Goal: Task Accomplishment & Management: Use online tool/utility

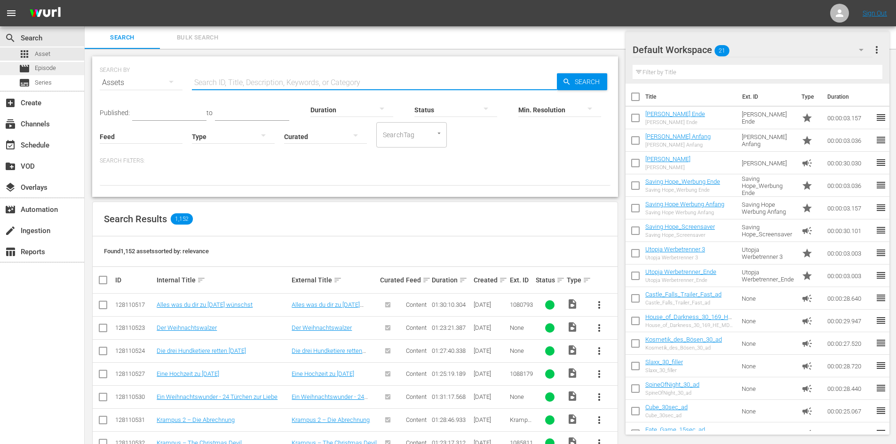
scroll to position [329, 0]
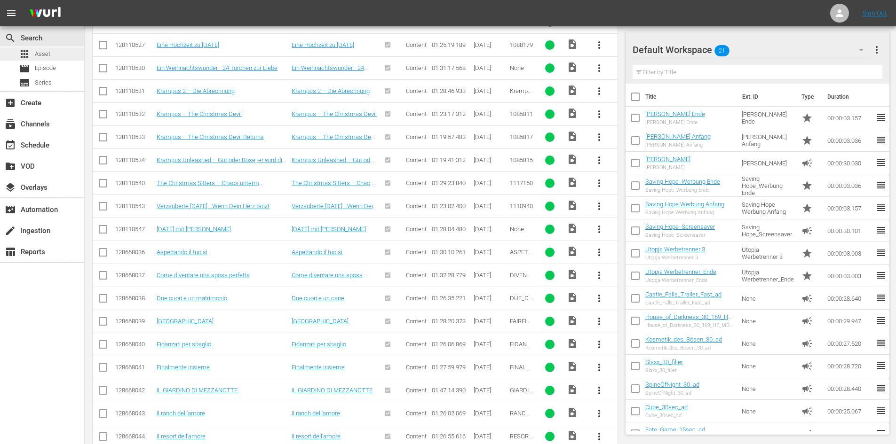
click at [47, 52] on span "Asset" at bounding box center [43, 53] width 16 height 9
click at [48, 52] on span "Asset" at bounding box center [43, 53] width 16 height 9
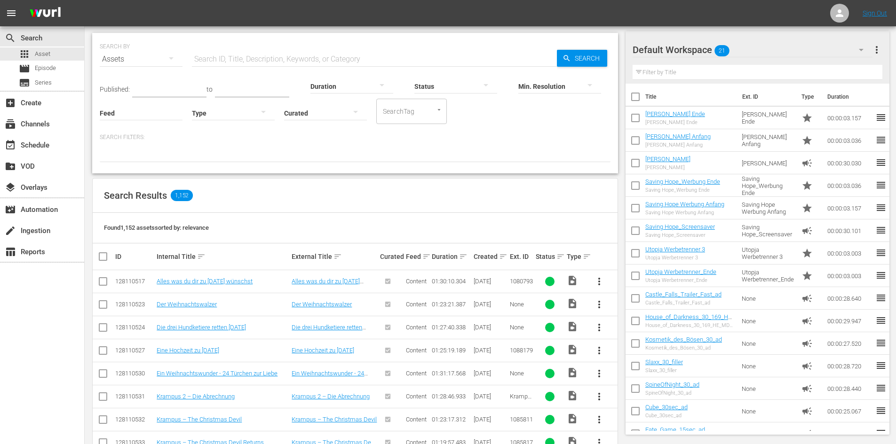
scroll to position [0, 0]
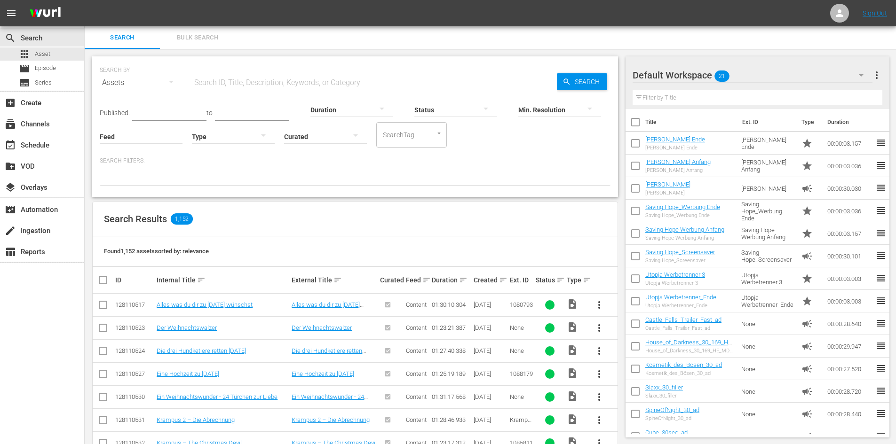
click at [240, 87] on input "text" at bounding box center [374, 82] width 365 height 23
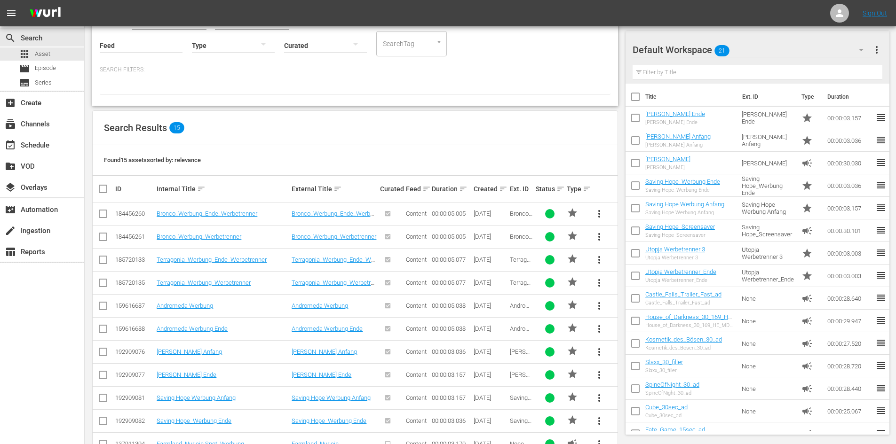
scroll to position [71, 0]
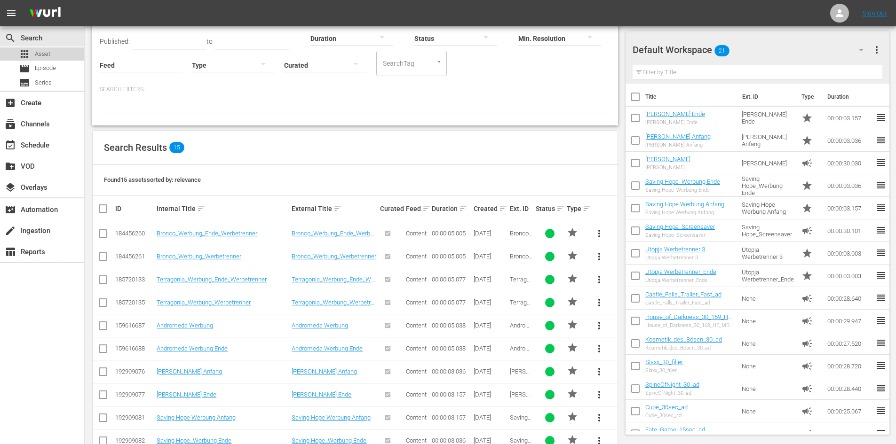
drag, startPoint x: 45, startPoint y: 57, endPoint x: 86, endPoint y: 61, distance: 40.6
click at [46, 57] on span "Asset" at bounding box center [43, 53] width 16 height 9
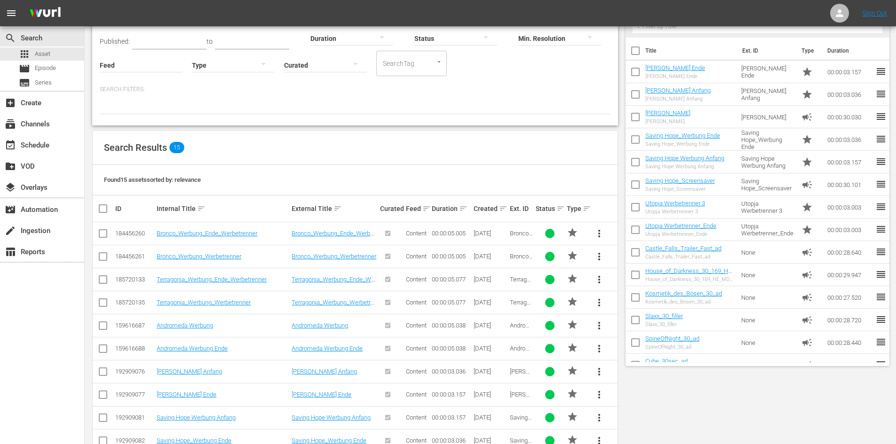
scroll to position [0, 0]
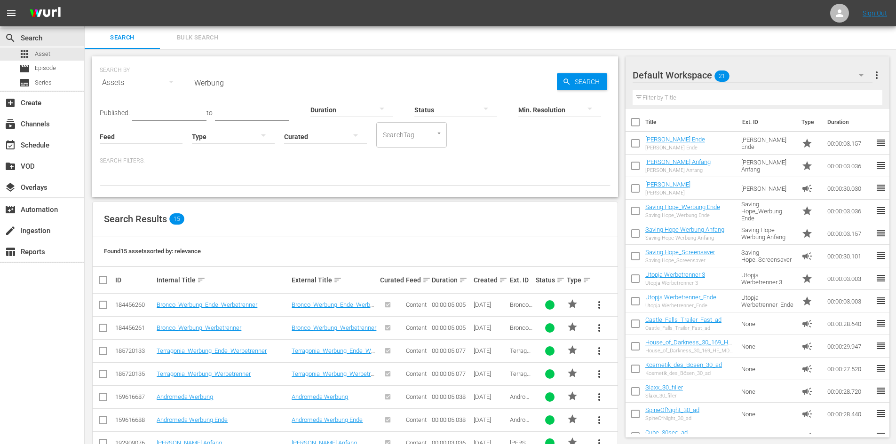
click at [257, 82] on input "Werbung" at bounding box center [374, 82] width 365 height 23
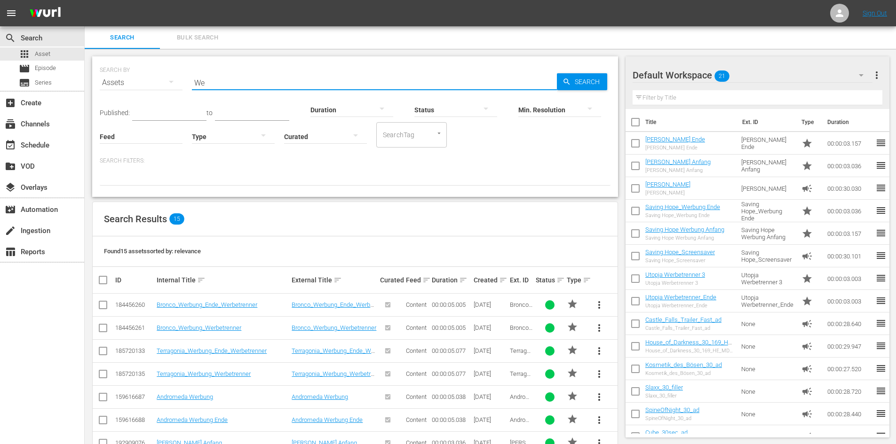
type input "W"
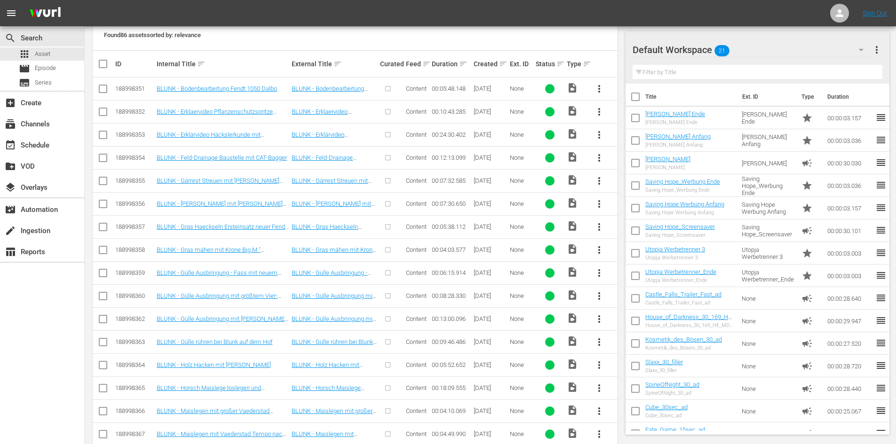
scroll to position [62, 0]
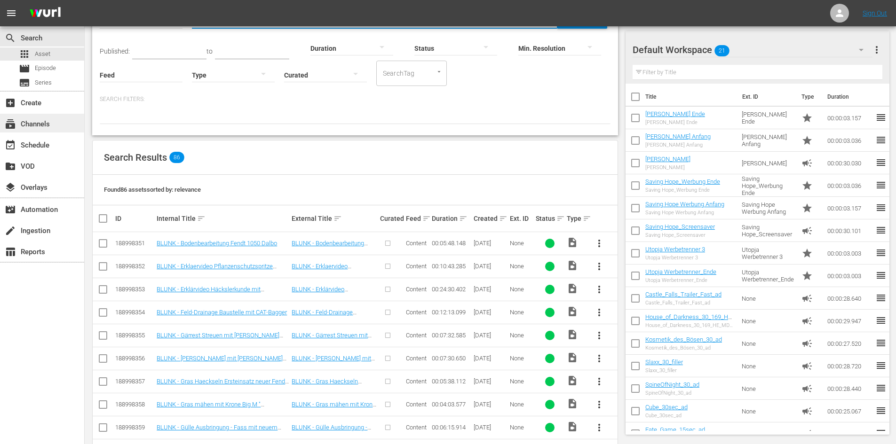
type input "Farmland"
click at [39, 131] on div "subscriptions Channels" at bounding box center [42, 123] width 84 height 19
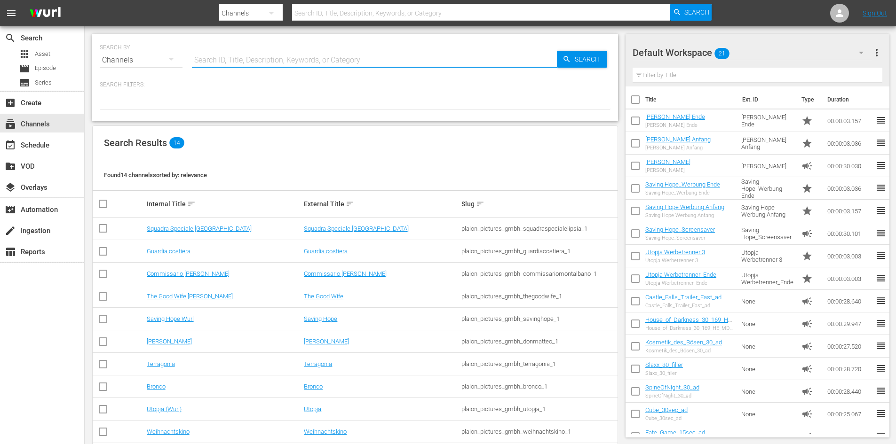
click at [246, 63] on input "text" at bounding box center [374, 60] width 365 height 23
type input "Farmland"
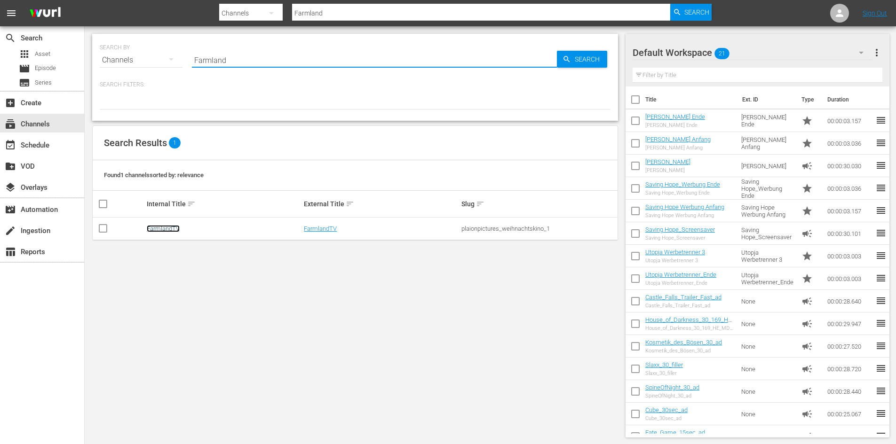
click at [162, 226] on link "FarmlandTV" at bounding box center [163, 228] width 33 height 7
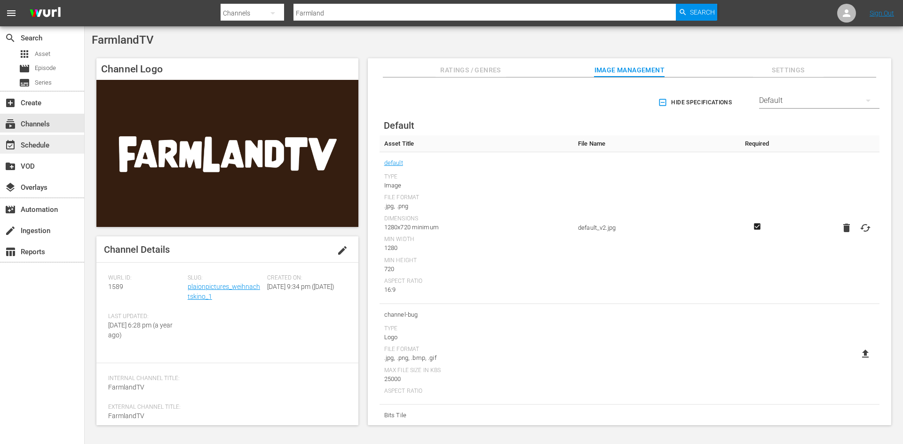
click at [39, 140] on div "event_available Schedule" at bounding box center [26, 144] width 53 height 8
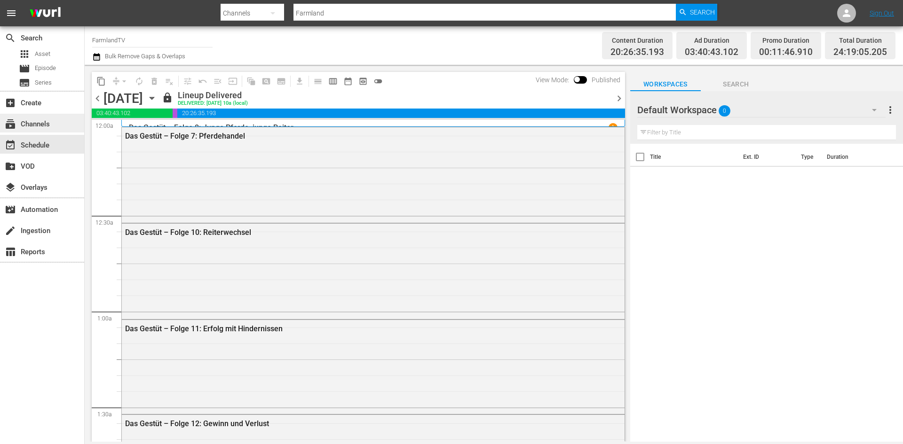
click at [21, 124] on div "subscriptions Channels" at bounding box center [26, 122] width 53 height 8
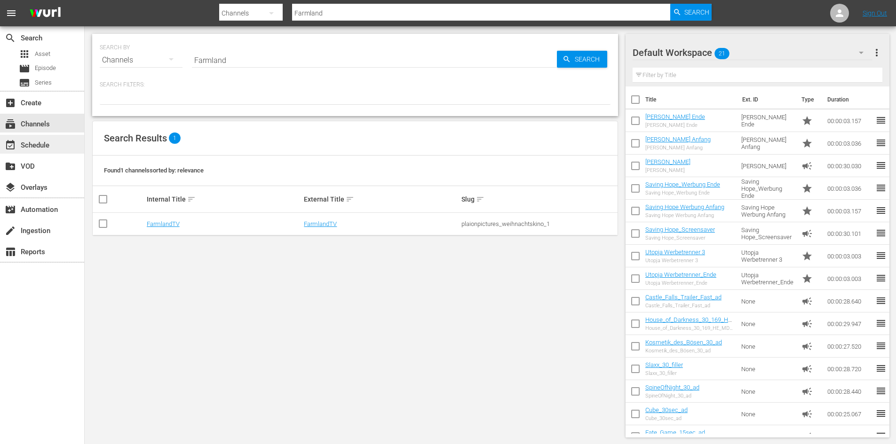
click at [43, 143] on div "event_available Schedule" at bounding box center [26, 144] width 53 height 8
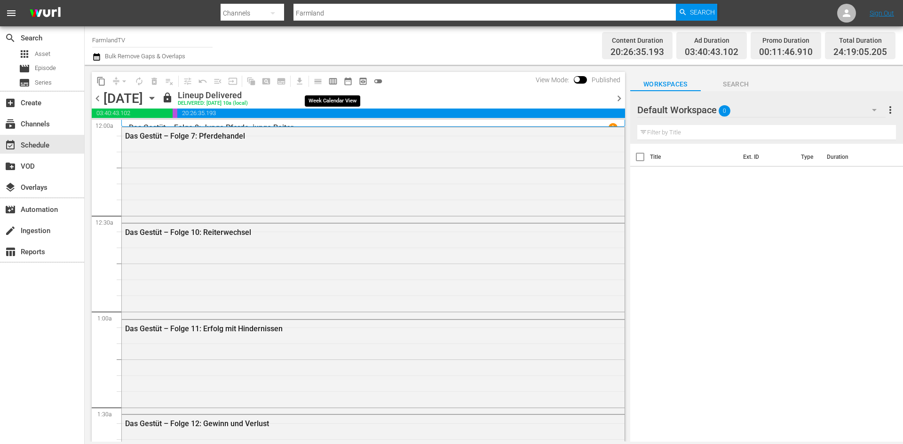
click at [334, 82] on span "calendar_view_week_outlined" at bounding box center [332, 81] width 9 height 9
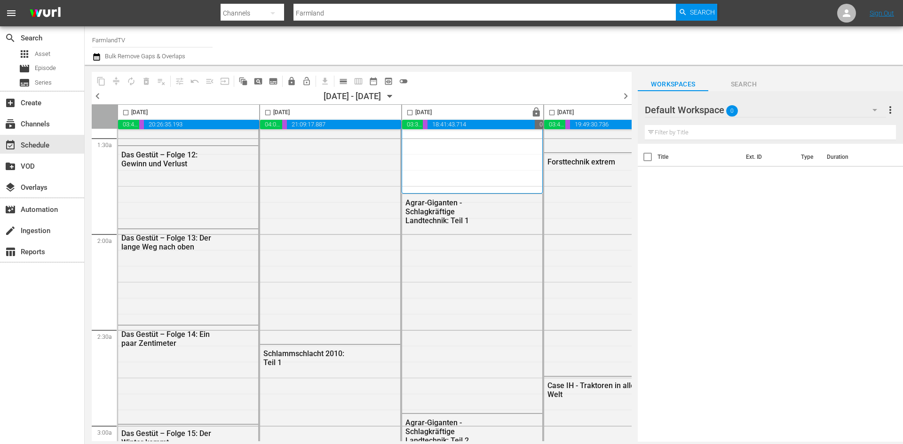
scroll to position [235, 0]
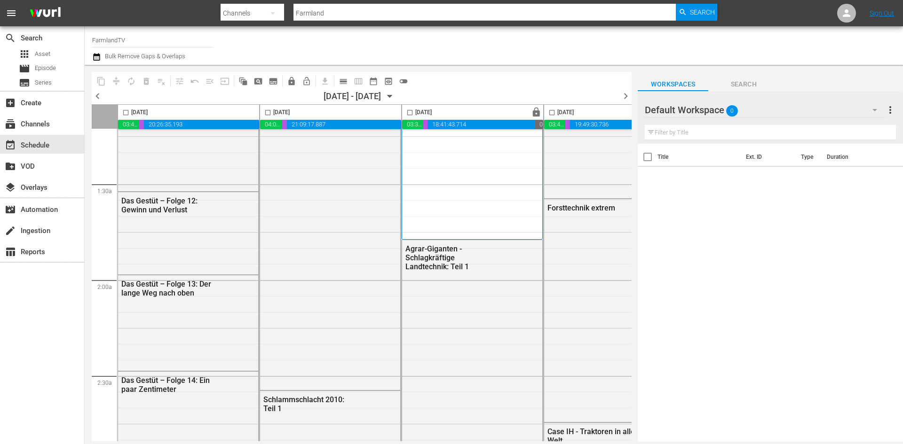
click at [629, 99] on span "chevron_right" at bounding box center [626, 96] width 12 height 12
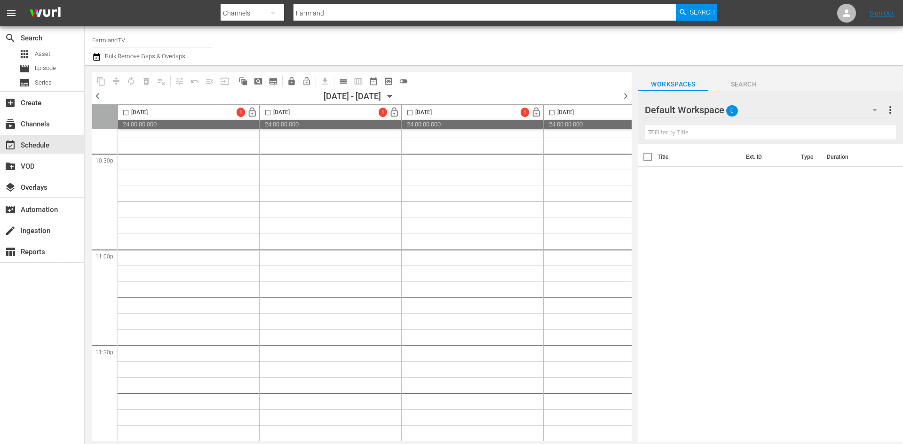
scroll to position [283, 0]
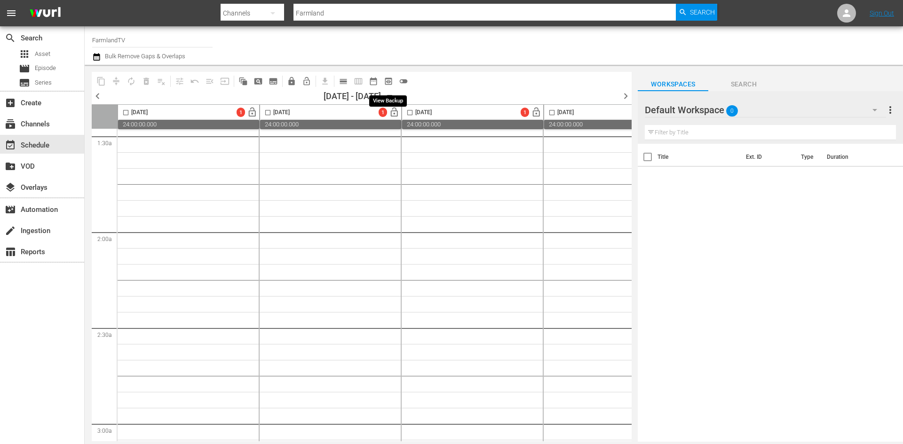
click at [382, 80] on button "preview_outlined" at bounding box center [388, 81] width 15 height 15
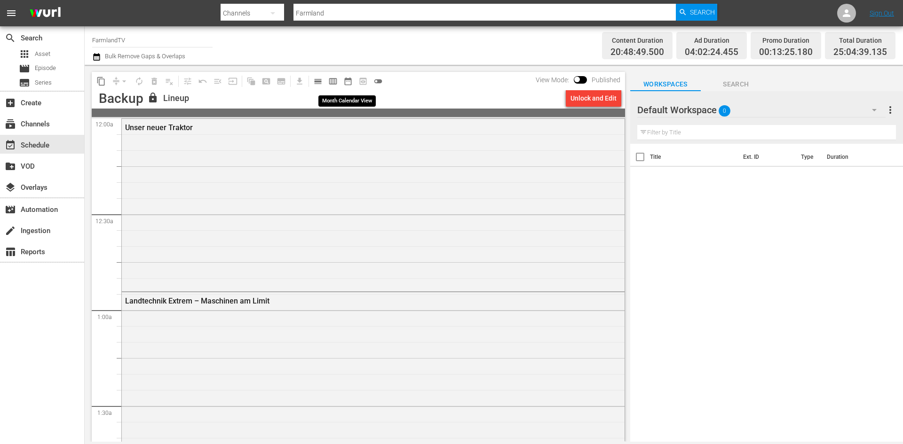
click at [346, 80] on span "date_range_outlined" at bounding box center [347, 81] width 9 height 9
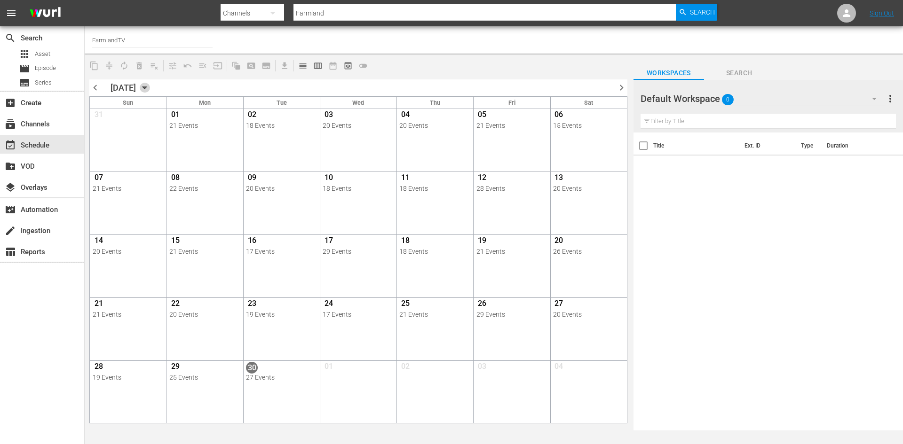
click at [150, 88] on icon "button" at bounding box center [145, 88] width 10 height 10
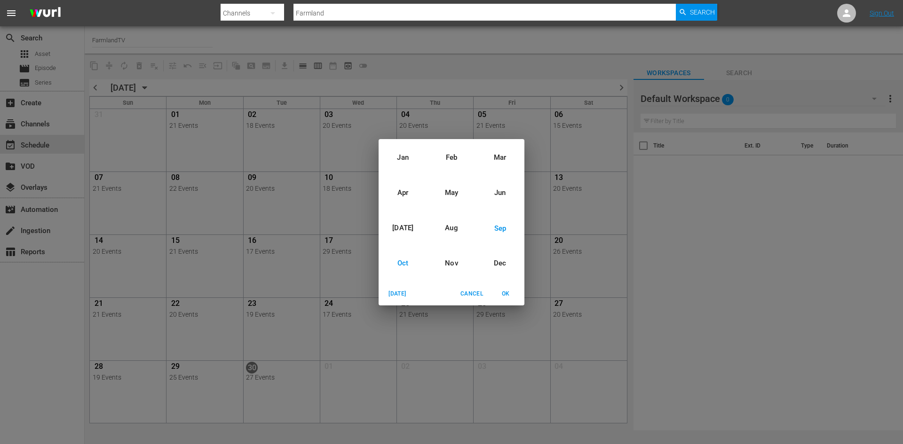
click at [404, 263] on div "Oct" at bounding box center [402, 263] width 48 height 35
click at [505, 293] on span "OK" at bounding box center [505, 294] width 23 height 10
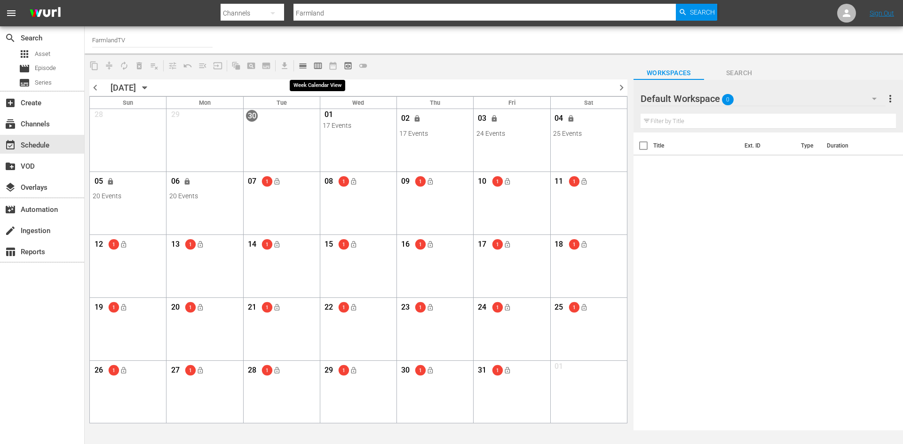
click at [319, 67] on span "calendar_view_week_outlined" at bounding box center [317, 65] width 9 height 9
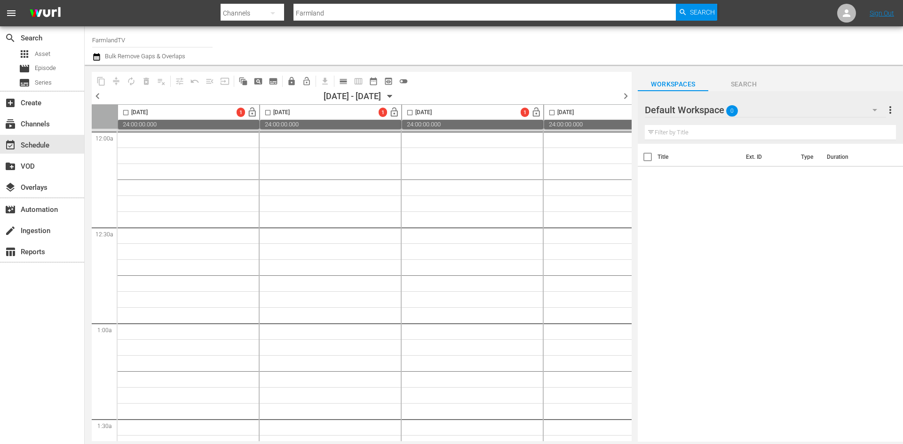
click at [381, 95] on div "10/30/2025 - 11/05/2025" at bounding box center [351, 96] width 57 height 10
click at [395, 96] on icon "button" at bounding box center [390, 96] width 10 height 10
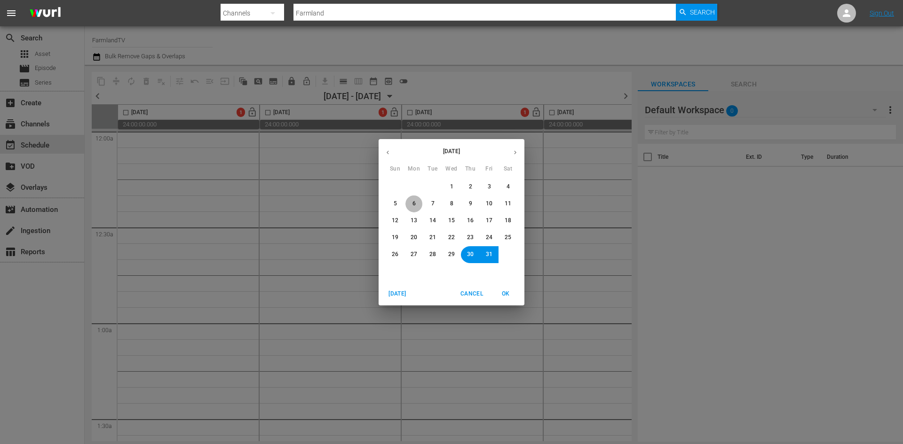
click at [418, 207] on button "6" at bounding box center [413, 204] width 17 height 17
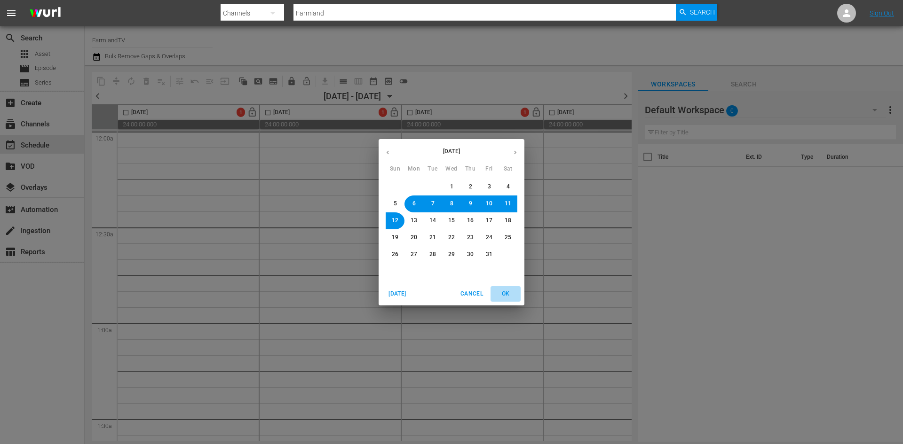
click at [502, 297] on span "OK" at bounding box center [505, 294] width 23 height 10
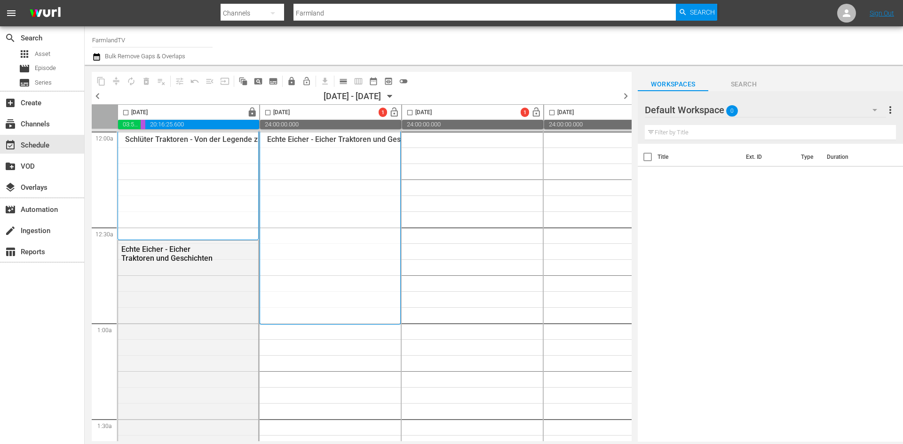
click at [661, 109] on div at bounding box center [679, 111] width 68 height 24
click at [751, 113] on div "Default Workspace 0" at bounding box center [765, 110] width 241 height 26
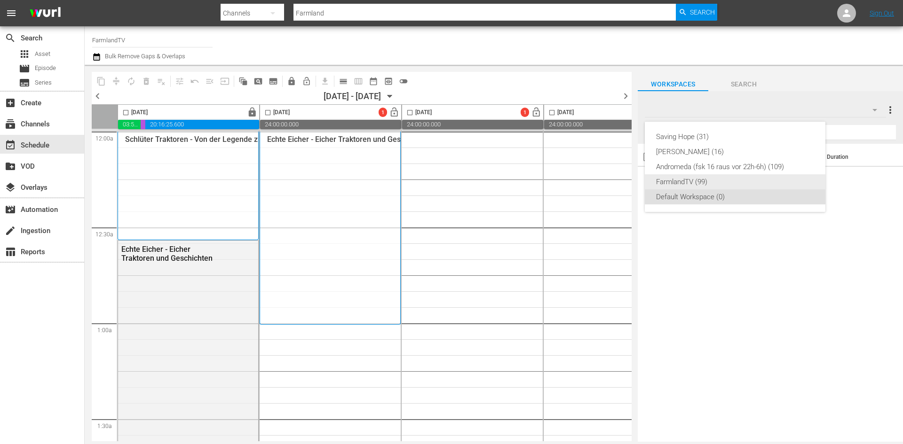
click at [698, 183] on div "FarmlandTV (99)" at bounding box center [735, 181] width 158 height 15
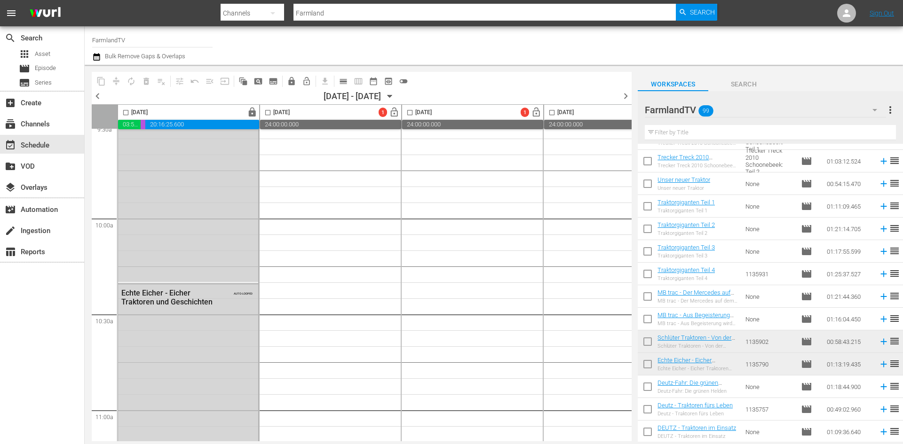
scroll to position [1806, 0]
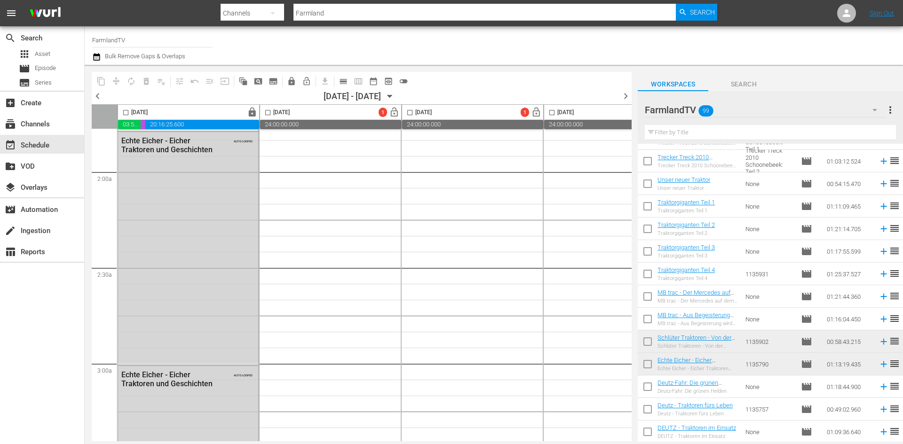
scroll to position [207, 0]
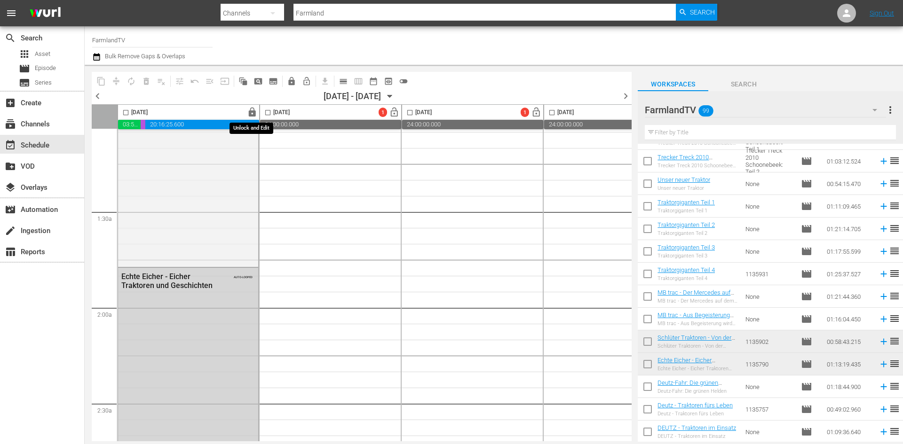
click at [249, 112] on span "lock" at bounding box center [252, 112] width 11 height 11
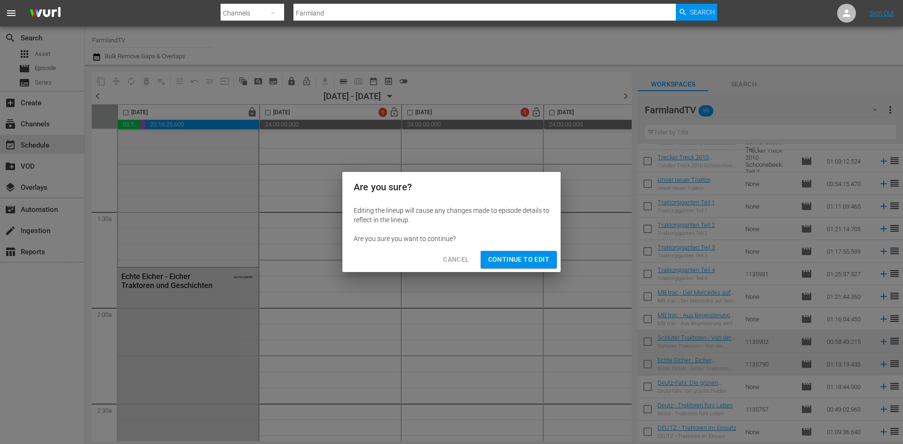
click at [533, 264] on span "Continue to Edit" at bounding box center [518, 260] width 61 height 12
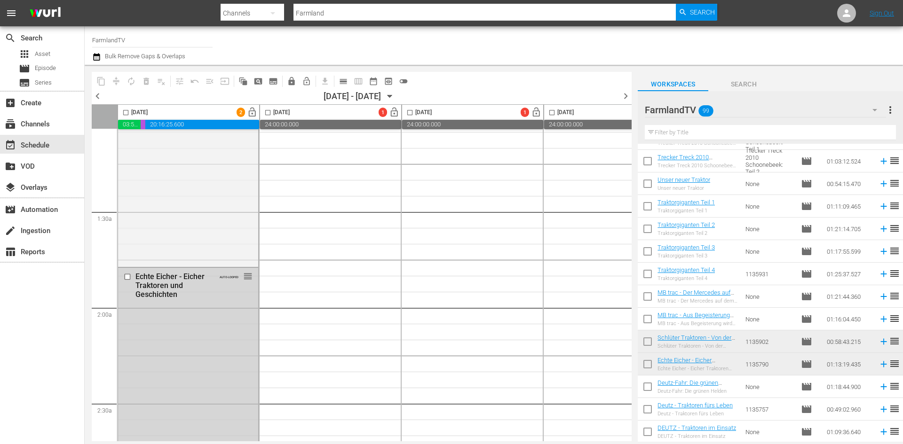
click at [98, 99] on span "chevron_left" at bounding box center [98, 96] width 12 height 12
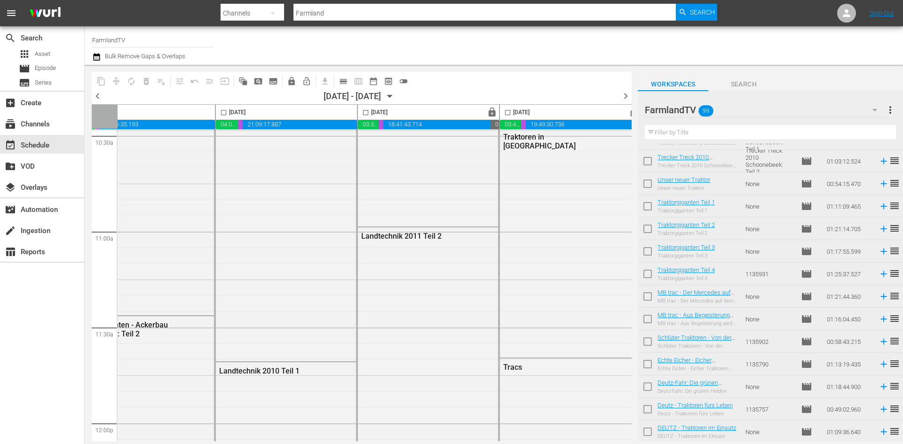
scroll to position [2010, 484]
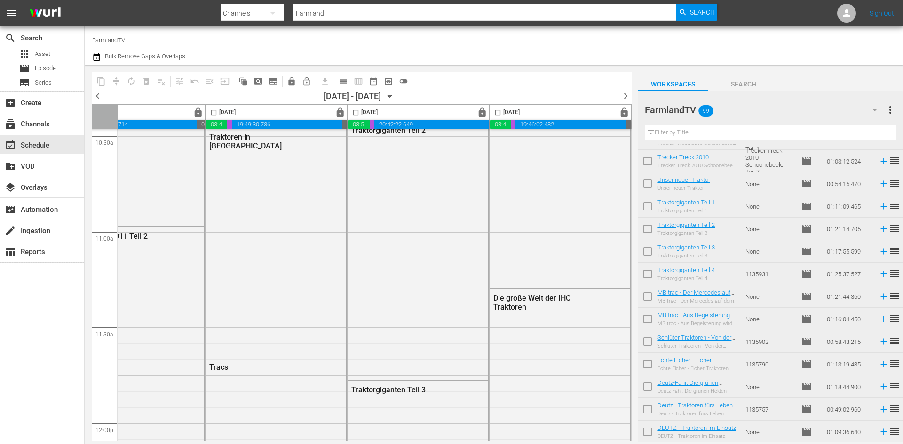
click at [624, 98] on span "chevron_right" at bounding box center [626, 96] width 12 height 12
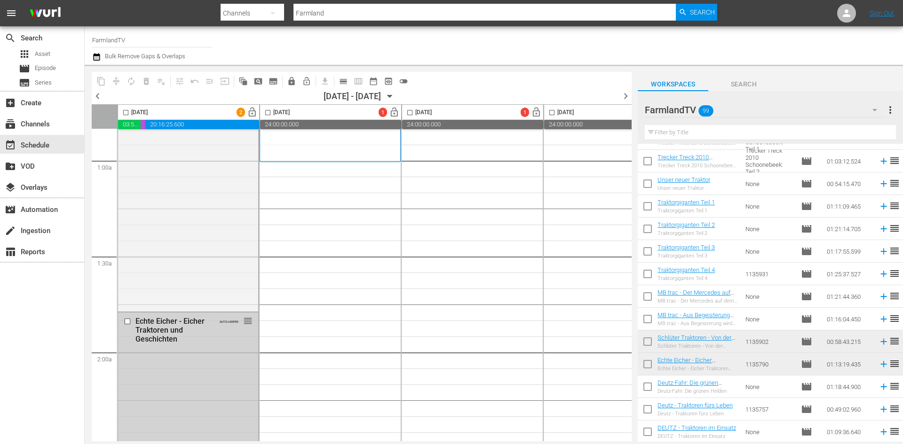
scroll to position [162, 0]
click at [127, 323] on input "checkbox" at bounding box center [129, 322] width 10 height 8
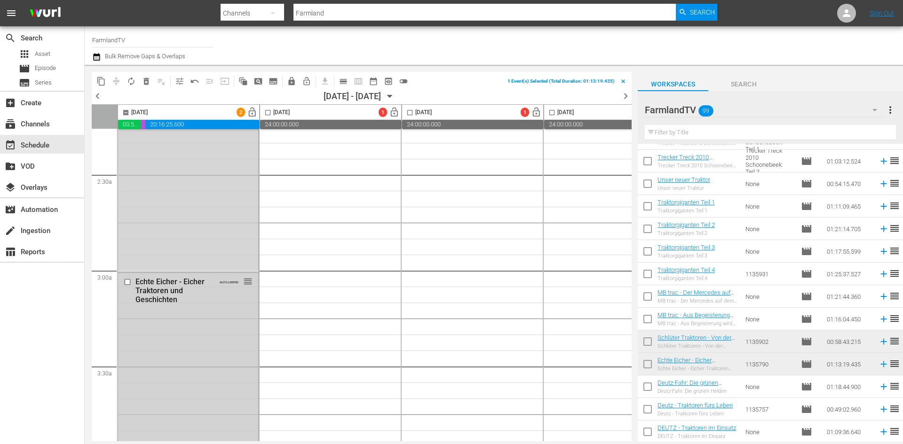
scroll to position [517, 0]
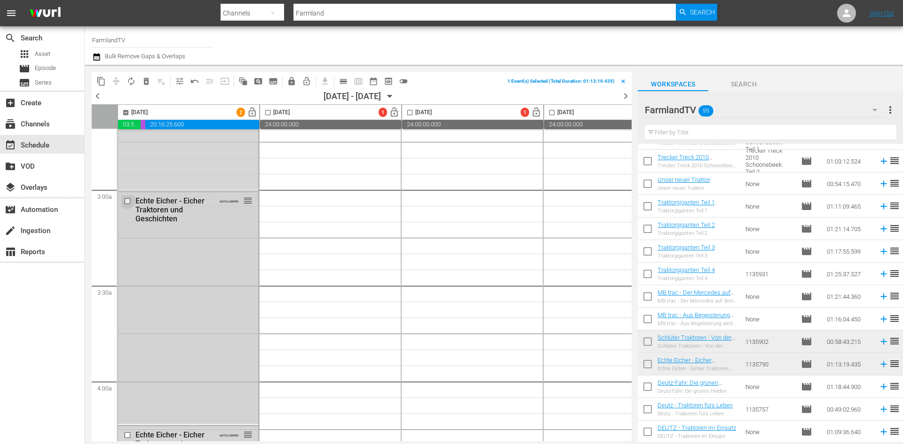
click at [128, 201] on input "checkbox" at bounding box center [129, 201] width 10 height 8
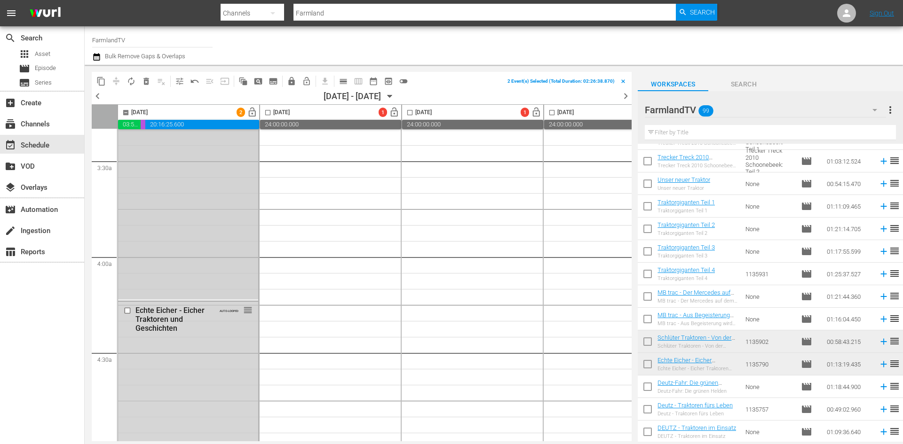
scroll to position [705, 0]
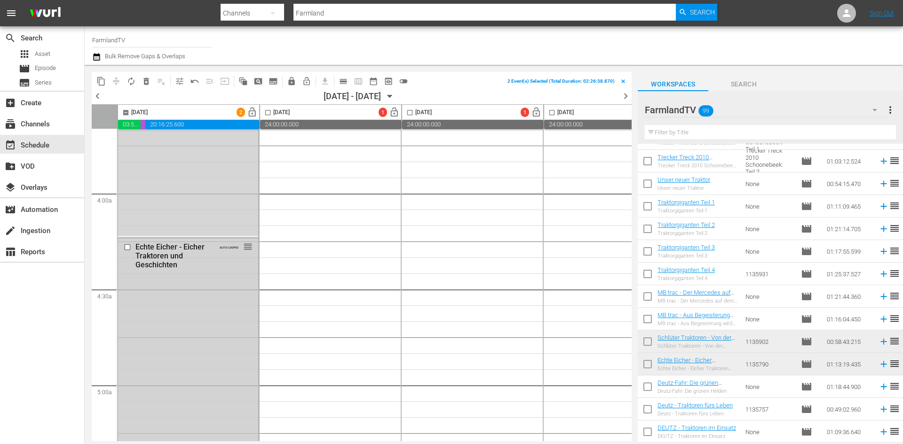
click at [125, 246] on input "checkbox" at bounding box center [129, 248] width 10 height 8
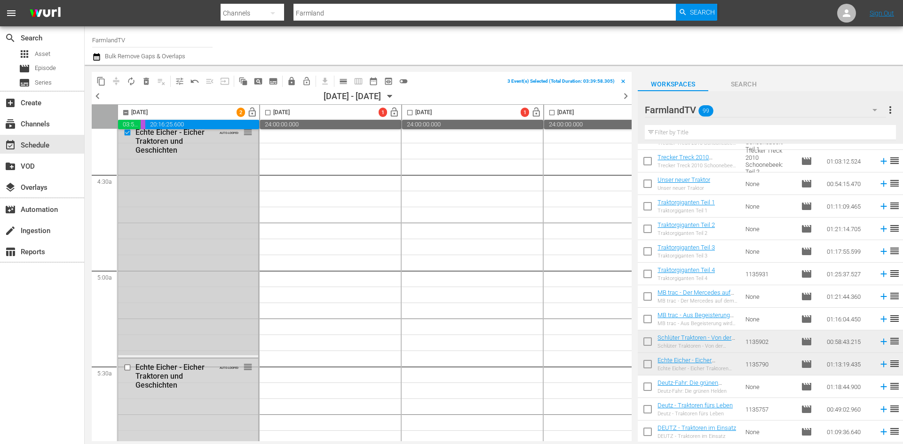
scroll to position [940, 0]
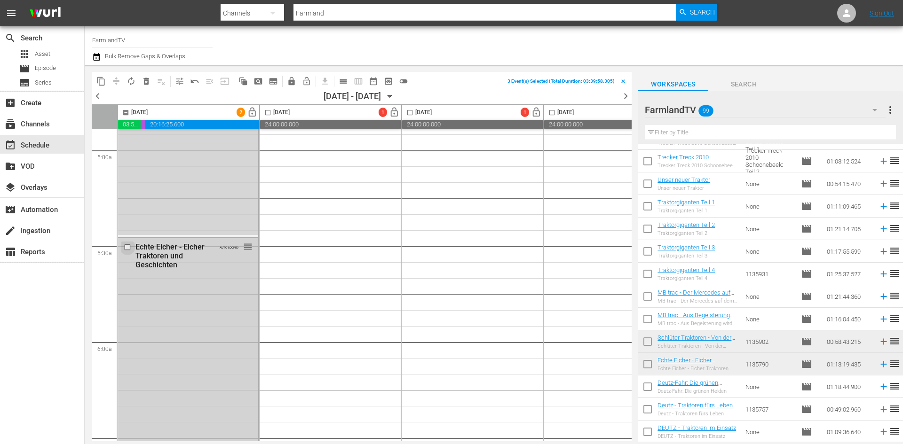
click at [125, 246] on input "checkbox" at bounding box center [129, 247] width 10 height 8
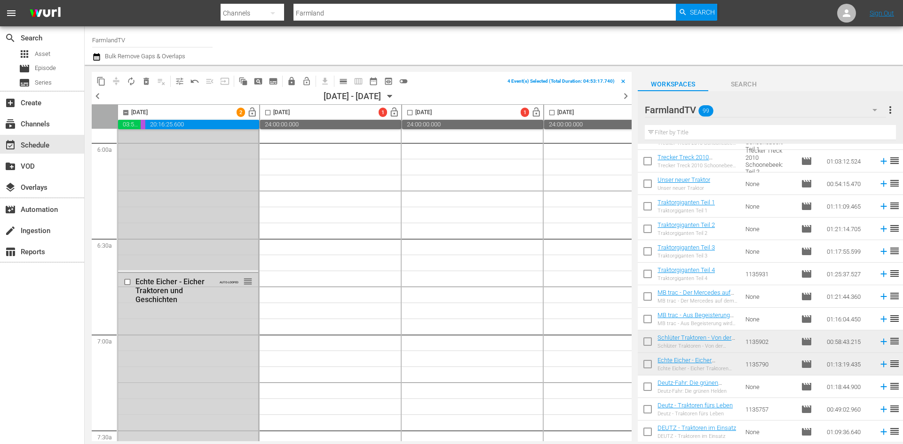
scroll to position [1175, 0]
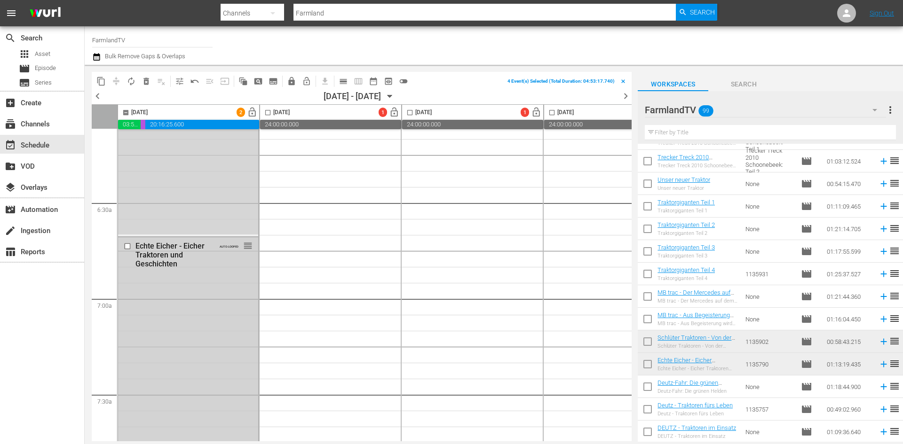
click at [127, 248] on input "checkbox" at bounding box center [129, 247] width 10 height 8
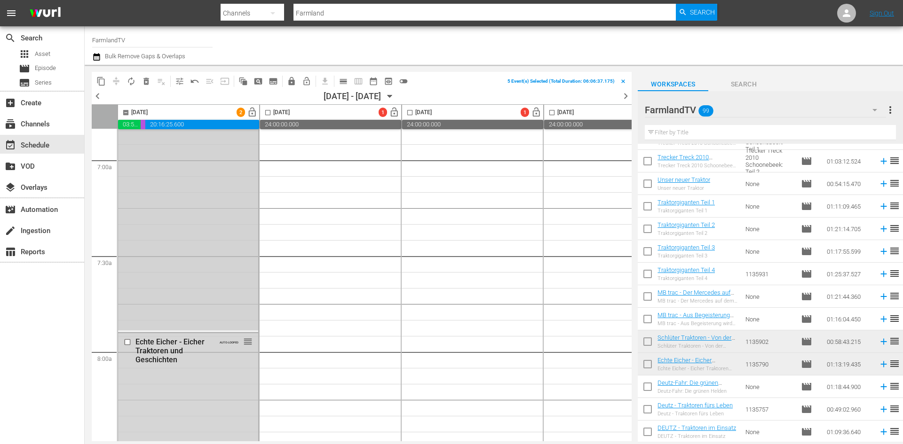
scroll to position [1363, 0]
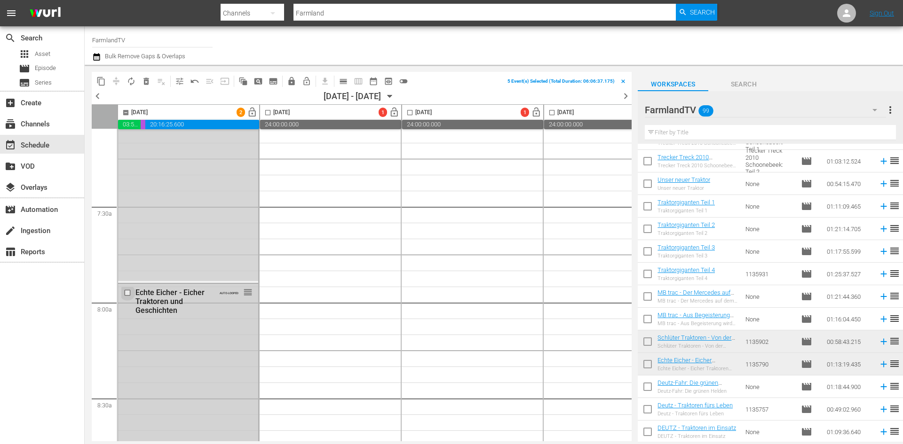
click at [126, 294] on input "checkbox" at bounding box center [129, 293] width 10 height 8
click at [127, 337] on input "checkbox" at bounding box center [129, 339] width 10 height 8
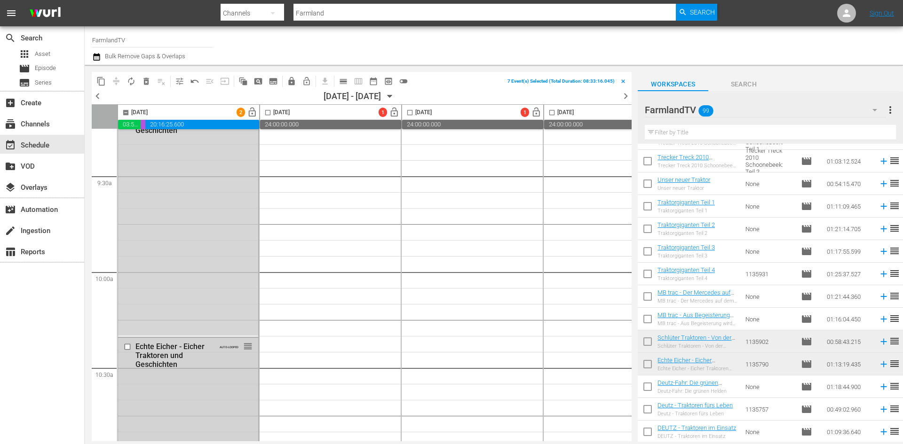
scroll to position [1834, 0]
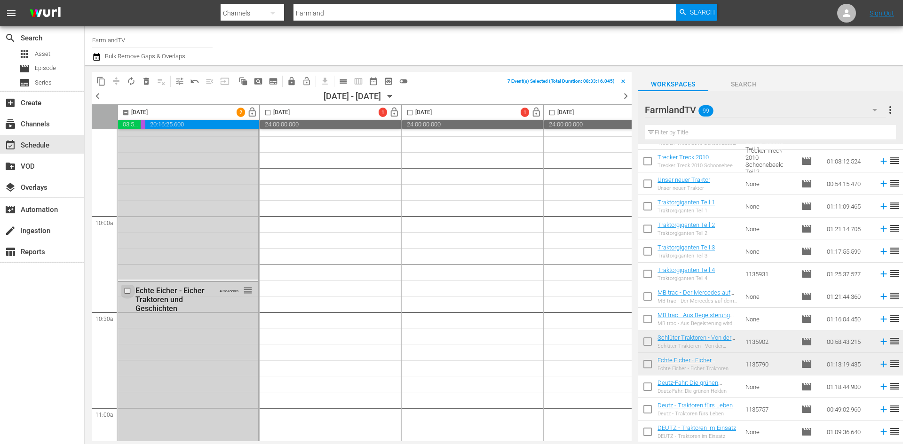
click at [126, 291] on input "checkbox" at bounding box center [129, 291] width 10 height 8
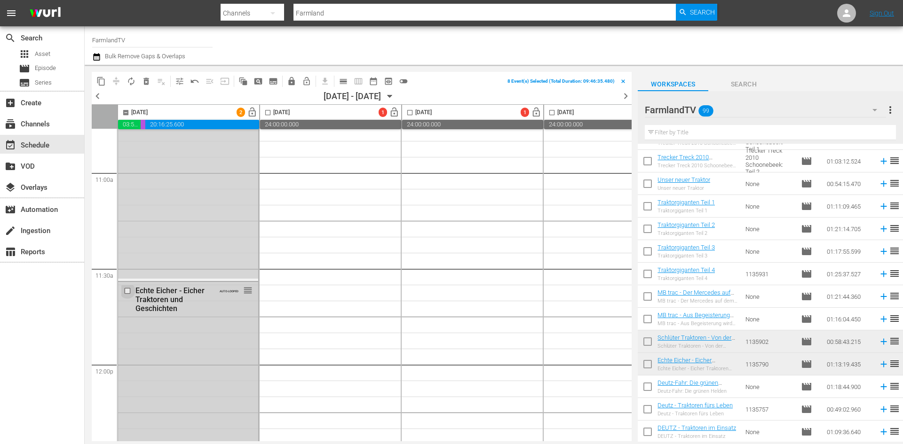
click at [129, 290] on input "checkbox" at bounding box center [129, 291] width 10 height 8
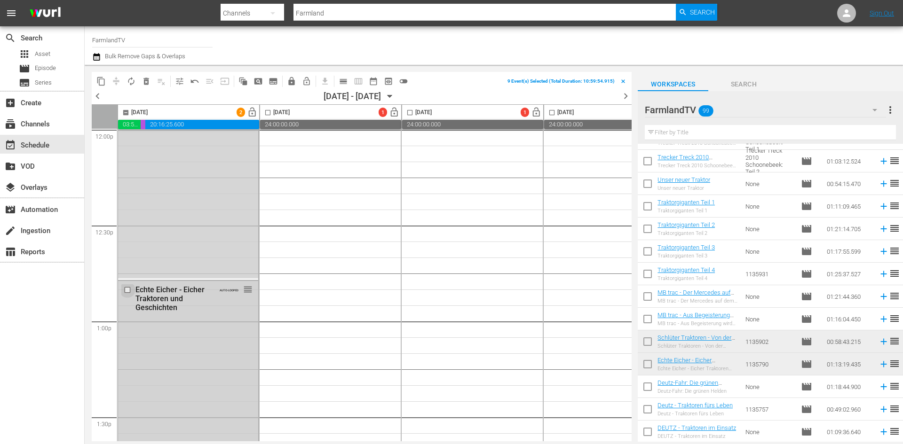
click at [127, 288] on input "checkbox" at bounding box center [129, 290] width 10 height 8
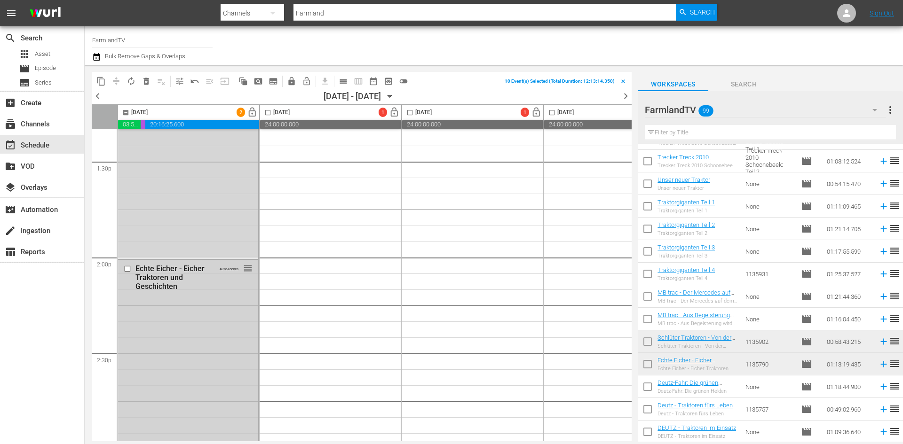
scroll to position [2586, 0]
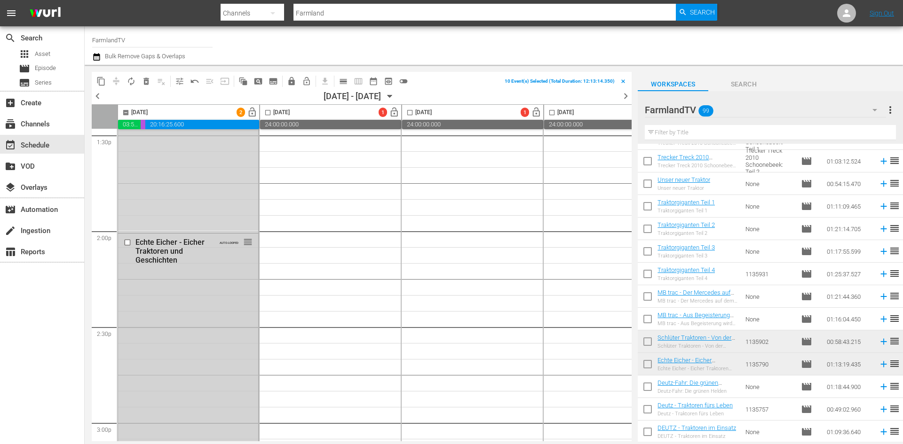
click at [127, 242] on input "checkbox" at bounding box center [129, 242] width 10 height 8
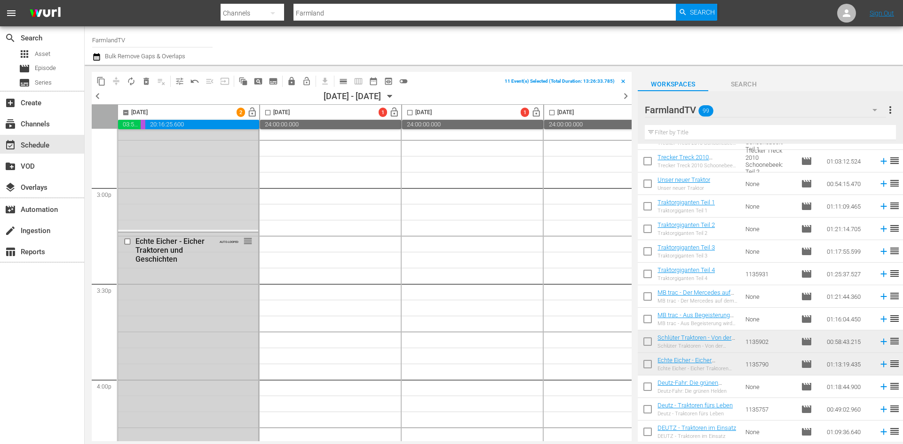
click at [125, 240] on input "checkbox" at bounding box center [129, 242] width 10 height 8
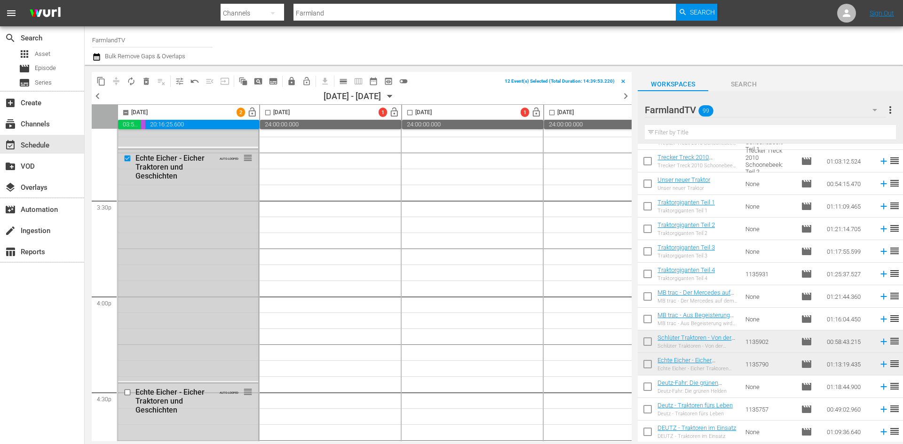
scroll to position [3009, 0]
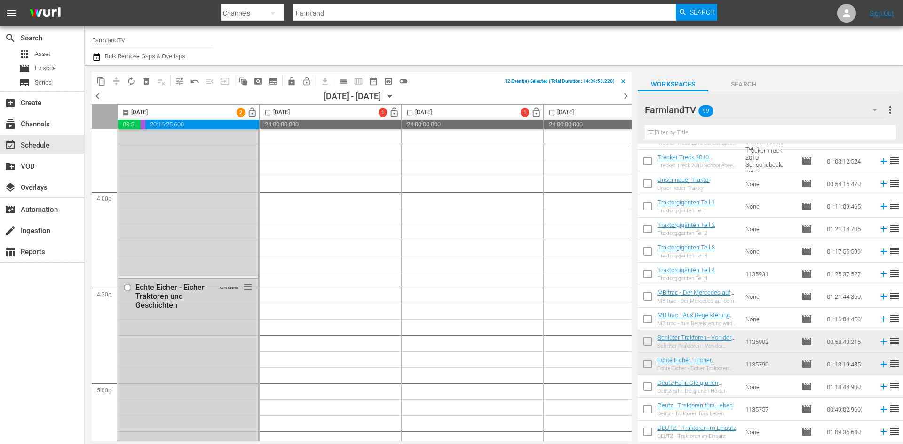
click at [125, 286] on input "checkbox" at bounding box center [129, 288] width 10 height 8
click at [126, 242] on input "checkbox" at bounding box center [129, 240] width 10 height 8
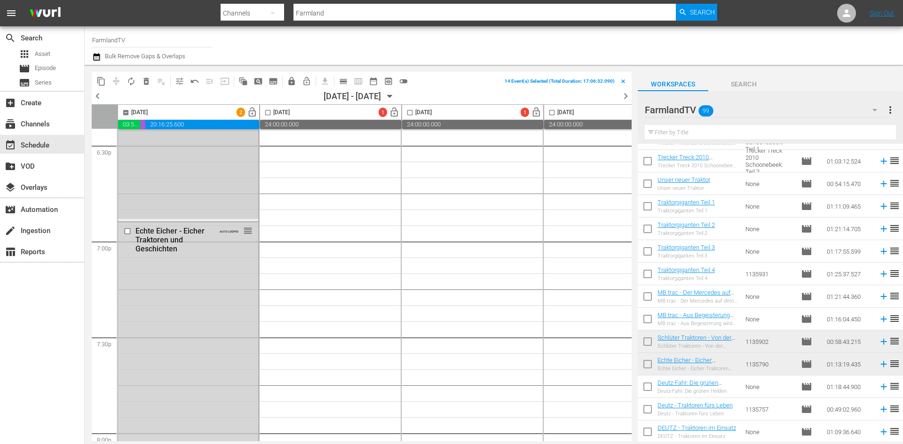
scroll to position [3573, 0]
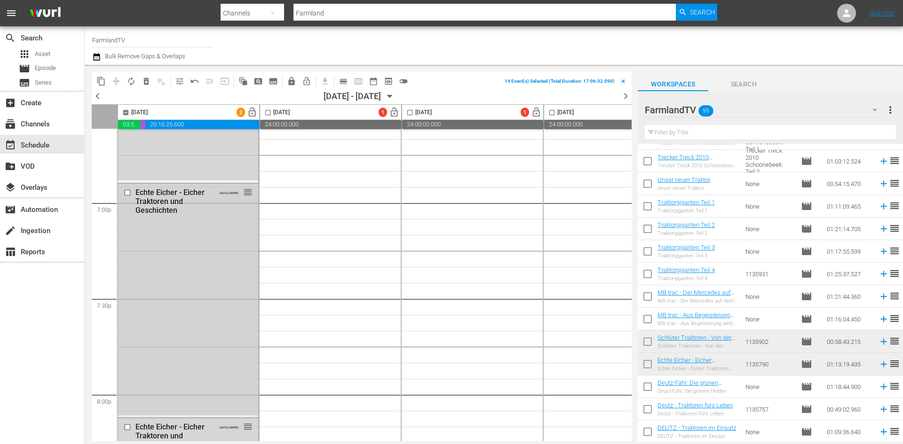
click at [128, 190] on input "checkbox" at bounding box center [129, 193] width 10 height 8
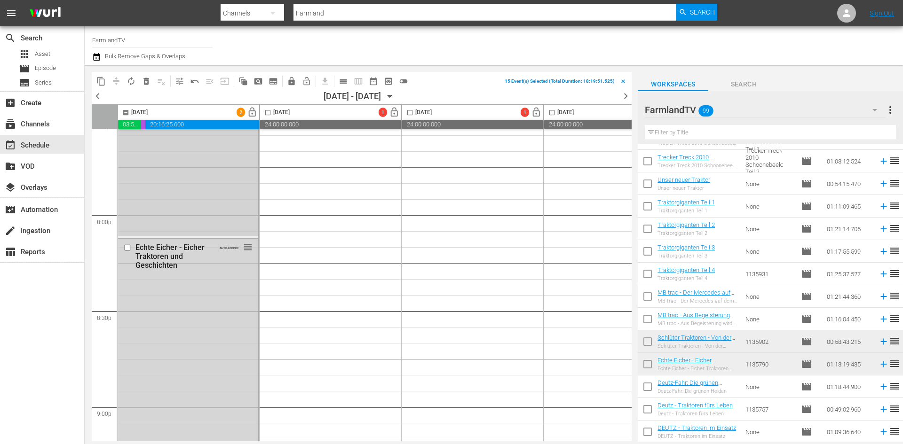
scroll to position [3808, 0]
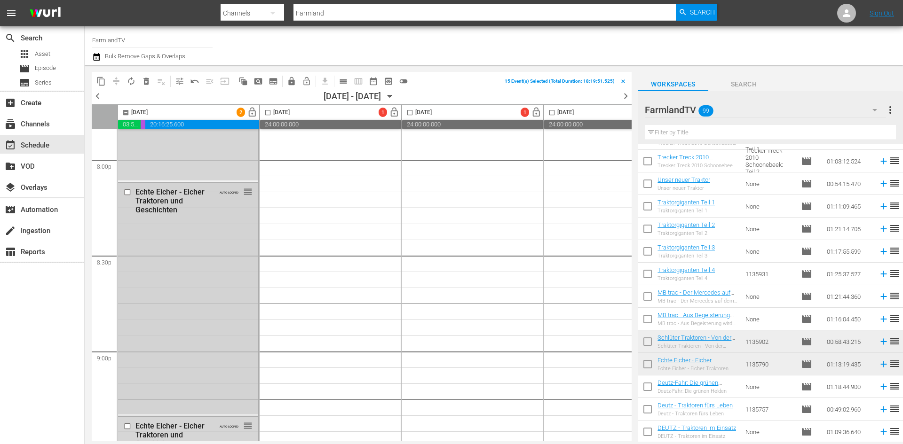
click at [127, 192] on input "checkbox" at bounding box center [129, 192] width 10 height 8
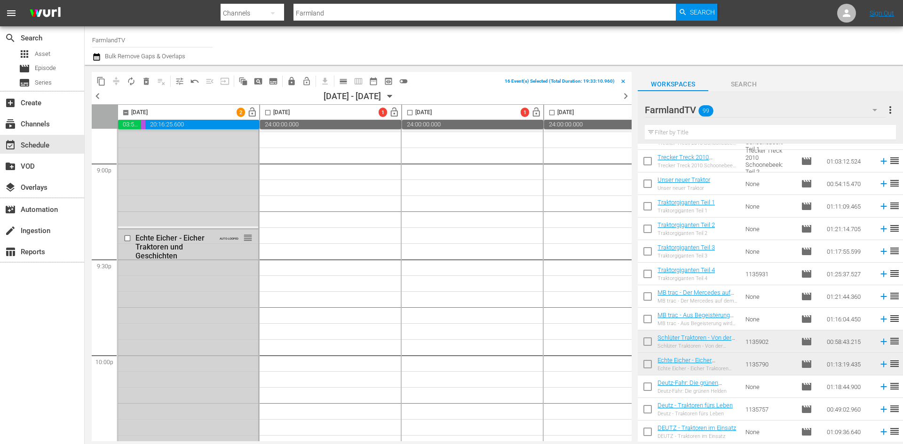
click at [130, 237] on input "checkbox" at bounding box center [129, 239] width 10 height 8
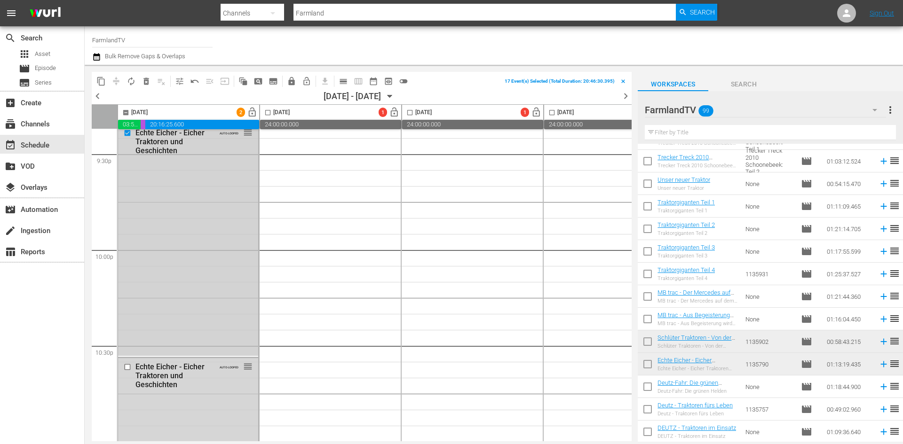
scroll to position [4231, 0]
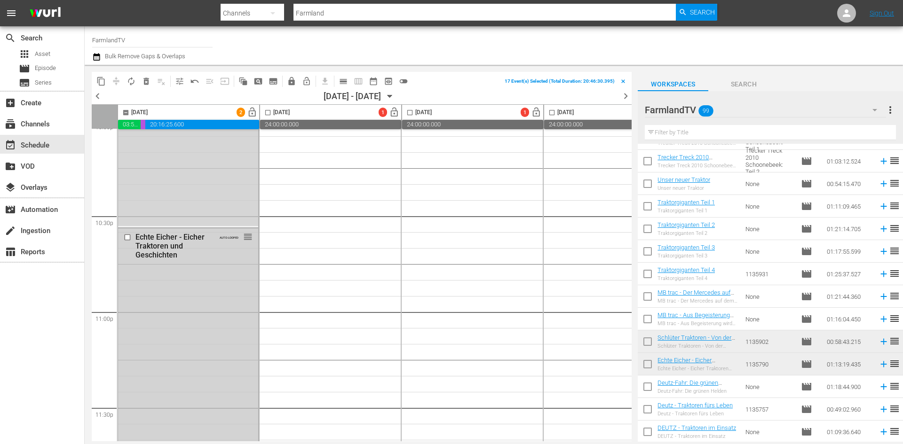
click at [126, 236] on input "checkbox" at bounding box center [129, 238] width 10 height 8
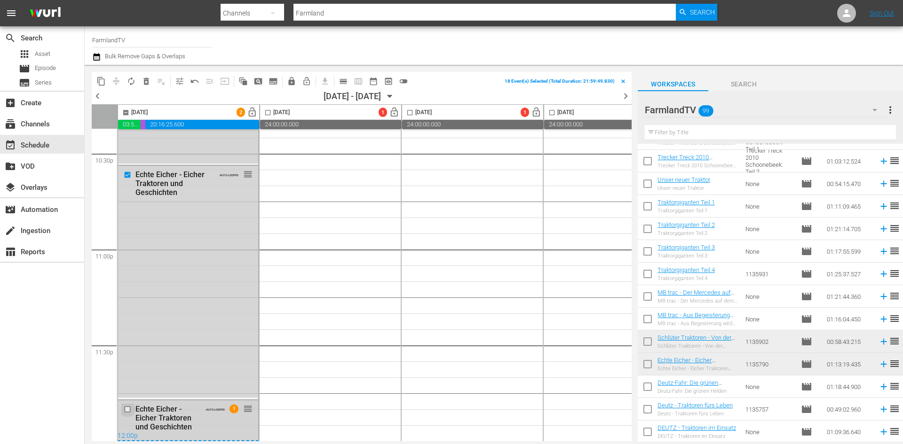
click at [126, 405] on input "checkbox" at bounding box center [129, 409] width 10 height 8
click at [146, 81] on span "delete_forever_outlined" at bounding box center [146, 81] width 9 height 9
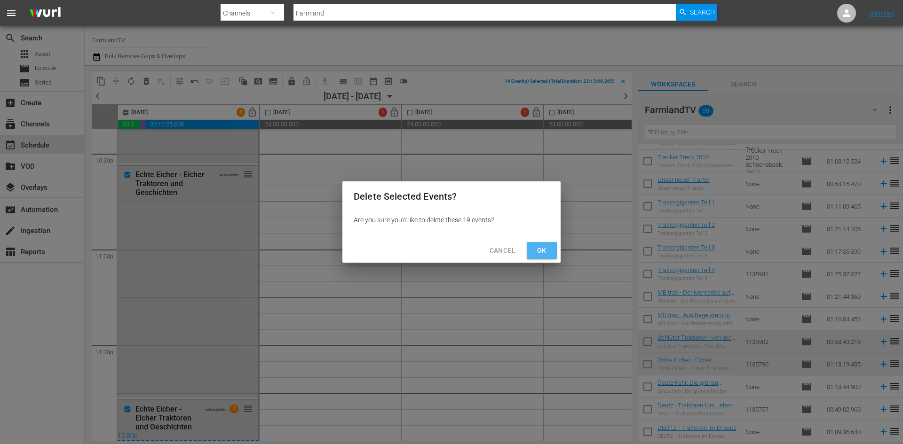
click at [547, 248] on span "Ok" at bounding box center [541, 251] width 15 height 12
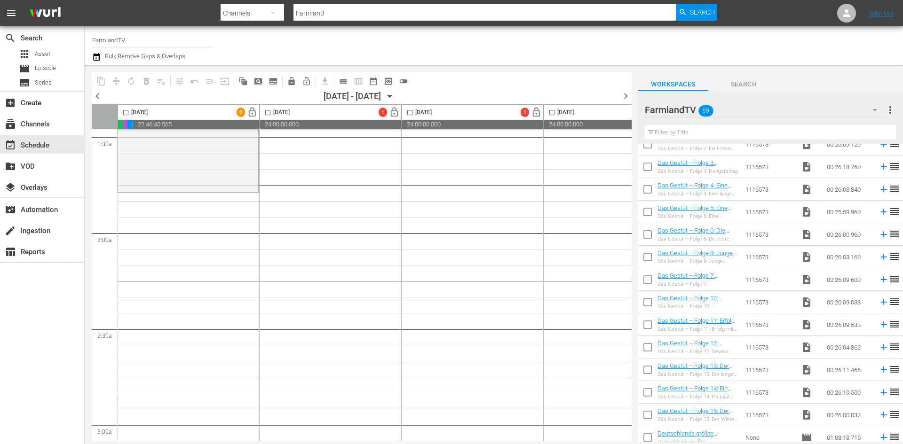
scroll to position [0, 0]
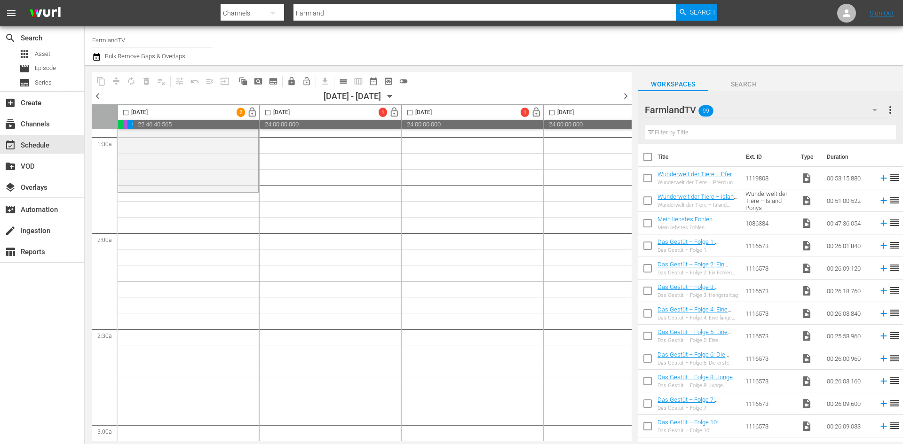
click at [647, 176] on input "checkbox" at bounding box center [648, 180] width 20 height 20
checkbox input "true"
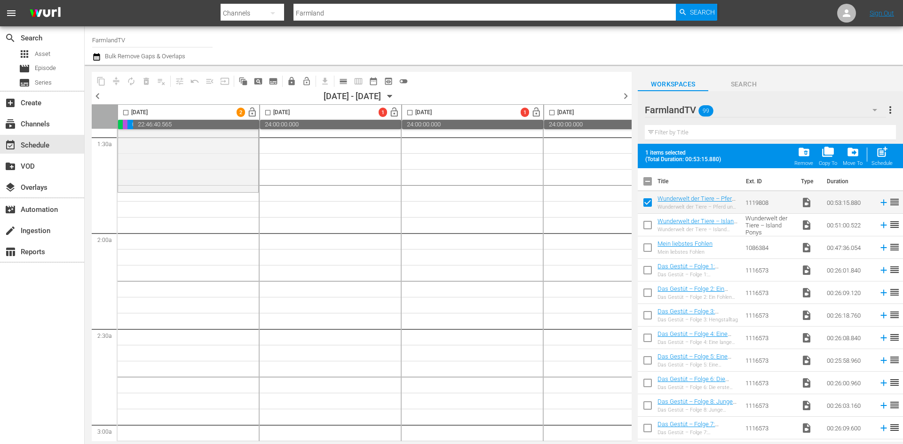
click at [646, 227] on input "checkbox" at bounding box center [648, 227] width 20 height 20
checkbox input "true"
click at [647, 252] on input "checkbox" at bounding box center [648, 250] width 20 height 20
checkbox input "true"
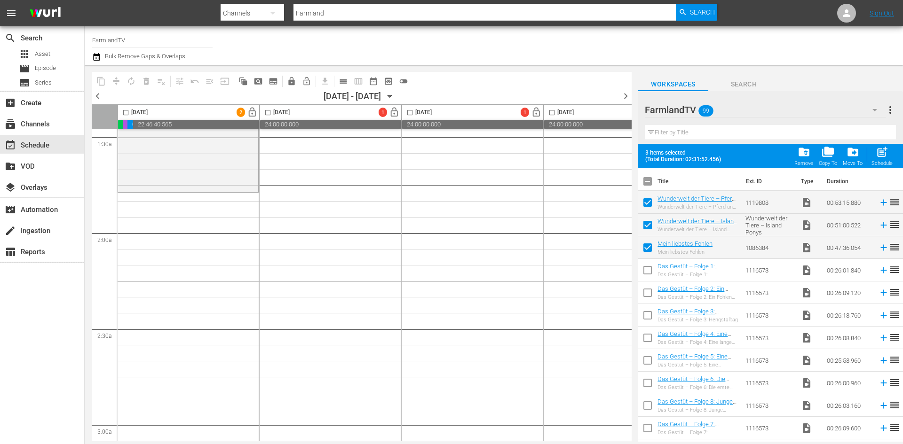
drag, startPoint x: 648, startPoint y: 271, endPoint x: 653, endPoint y: 304, distance: 33.2
click at [648, 271] on input "checkbox" at bounding box center [648, 272] width 20 height 20
checkbox input "true"
click at [651, 289] on input "checkbox" at bounding box center [648, 295] width 20 height 20
checkbox input "true"
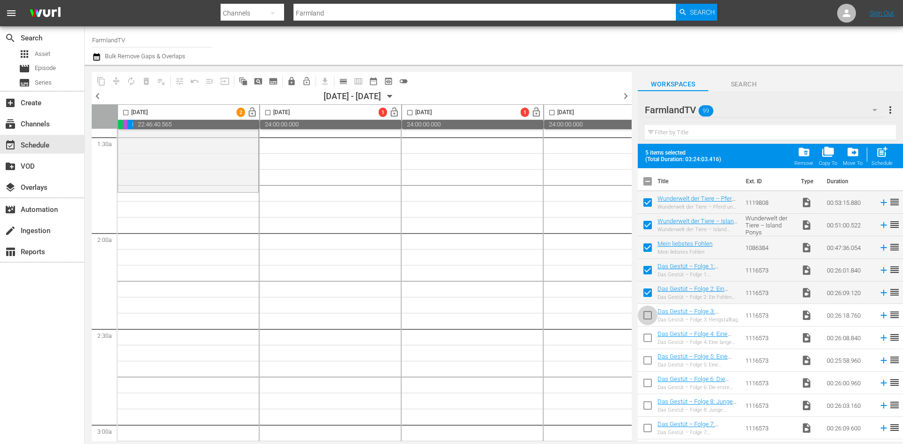
click at [649, 314] on input "checkbox" at bounding box center [648, 317] width 20 height 20
checkbox input "true"
click at [648, 341] on input "checkbox" at bounding box center [648, 340] width 20 height 20
checkbox input "true"
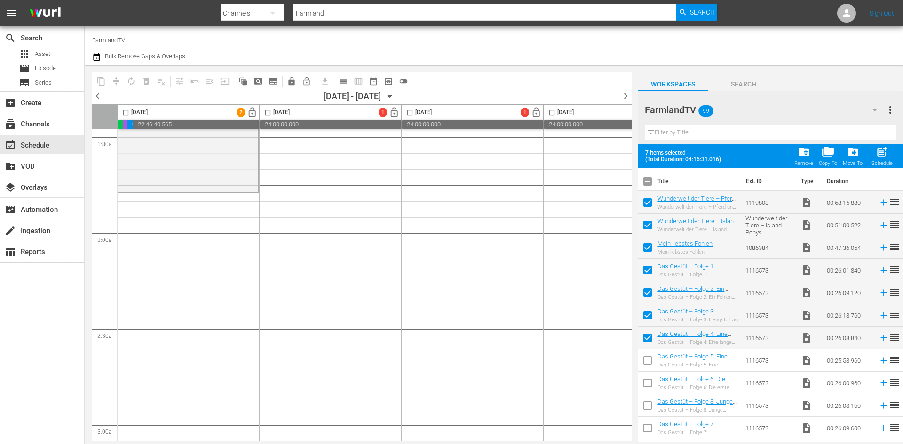
drag, startPoint x: 647, startPoint y: 363, endPoint x: 646, endPoint y: 394, distance: 31.0
click at [647, 363] on input "checkbox" at bounding box center [648, 363] width 20 height 20
checkbox input "true"
click at [647, 382] on input "checkbox" at bounding box center [648, 385] width 20 height 20
checkbox input "true"
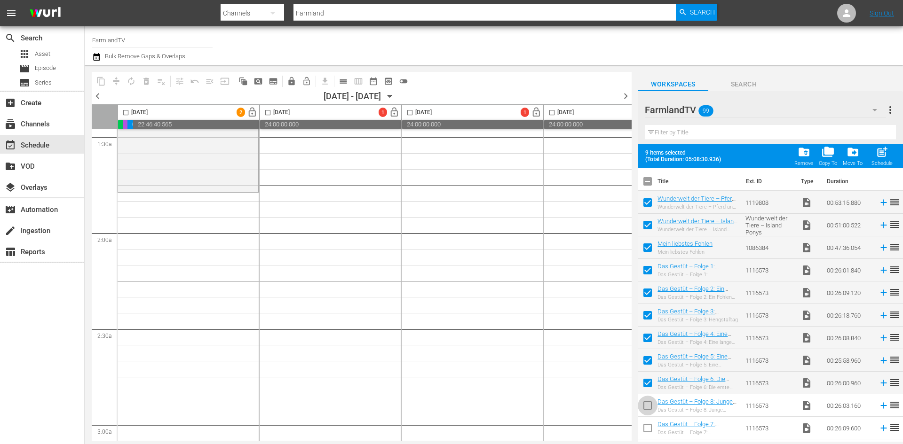
click at [646, 404] on input "checkbox" at bounding box center [648, 408] width 20 height 20
checkbox input "true"
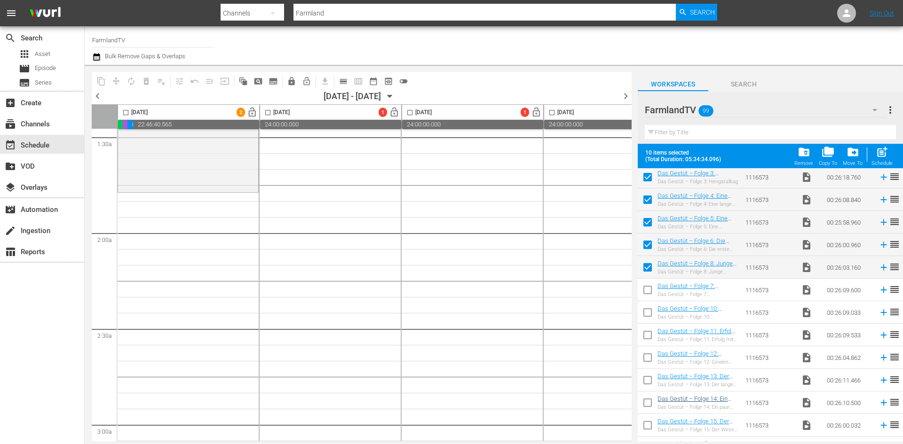
scroll to position [141, 0]
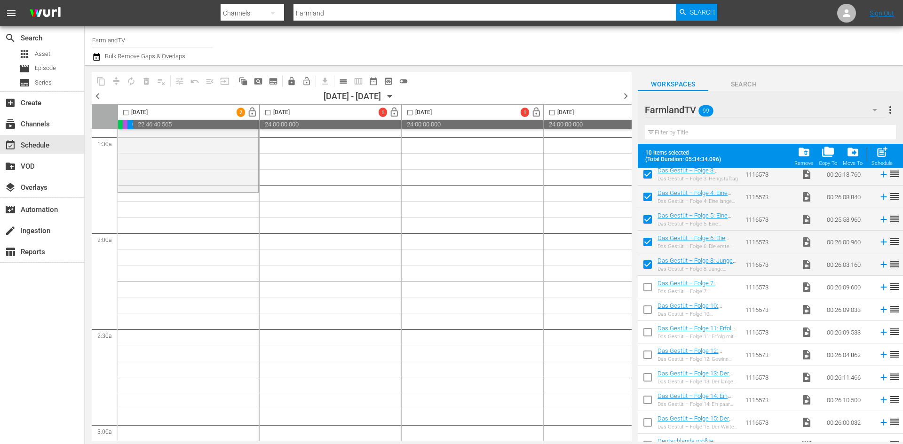
click at [648, 286] on input "checkbox" at bounding box center [648, 289] width 20 height 20
checkbox input "true"
click at [646, 309] on input "checkbox" at bounding box center [648, 312] width 20 height 20
checkbox input "true"
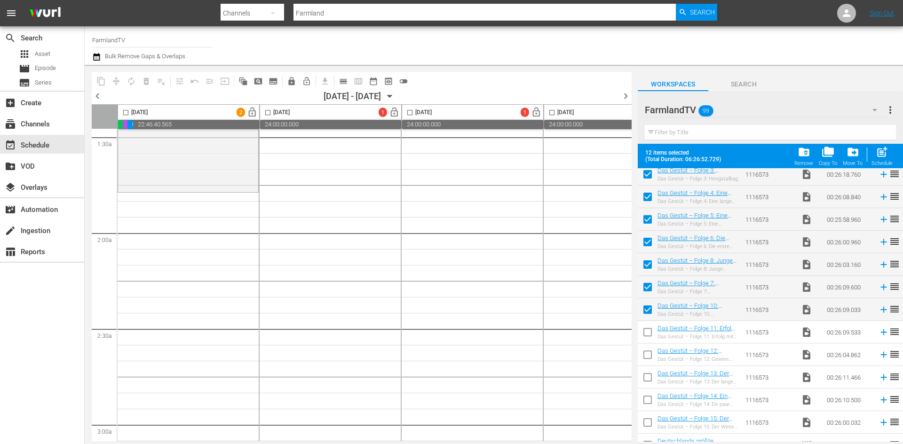
click at [648, 331] on input "checkbox" at bounding box center [648, 334] width 20 height 20
checkbox input "true"
click at [649, 353] on input "checkbox" at bounding box center [648, 357] width 20 height 20
checkbox input "true"
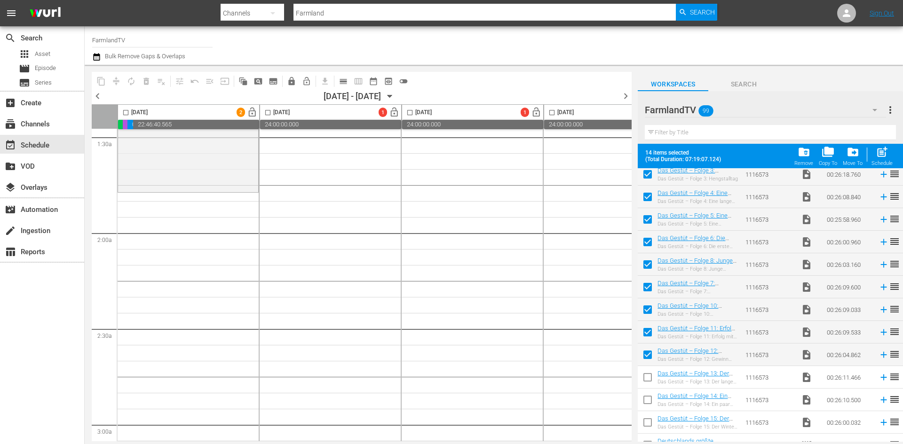
click at [649, 380] on input "checkbox" at bounding box center [648, 380] width 20 height 20
checkbox input "true"
click at [649, 400] on input "checkbox" at bounding box center [648, 402] width 20 height 20
checkbox input "true"
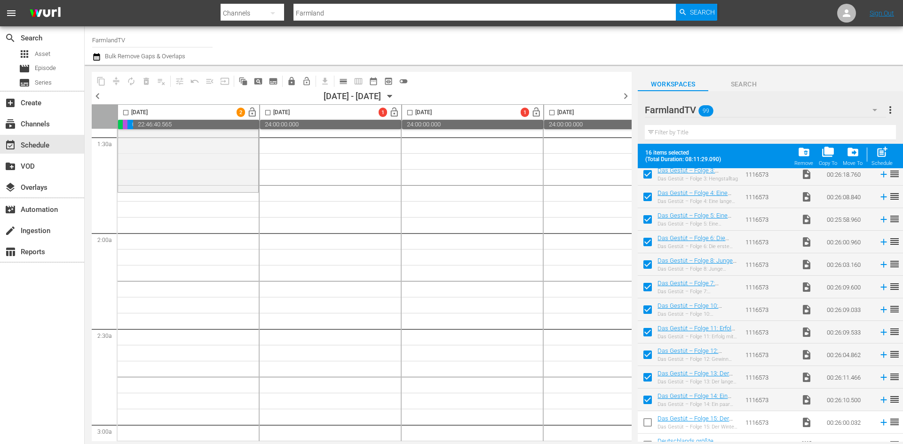
drag, startPoint x: 648, startPoint y: 421, endPoint x: 656, endPoint y: 417, distance: 9.5
click at [649, 421] on input "checkbox" at bounding box center [648, 425] width 20 height 20
checkbox input "true"
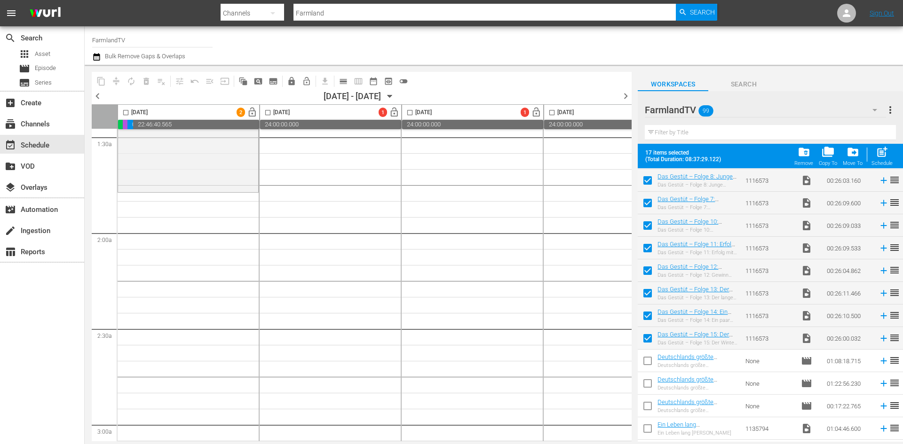
scroll to position [235, 0]
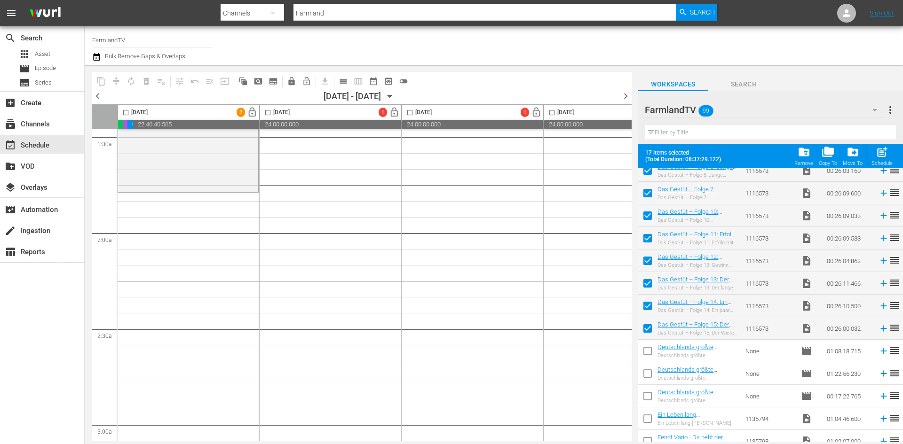
click at [126, 114] on input "checkbox" at bounding box center [125, 114] width 11 height 11
checkbox input "true"
click at [874, 153] on div "post_add Schedule" at bounding box center [881, 156] width 21 height 21
checkbox input "false"
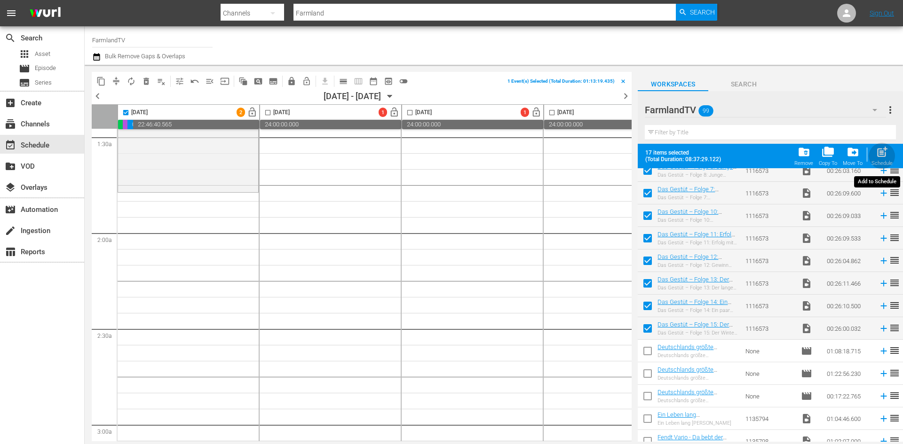
checkbox input "false"
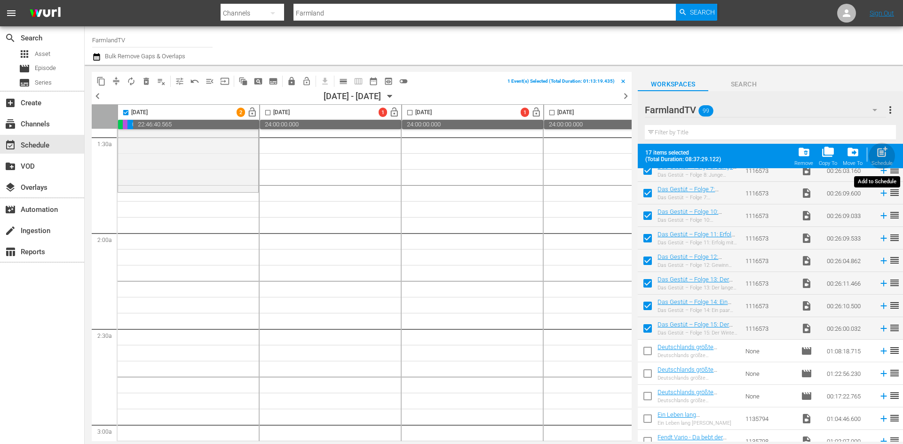
checkbox input "false"
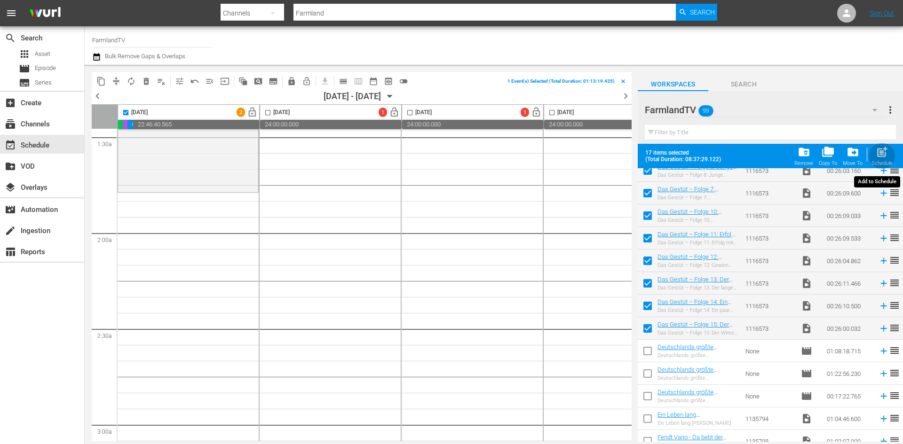
checkbox input "false"
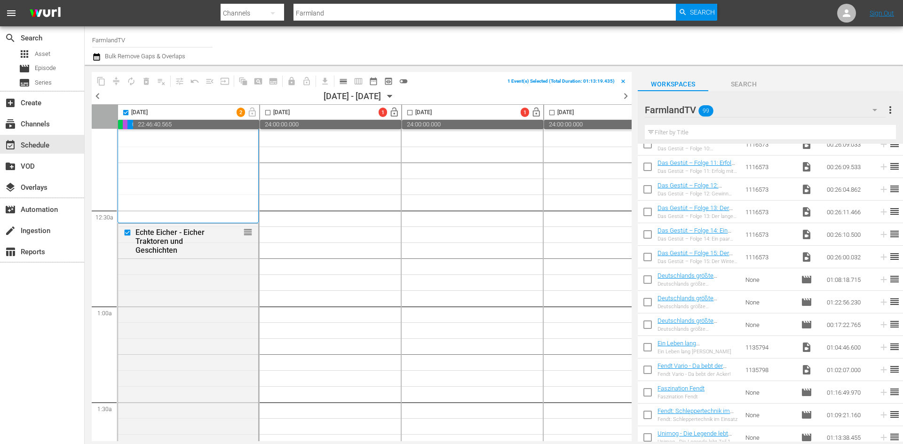
scroll to position [0, 0]
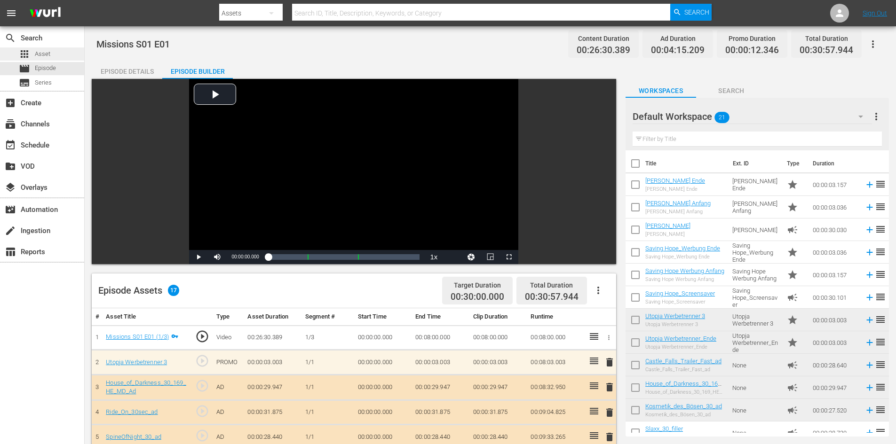
click at [37, 53] on span "Asset" at bounding box center [43, 53] width 16 height 9
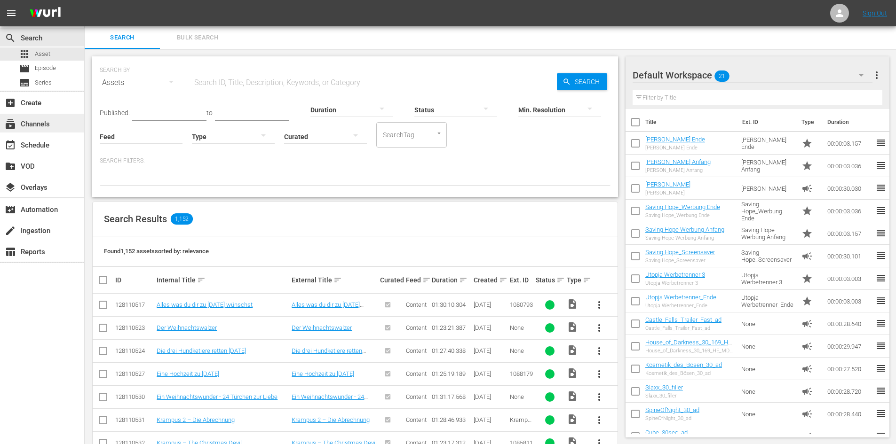
click at [62, 128] on div "subscriptions Channels" at bounding box center [42, 123] width 84 height 19
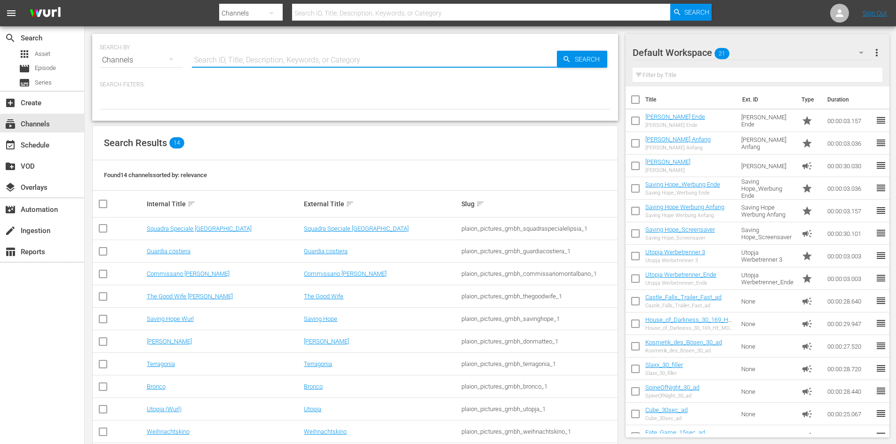
click at [250, 69] on input "text" at bounding box center [374, 60] width 365 height 23
type input "VFarmlandTV"
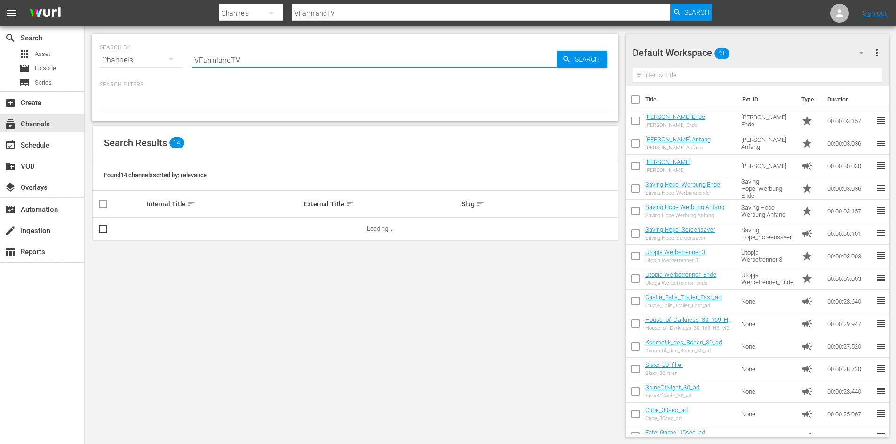
click at [197, 60] on input "VFarmlandTV" at bounding box center [374, 60] width 365 height 23
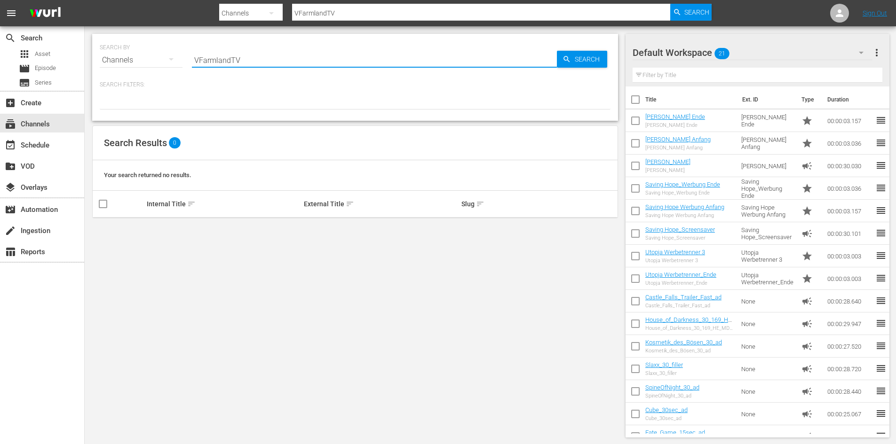
type input "FarmlandTV"
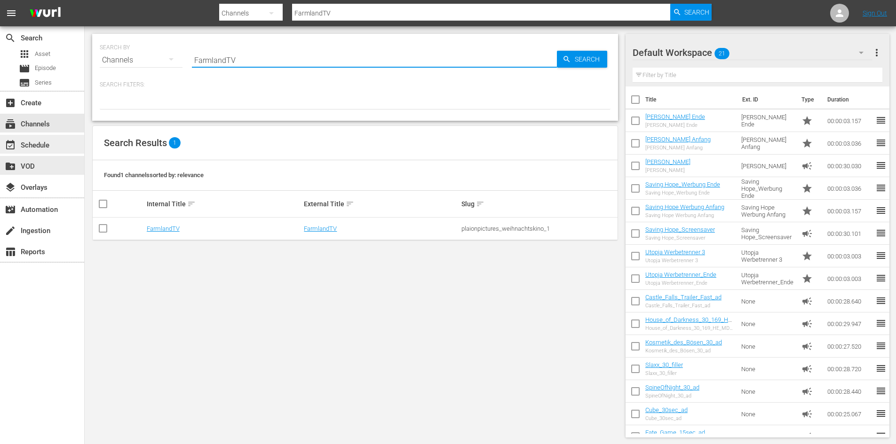
type input "FarmlandTV"
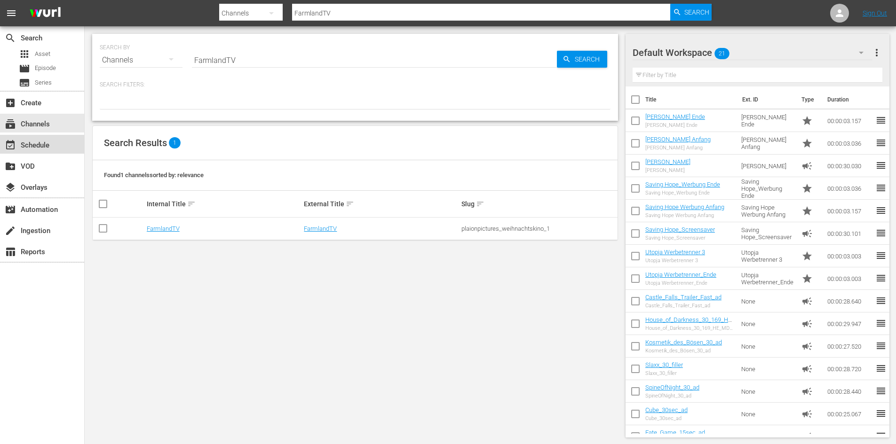
click at [36, 148] on div "event_available Schedule" at bounding box center [26, 144] width 53 height 8
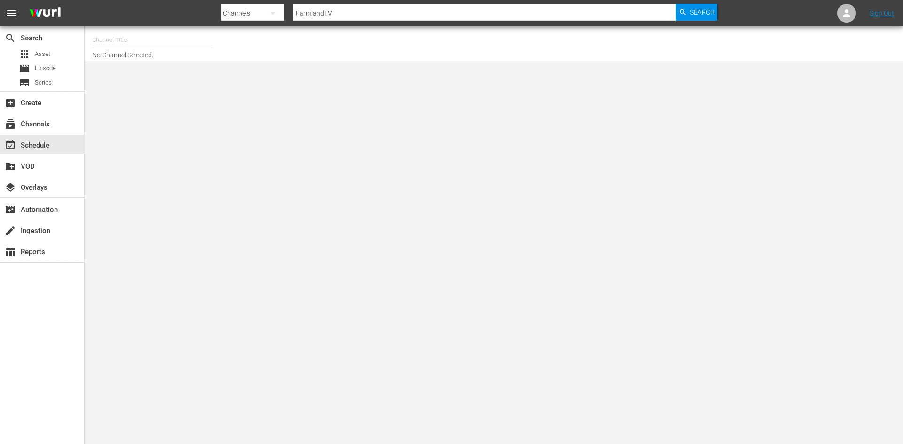
click at [122, 44] on input "text" at bounding box center [152, 40] width 120 height 23
click at [142, 58] on div "FarmlandTV (1589 - plaionpictures_weihnachtskino_1)" at bounding box center [222, 66] width 244 height 23
type input "FarmlandTV (1589 - plaionpictures_weihnachtskino_1)"
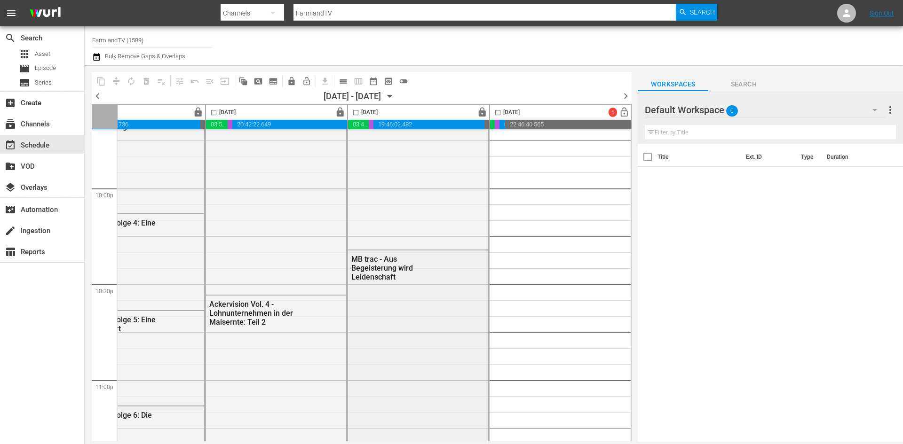
scroll to position [4298, 484]
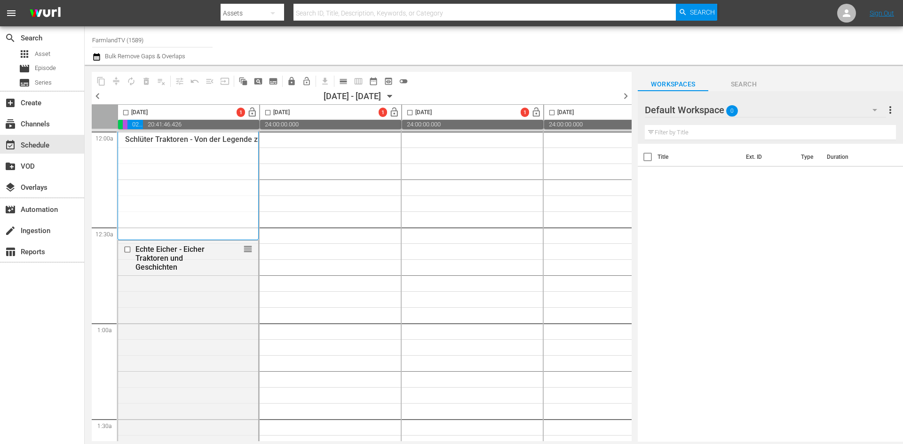
click at [691, 109] on div at bounding box center [679, 111] width 68 height 24
click at [823, 110] on div "Default Workspace 0" at bounding box center [765, 110] width 241 height 26
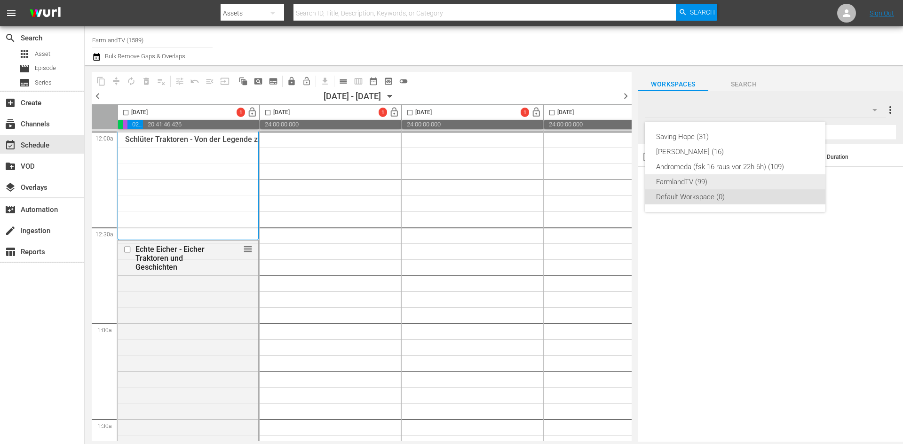
click at [750, 181] on div "FarmlandTV (99)" at bounding box center [735, 181] width 158 height 15
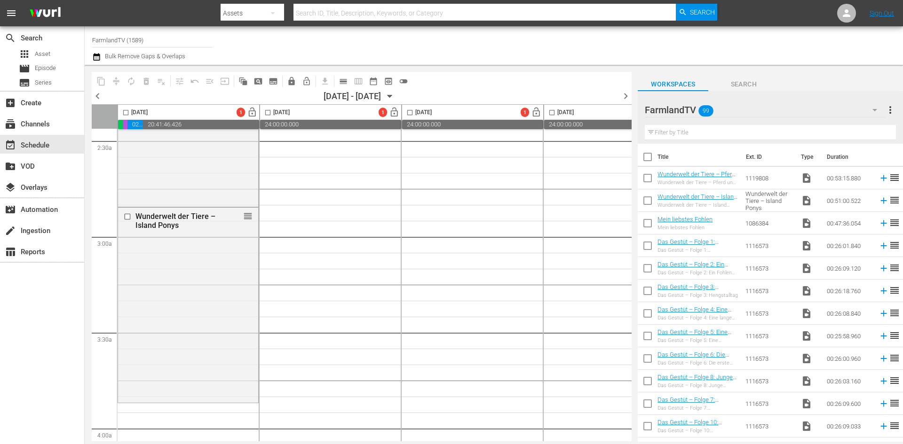
scroll to position [658, 0]
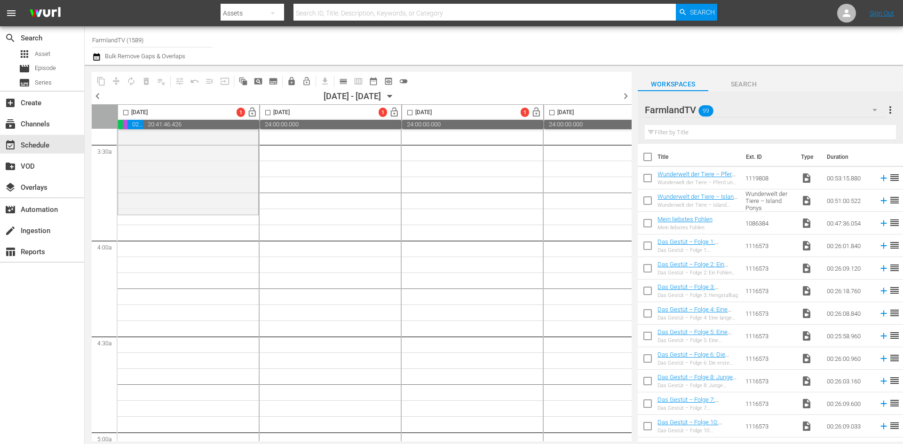
click at [651, 250] on input "checkbox" at bounding box center [648, 248] width 20 height 20
checkbox input "true"
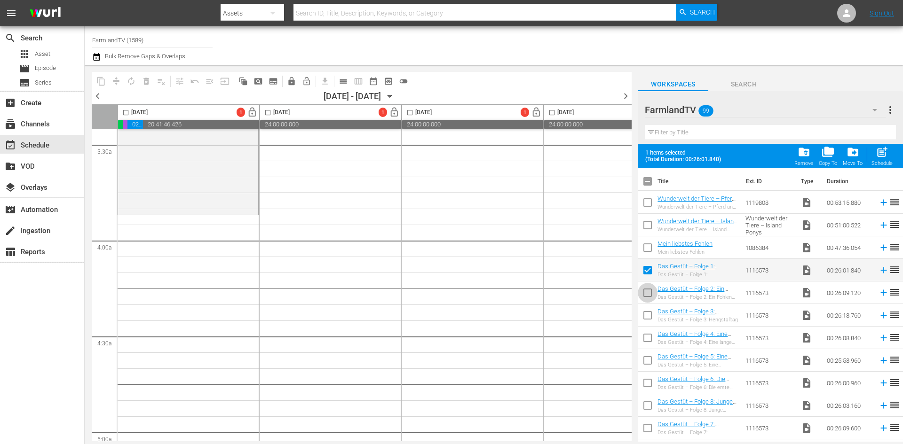
click at [650, 291] on input "checkbox" at bounding box center [648, 295] width 20 height 20
checkbox input "true"
click at [648, 316] on input "checkbox" at bounding box center [648, 317] width 20 height 20
checkbox input "true"
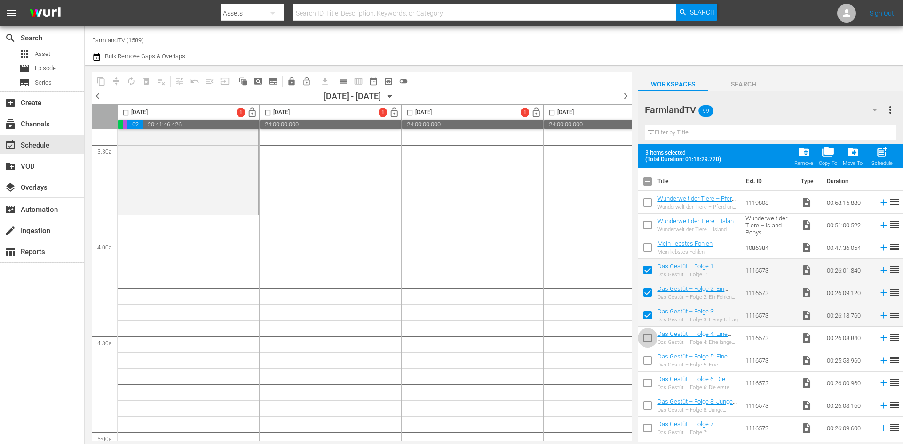
click at [646, 341] on input "checkbox" at bounding box center [648, 340] width 20 height 20
checkbox input "true"
click at [648, 362] on input "checkbox" at bounding box center [648, 363] width 20 height 20
checkbox input "true"
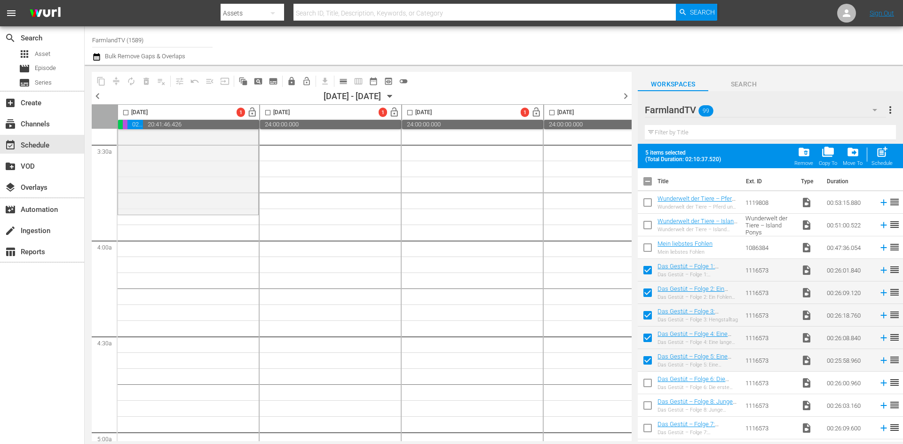
click at [650, 385] on input "checkbox" at bounding box center [648, 385] width 20 height 20
checkbox input "true"
click at [649, 403] on input "checkbox" at bounding box center [648, 408] width 20 height 20
checkbox input "true"
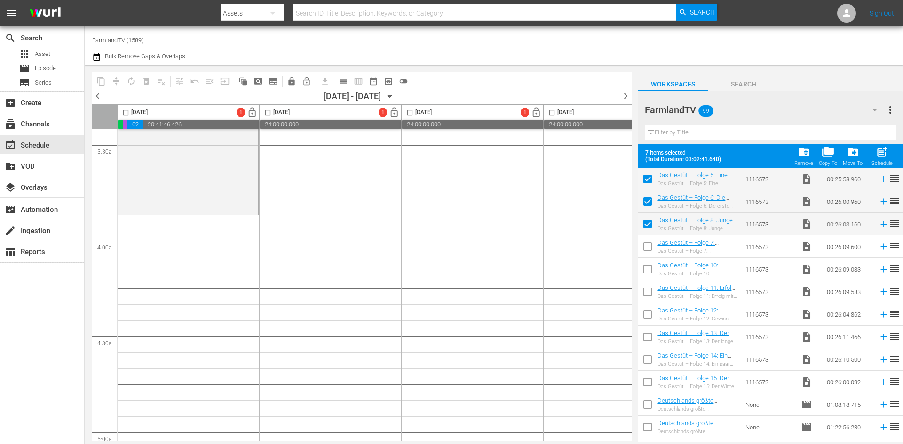
scroll to position [188, 0]
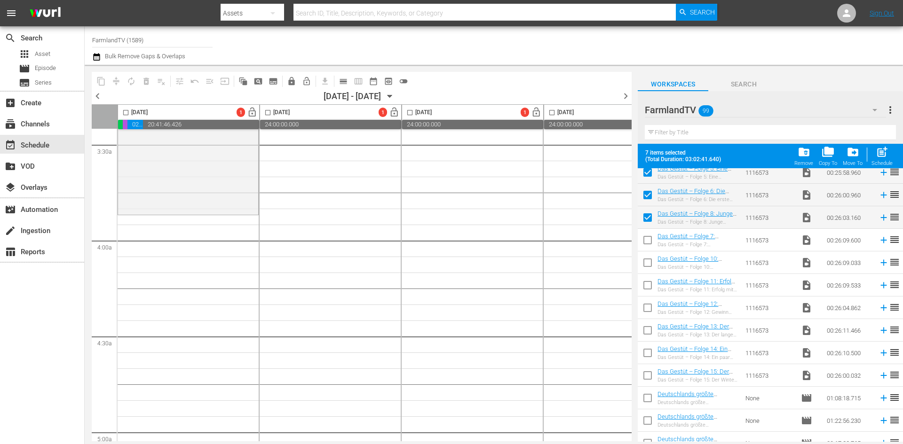
click at [649, 240] on input "checkbox" at bounding box center [648, 242] width 20 height 20
checkbox input "true"
click at [649, 265] on input "checkbox" at bounding box center [648, 265] width 20 height 20
checkbox input "true"
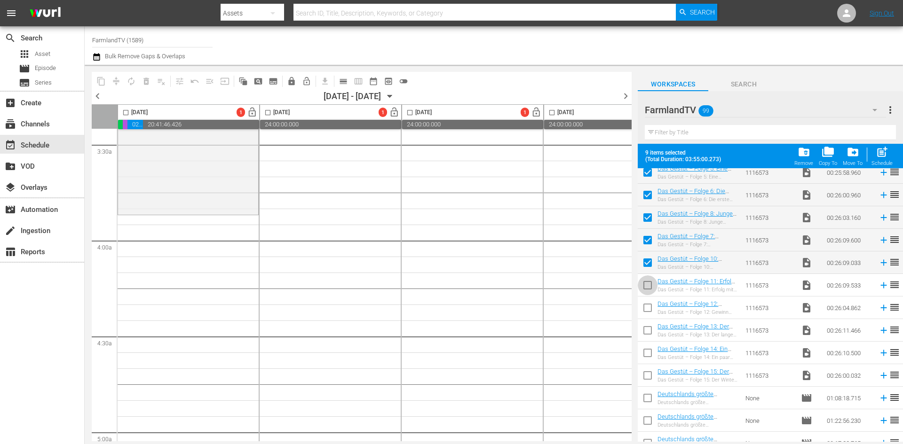
click at [649, 288] on input "checkbox" at bounding box center [648, 287] width 20 height 20
checkbox input "true"
click at [651, 307] on input "checkbox" at bounding box center [648, 310] width 20 height 20
checkbox input "true"
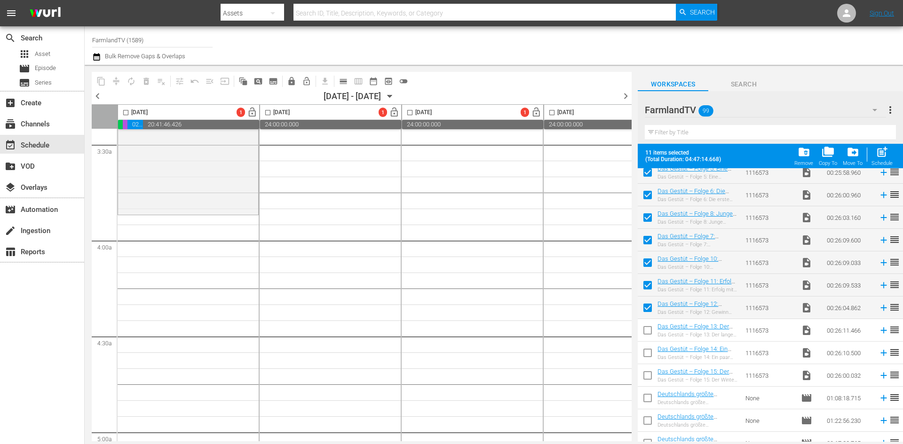
click at [646, 332] on input "checkbox" at bounding box center [648, 333] width 20 height 20
checkbox input "true"
click at [650, 352] on input "checkbox" at bounding box center [648, 355] width 20 height 20
checkbox input "true"
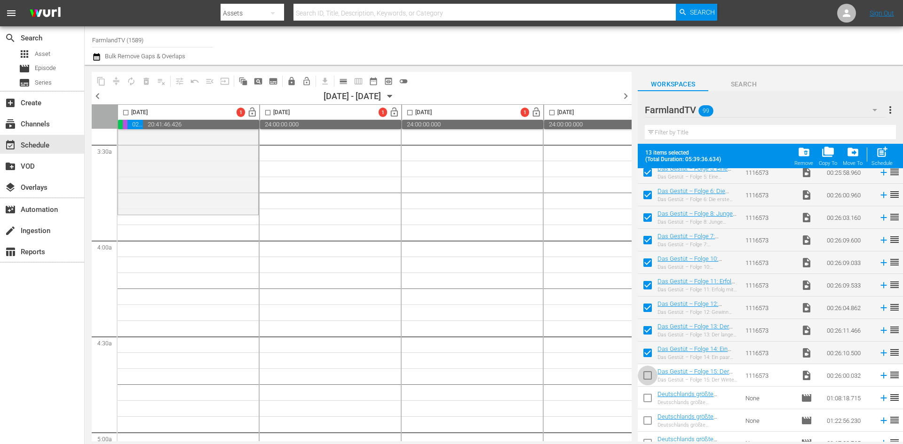
click at [646, 376] on input "checkbox" at bounding box center [648, 378] width 20 height 20
checkbox input "true"
click at [126, 113] on input "checkbox" at bounding box center [125, 114] width 11 height 11
checkbox input "true"
click at [882, 161] on div "Schedule" at bounding box center [881, 163] width 21 height 6
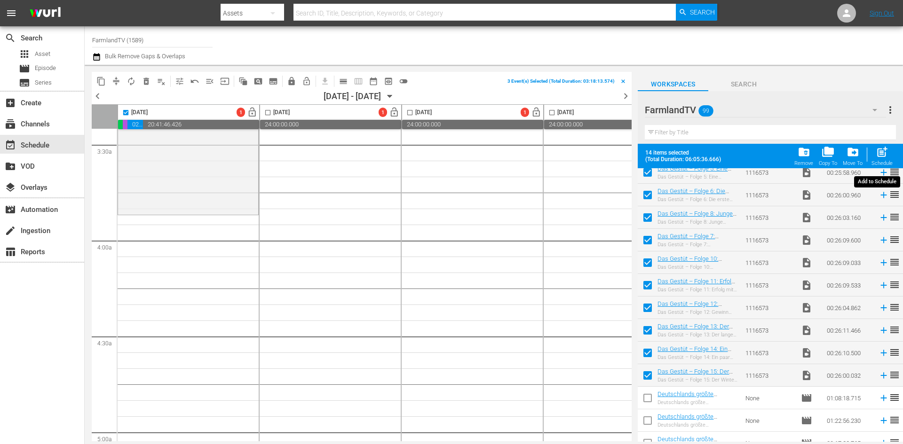
checkbox input "false"
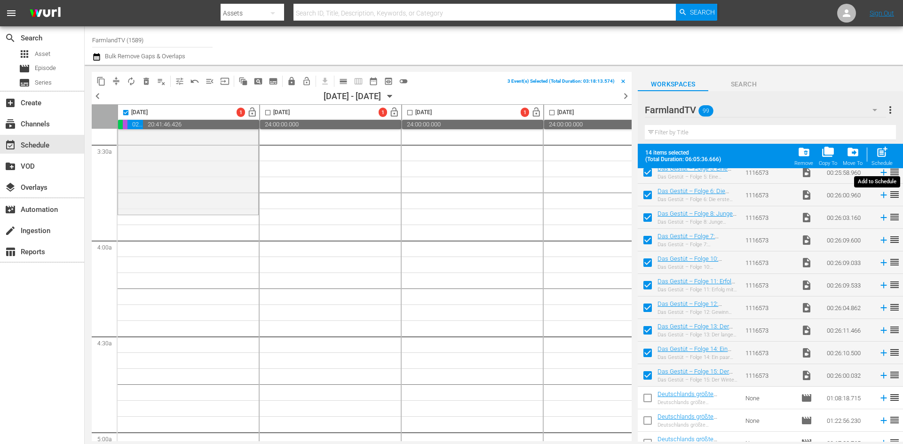
checkbox input "false"
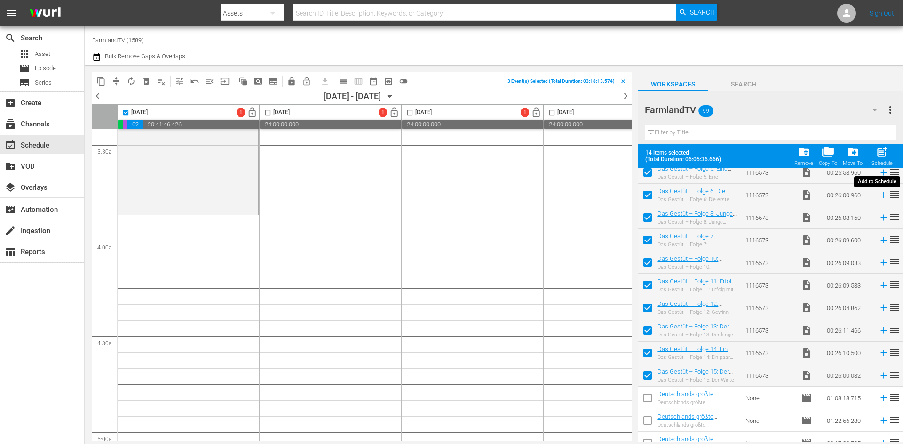
checkbox input "false"
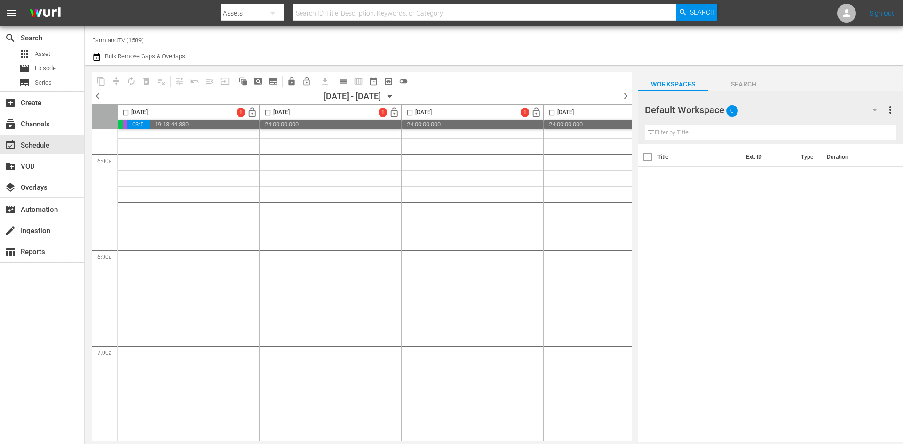
scroll to position [799, 0]
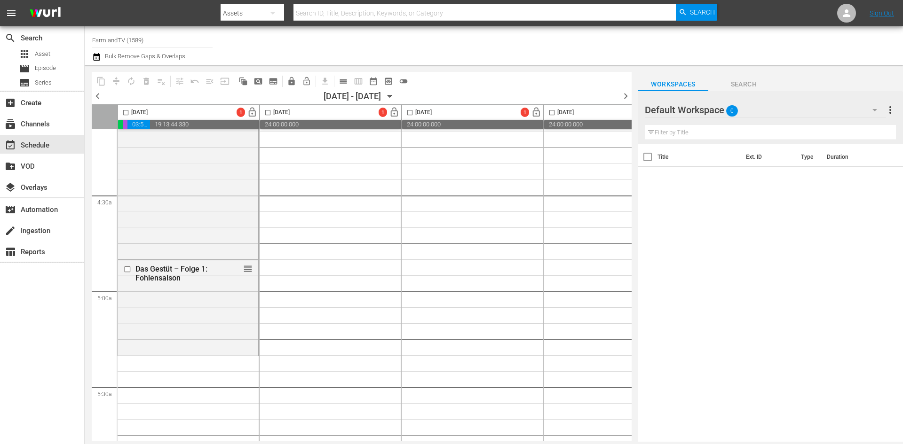
click at [711, 103] on div at bounding box center [679, 111] width 68 height 24
click at [712, 109] on div at bounding box center [679, 111] width 68 height 24
click at [787, 114] on div "Default Workspace 0" at bounding box center [765, 110] width 241 height 26
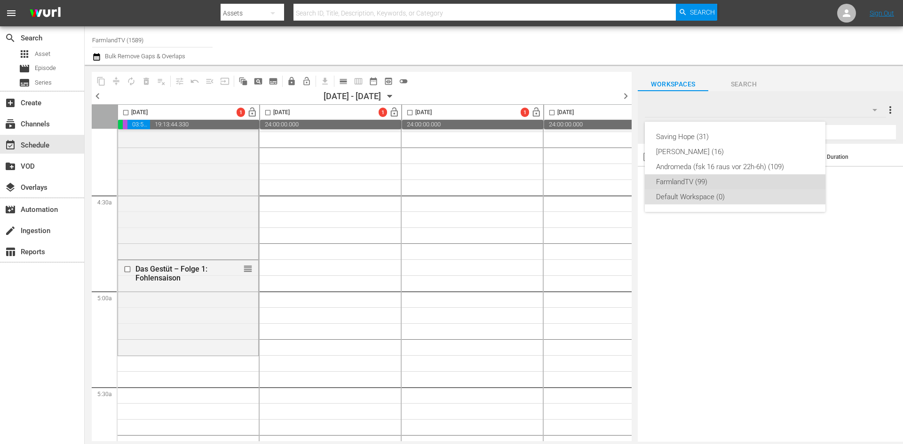
click at [707, 180] on div "FarmlandTV (99)" at bounding box center [735, 181] width 158 height 15
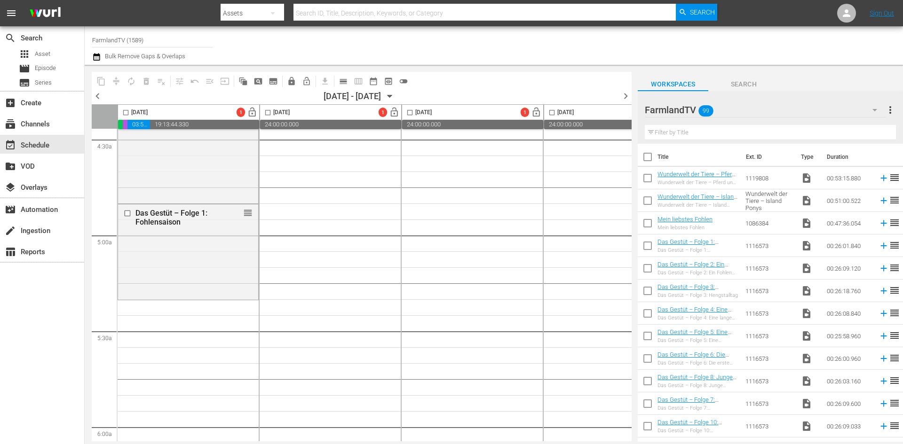
scroll to position [940, 0]
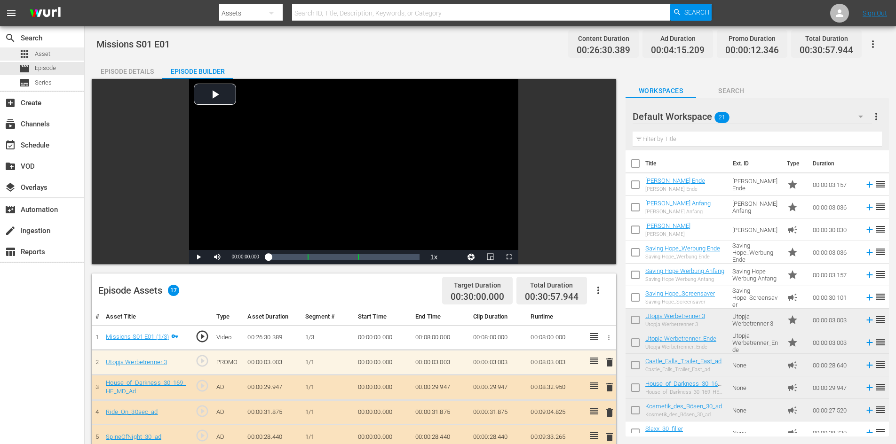
click at [65, 48] on div "apps Asset" at bounding box center [42, 53] width 84 height 13
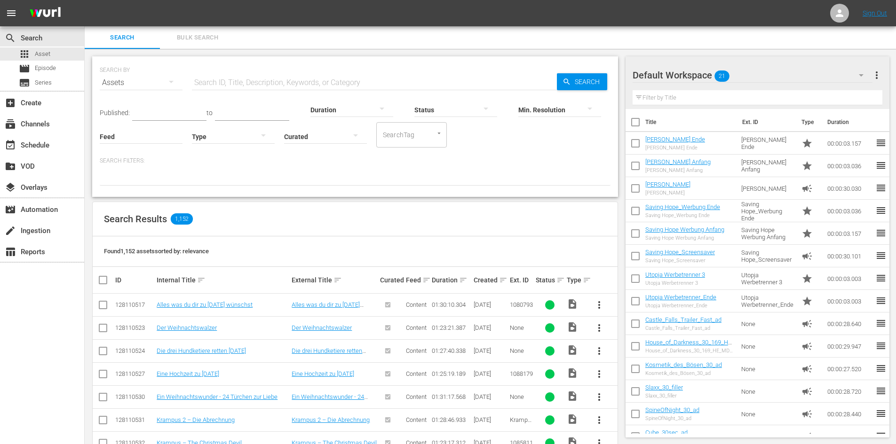
click at [205, 75] on input "text" at bounding box center [374, 82] width 365 height 23
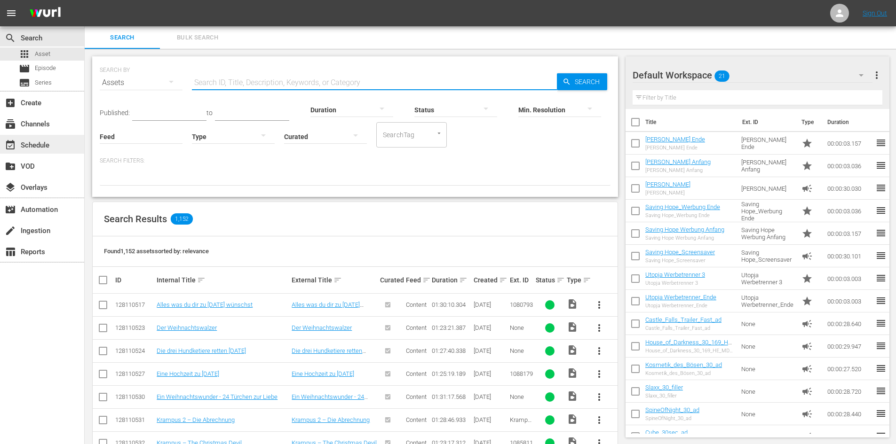
click at [36, 145] on div "event_available Schedule" at bounding box center [26, 144] width 53 height 8
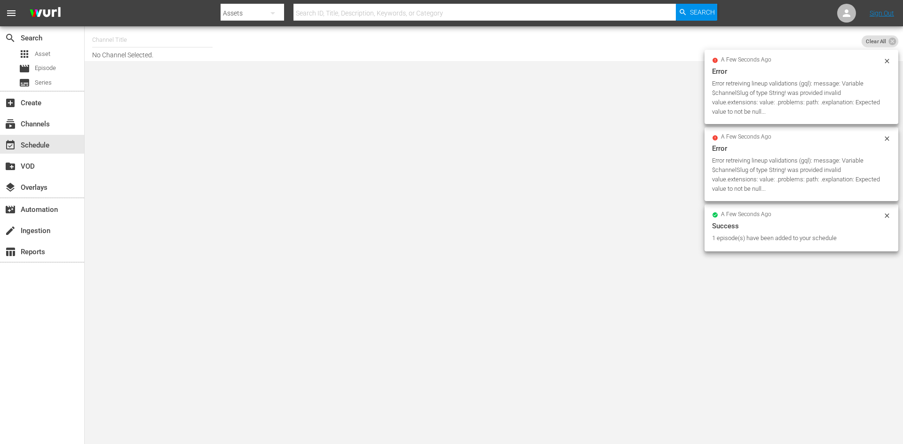
click at [110, 39] on input "text" at bounding box center [152, 40] width 120 height 23
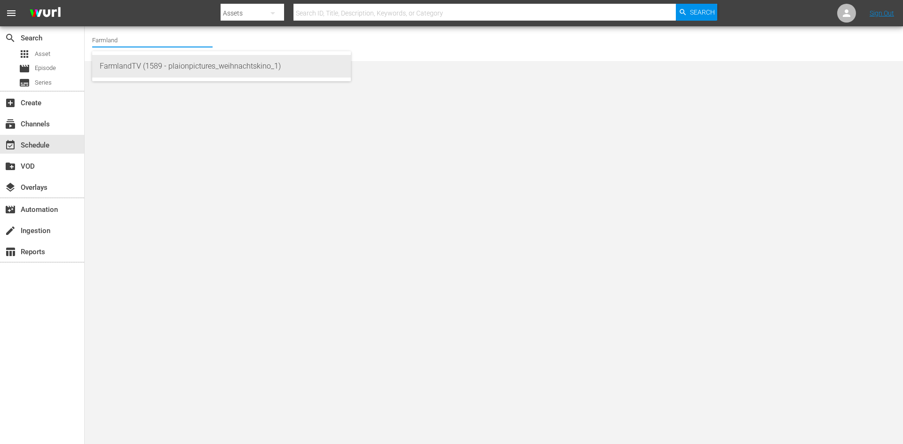
click at [201, 70] on div "FarmlandTV (1589 - plaionpictures_weihnachtskino_1)" at bounding box center [222, 66] width 244 height 23
type input "FarmlandTV (1589 - plaionpictures_weihnachtskino_1)"
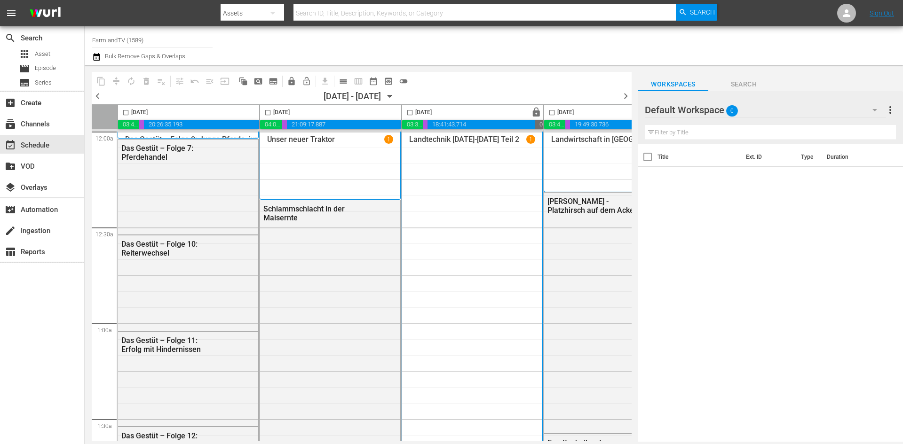
click at [709, 107] on div at bounding box center [679, 111] width 68 height 24
click at [852, 112] on div "Default Workspace 0" at bounding box center [765, 110] width 241 height 26
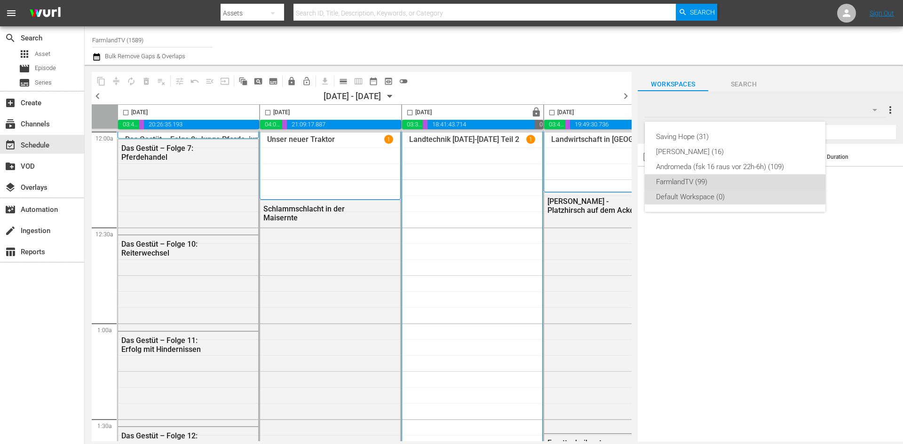
click at [733, 177] on div "FarmlandTV (99)" at bounding box center [735, 181] width 158 height 15
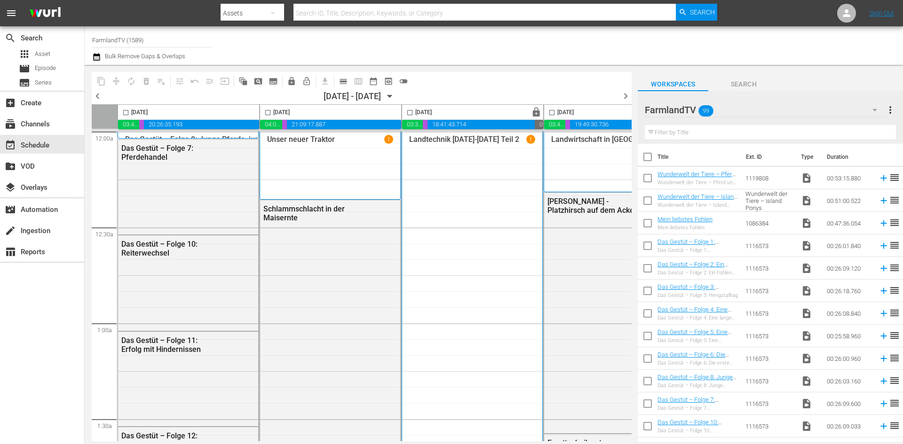
click at [627, 95] on span "chevron_right" at bounding box center [626, 96] width 12 height 12
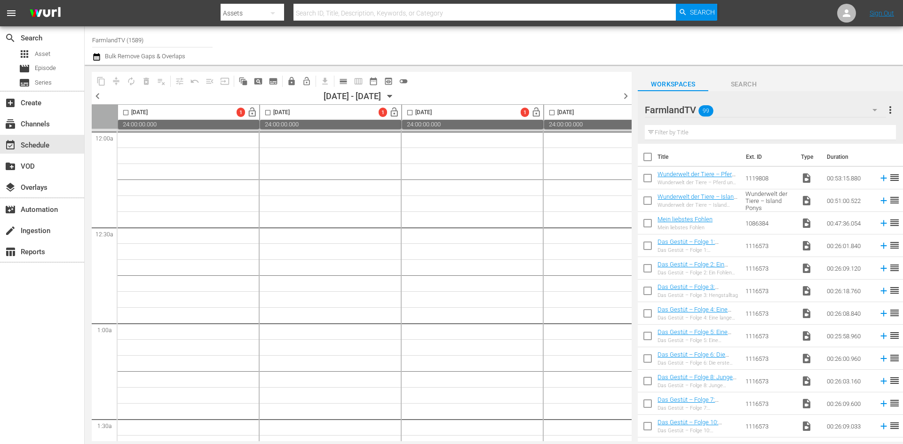
click at [381, 95] on div "10/07/2025 - 10/13/2025" at bounding box center [351, 96] width 57 height 10
click at [395, 96] on icon "button" at bounding box center [390, 96] width 10 height 10
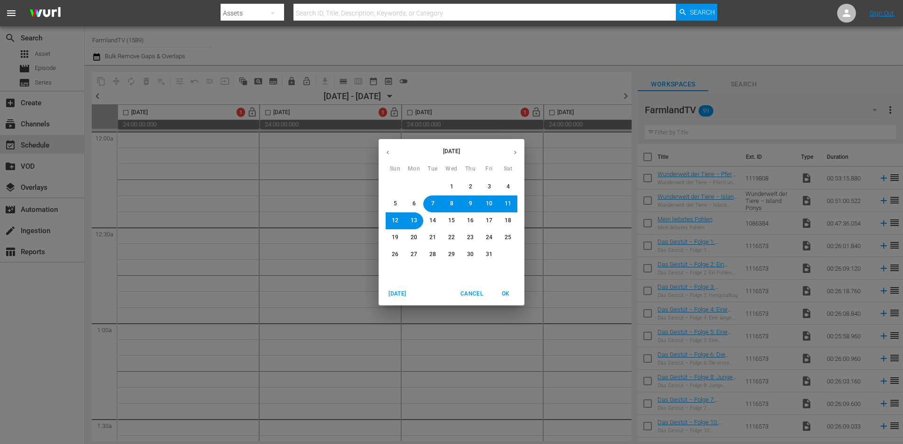
click at [413, 202] on span "6" at bounding box center [413, 204] width 3 height 8
click at [506, 298] on span "OK" at bounding box center [505, 294] width 23 height 10
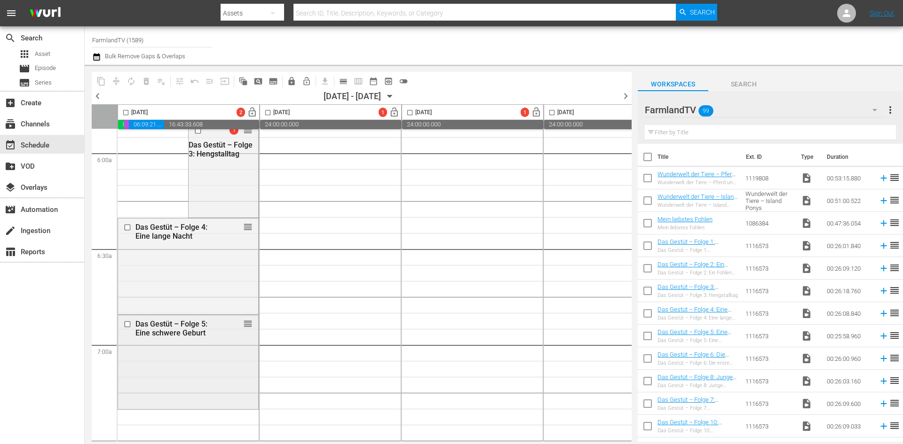
scroll to position [1128, 0]
click at [126, 327] on input "checkbox" at bounding box center [129, 325] width 10 height 8
click at [123, 230] on div at bounding box center [128, 228] width 14 height 11
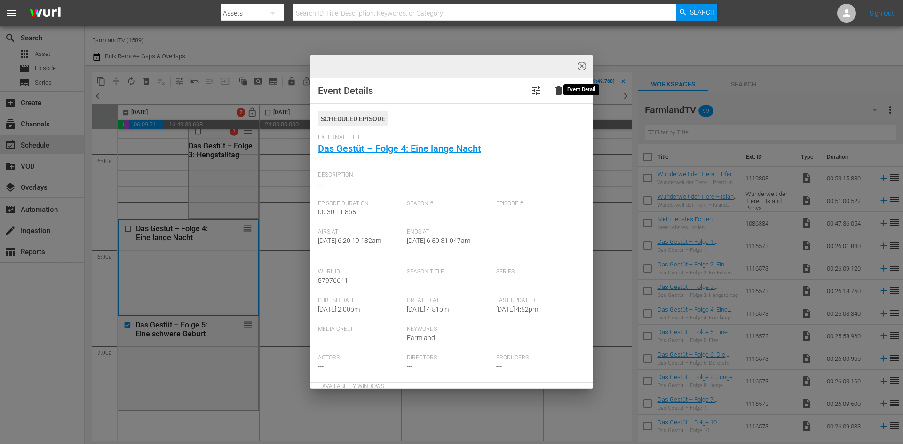
drag, startPoint x: 586, startPoint y: 67, endPoint x: 582, endPoint y: 71, distance: 5.7
click at [586, 69] on span "highlight_off_icon" at bounding box center [581, 66] width 11 height 11
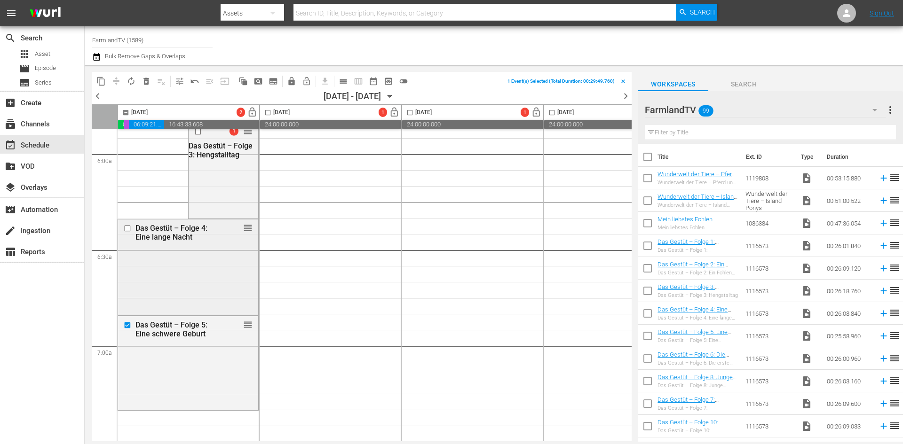
click at [124, 231] on input "checkbox" at bounding box center [129, 229] width 10 height 8
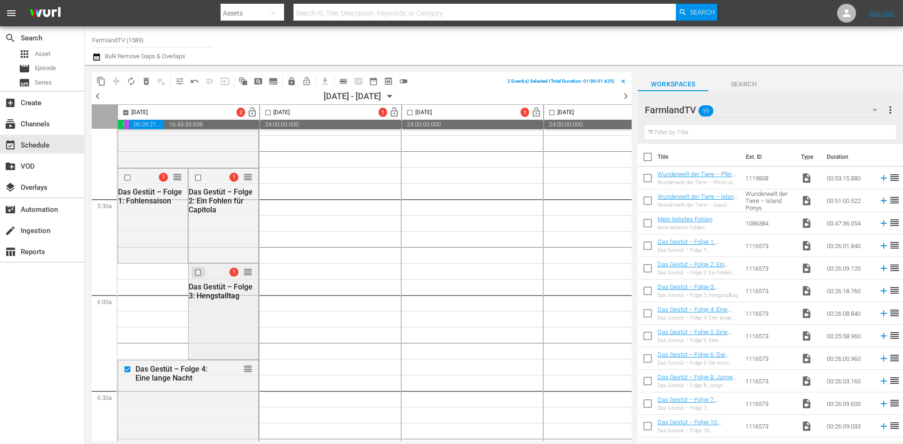
click at [197, 275] on input "checkbox" at bounding box center [199, 273] width 10 height 8
click at [199, 177] on input "checkbox" at bounding box center [199, 177] width 10 height 8
click at [126, 178] on input "checkbox" at bounding box center [129, 177] width 10 height 8
click at [149, 79] on span "delete_forever_outlined" at bounding box center [146, 81] width 9 height 9
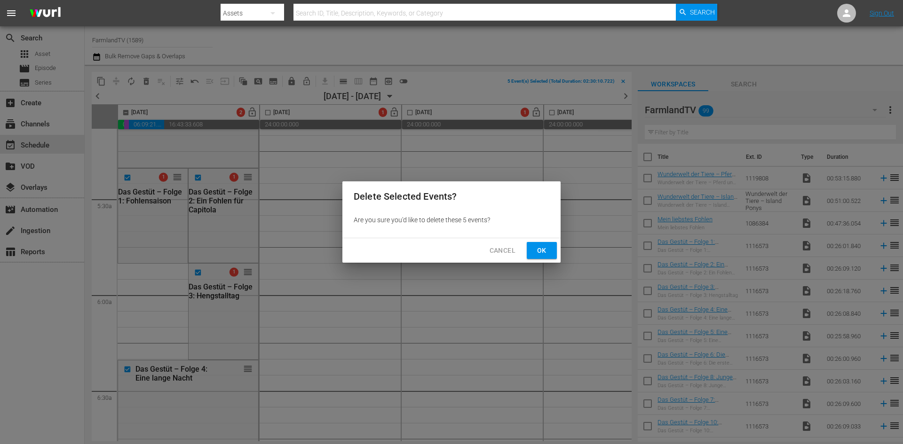
click at [540, 245] on span "Ok" at bounding box center [541, 251] width 15 height 12
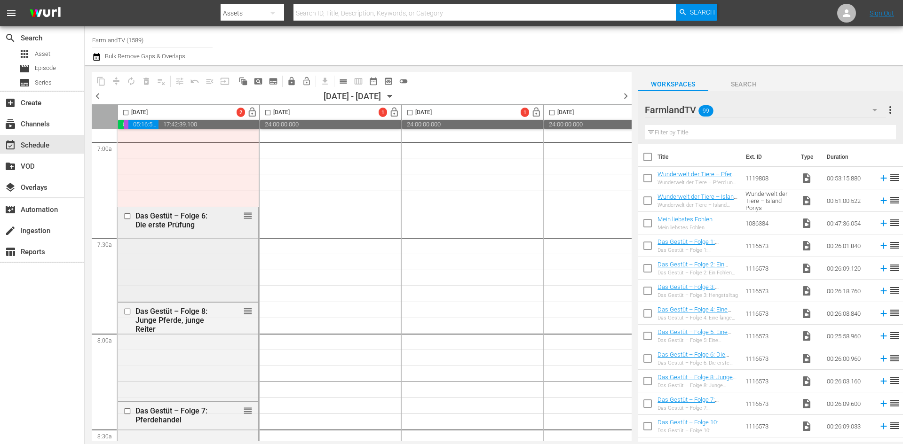
scroll to position [1269, 0]
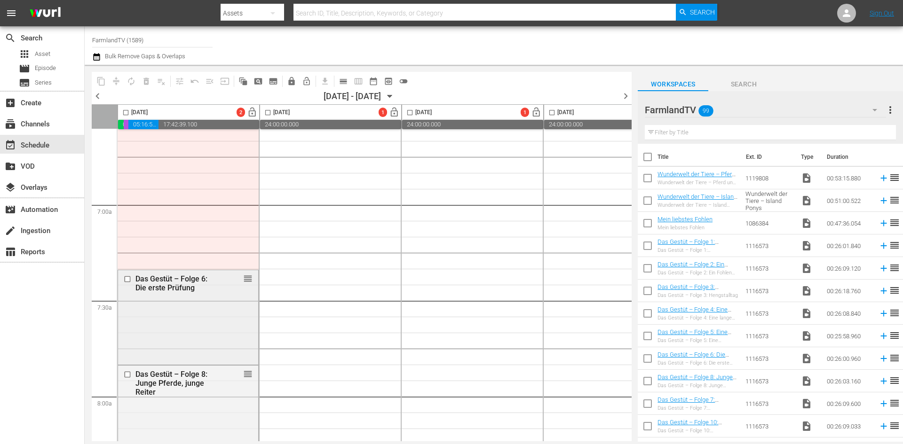
click at [126, 280] on input "checkbox" at bounding box center [129, 280] width 10 height 8
click at [129, 371] on input "checkbox" at bounding box center [129, 375] width 10 height 8
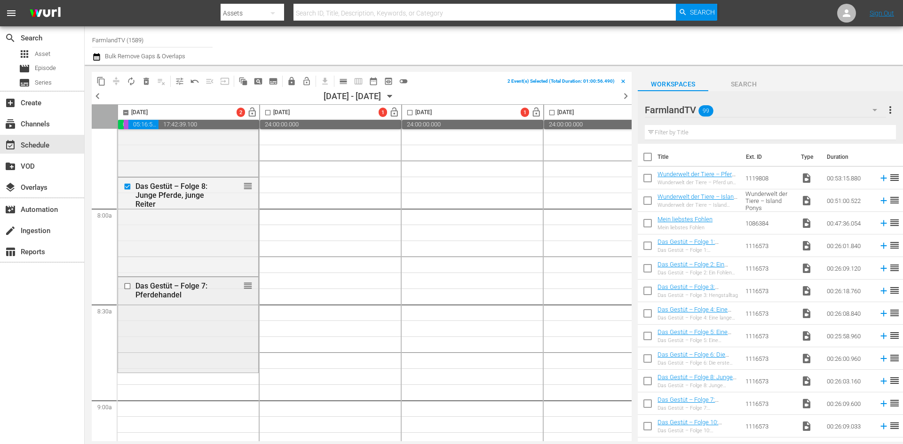
click at [128, 283] on input "checkbox" at bounding box center [129, 286] width 10 height 8
click at [146, 78] on span "delete_forever_outlined" at bounding box center [146, 81] width 9 height 9
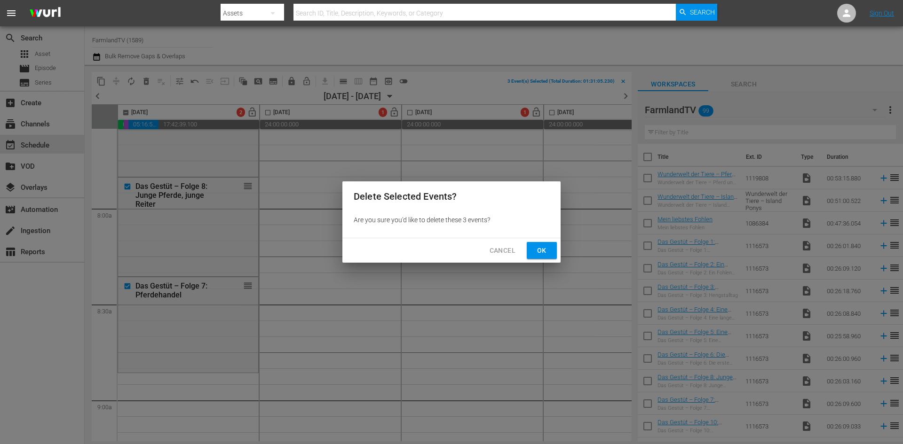
click at [537, 249] on span "Ok" at bounding box center [541, 251] width 15 height 12
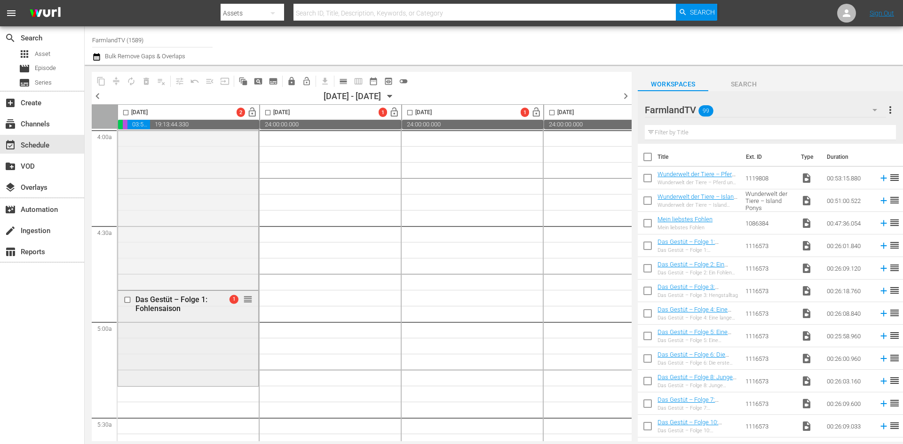
scroll to position [846, 0]
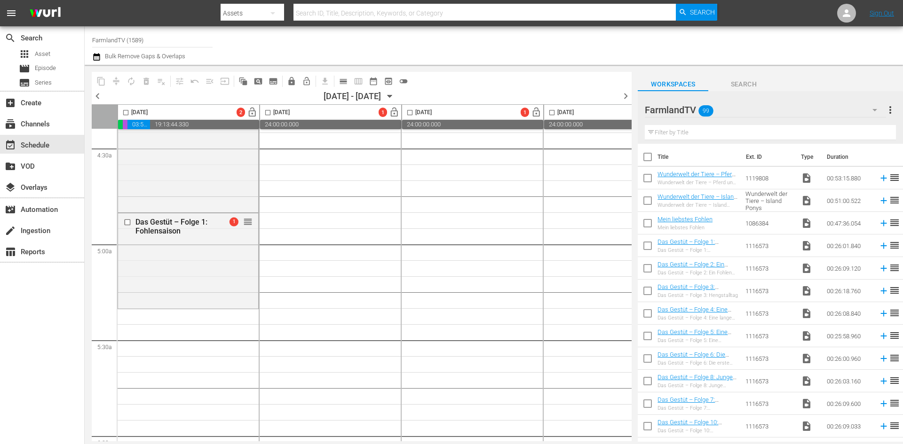
click at [649, 271] on input "checkbox" at bounding box center [648, 270] width 20 height 20
checkbox input "true"
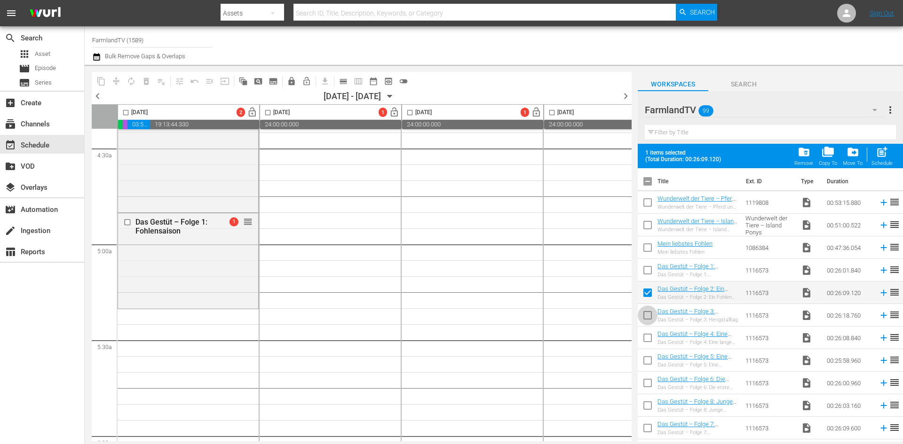
click at [649, 317] on input "checkbox" at bounding box center [648, 317] width 20 height 20
checkbox input "true"
click at [649, 337] on input "checkbox" at bounding box center [648, 340] width 20 height 20
checkbox input "true"
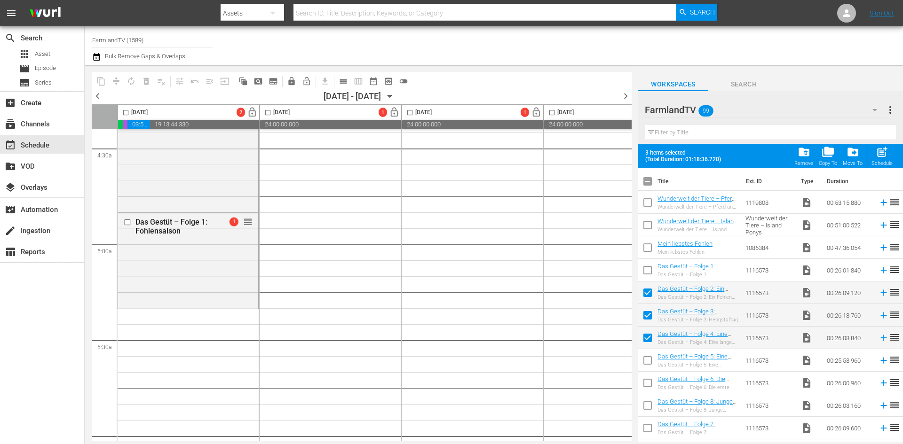
click at [648, 361] on input "checkbox" at bounding box center [648, 363] width 20 height 20
checkbox input "true"
click at [646, 384] on input "checkbox" at bounding box center [648, 385] width 20 height 20
checkbox input "true"
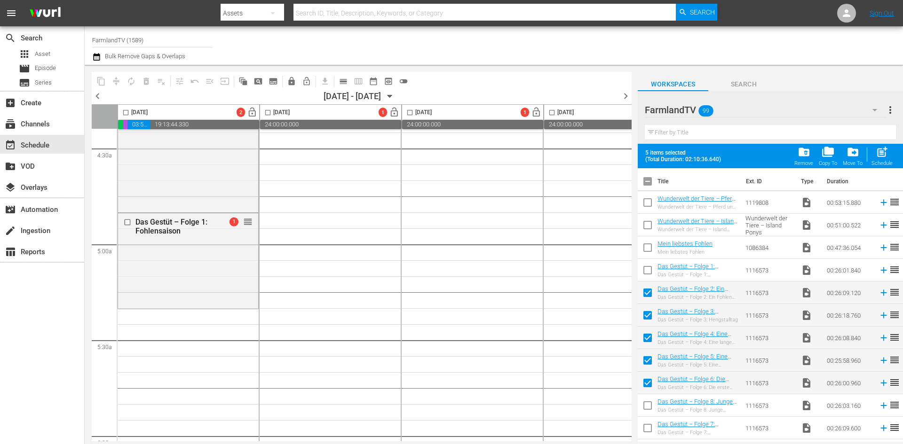
click at [647, 410] on input "checkbox" at bounding box center [648, 408] width 20 height 20
checkbox input "true"
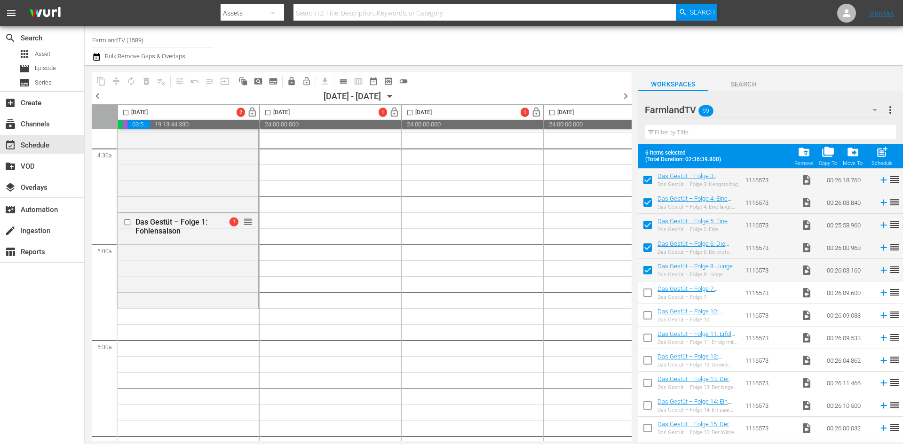
scroll to position [141, 0]
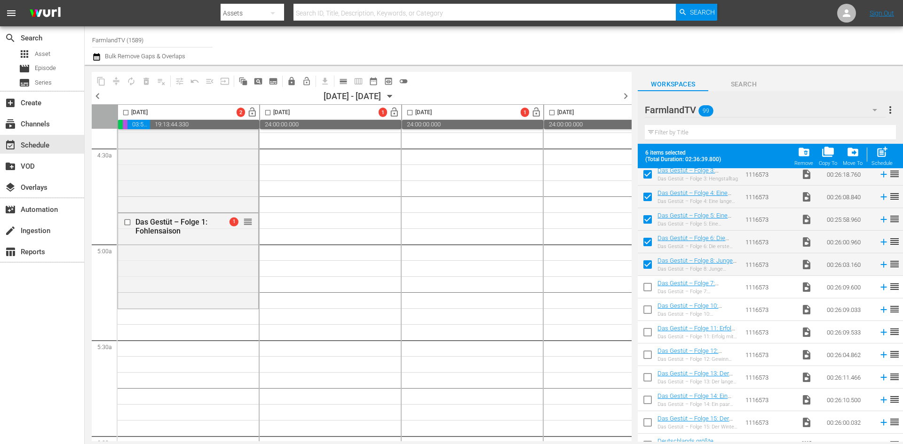
click at [648, 287] on input "checkbox" at bounding box center [648, 289] width 20 height 20
checkbox input "true"
click at [647, 306] on input "checkbox" at bounding box center [648, 312] width 20 height 20
checkbox input "true"
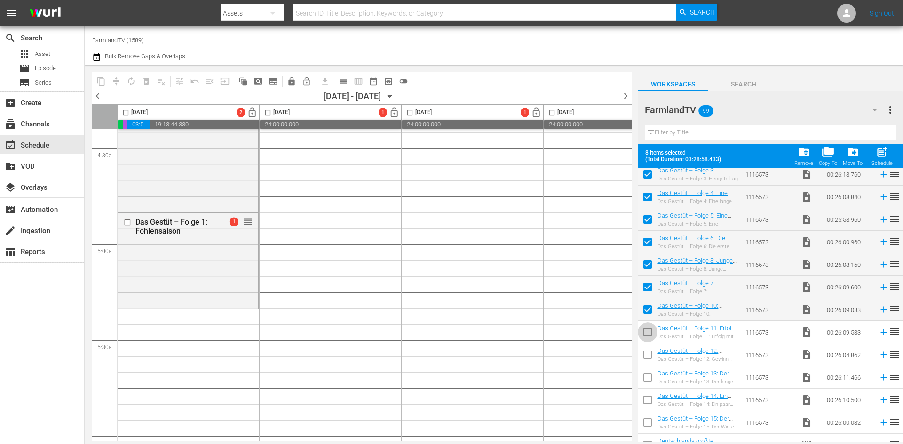
click at [644, 332] on input "checkbox" at bounding box center [648, 334] width 20 height 20
checkbox input "true"
click at [645, 353] on input "checkbox" at bounding box center [648, 357] width 20 height 20
checkbox input "true"
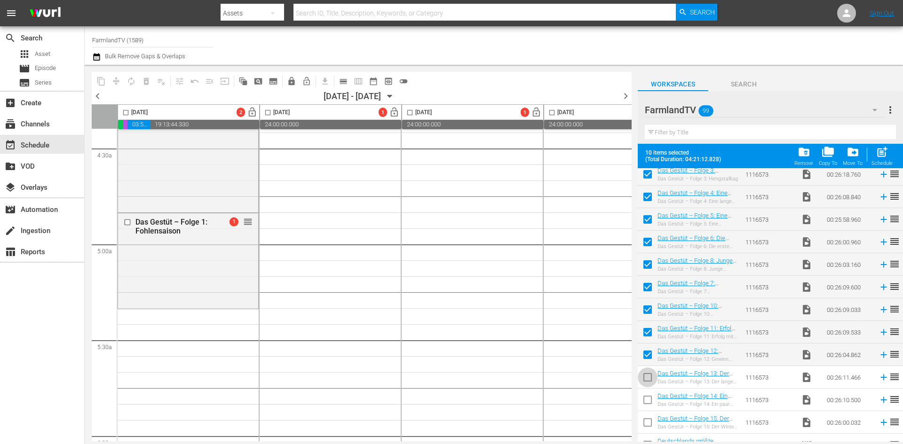
click at [646, 379] on input "checkbox" at bounding box center [648, 380] width 20 height 20
checkbox input "true"
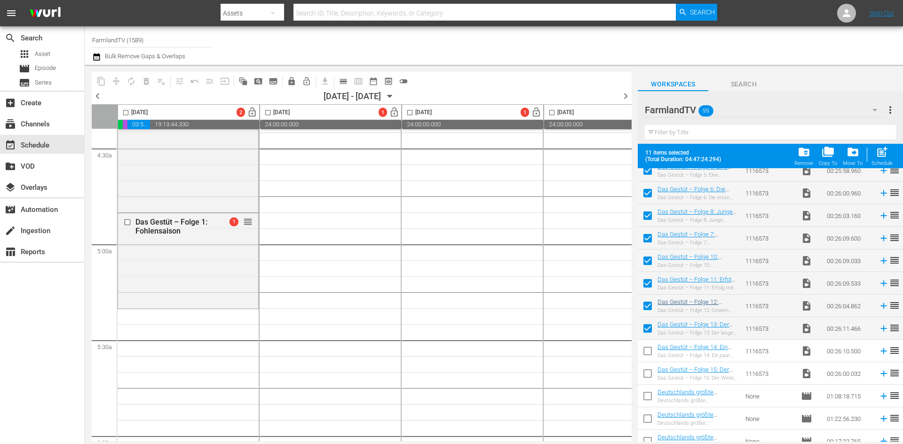
scroll to position [235, 0]
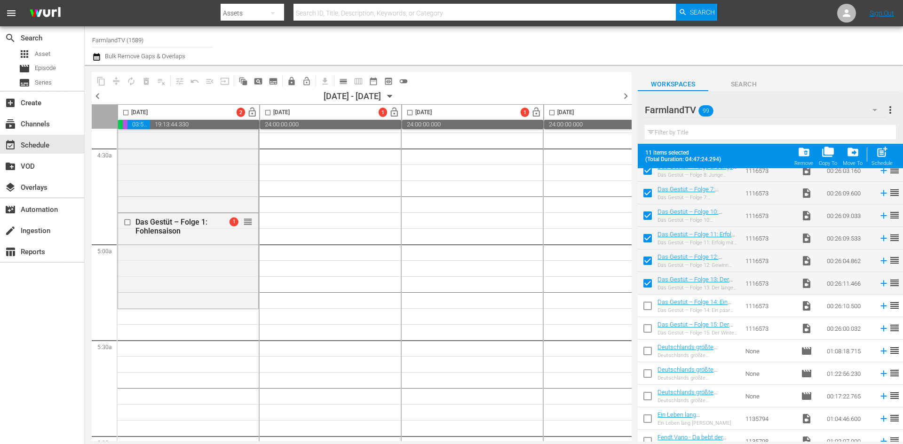
click at [650, 307] on input "checkbox" at bounding box center [648, 308] width 20 height 20
checkbox input "true"
click at [648, 331] on input "checkbox" at bounding box center [648, 331] width 20 height 20
checkbox input "true"
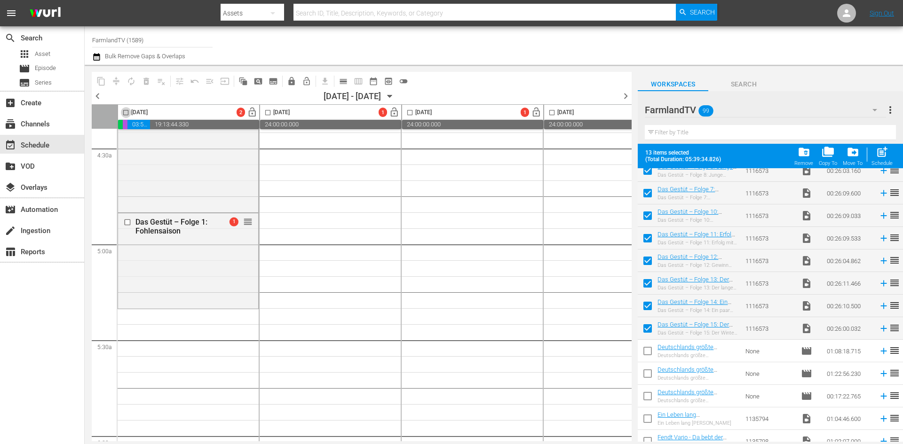
click at [126, 113] on input "checkbox" at bounding box center [125, 114] width 11 height 11
checkbox input "true"
click at [882, 154] on span "post_add" at bounding box center [881, 152] width 13 height 13
checkbox input "false"
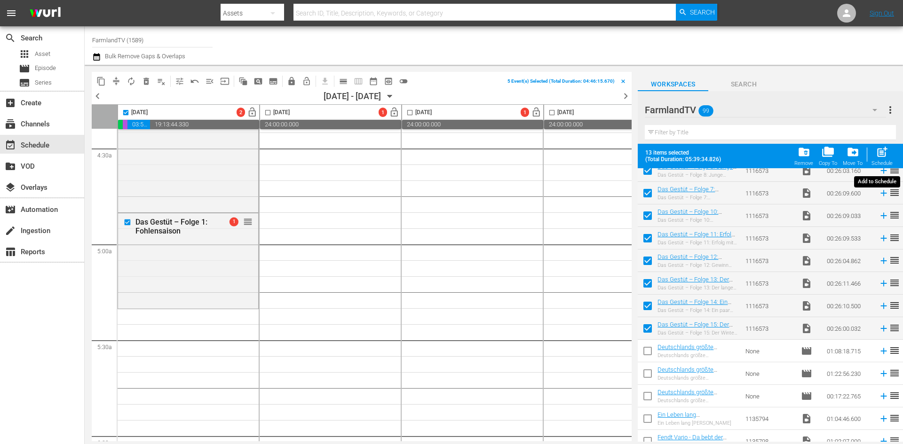
checkbox input "false"
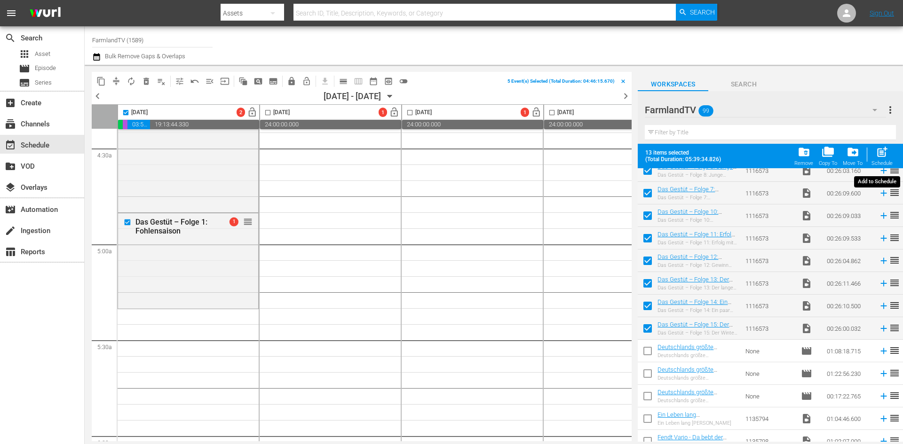
checkbox input "false"
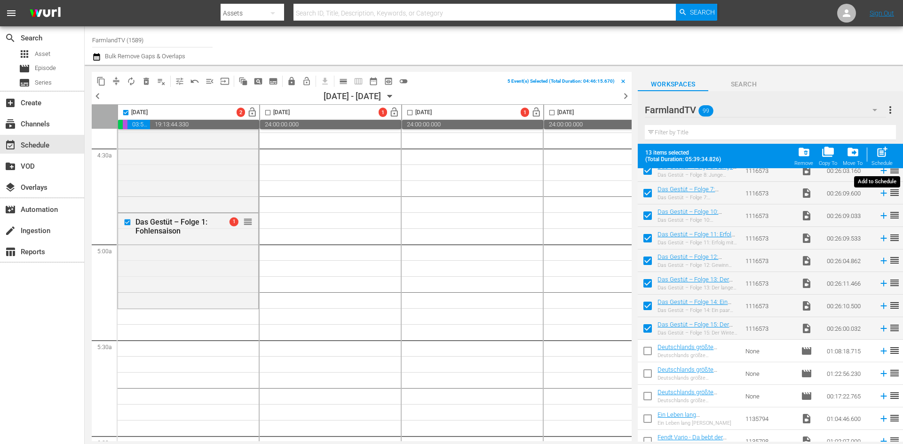
checkbox input "false"
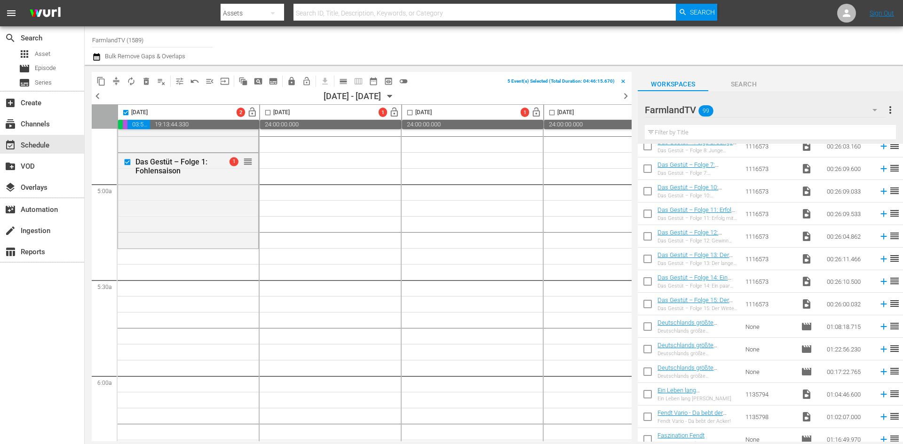
scroll to position [940, 0]
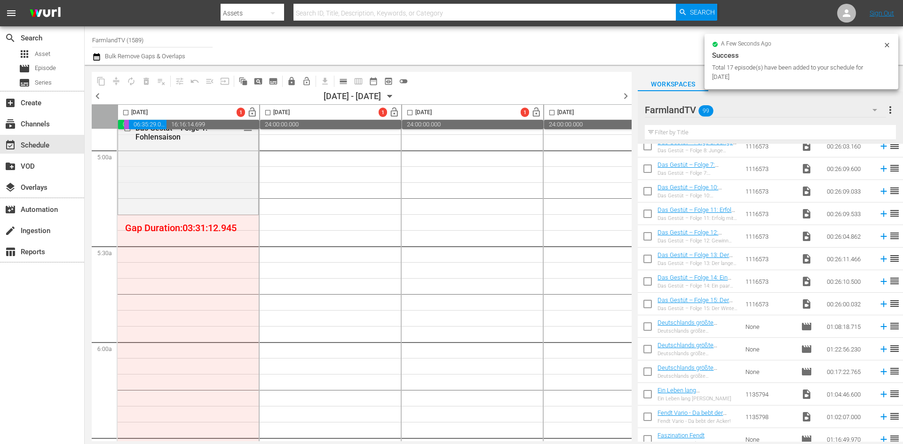
checkbox input "false"
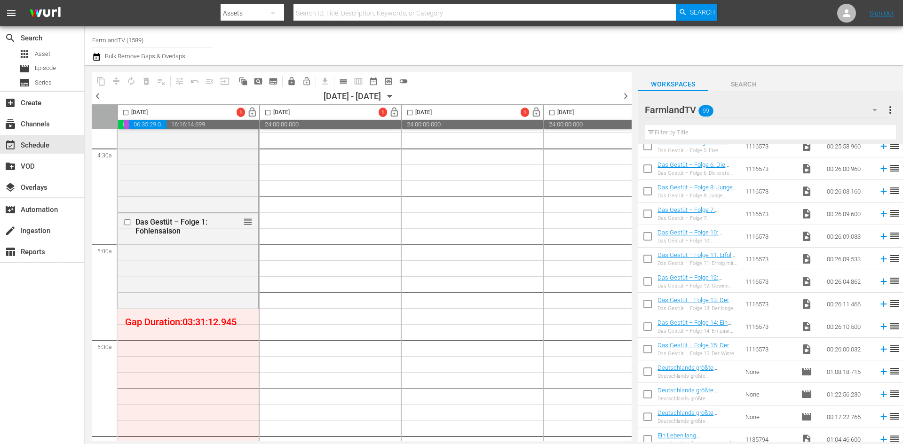
scroll to position [0, 0]
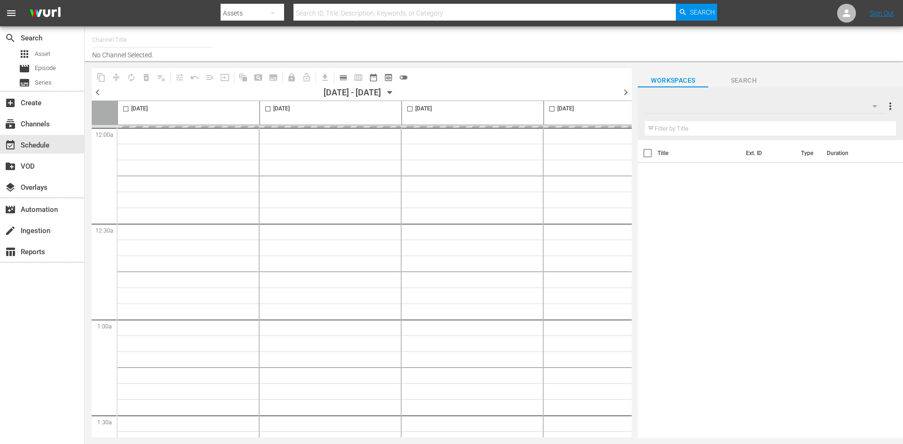
type input "FarmlandTV (1589)"
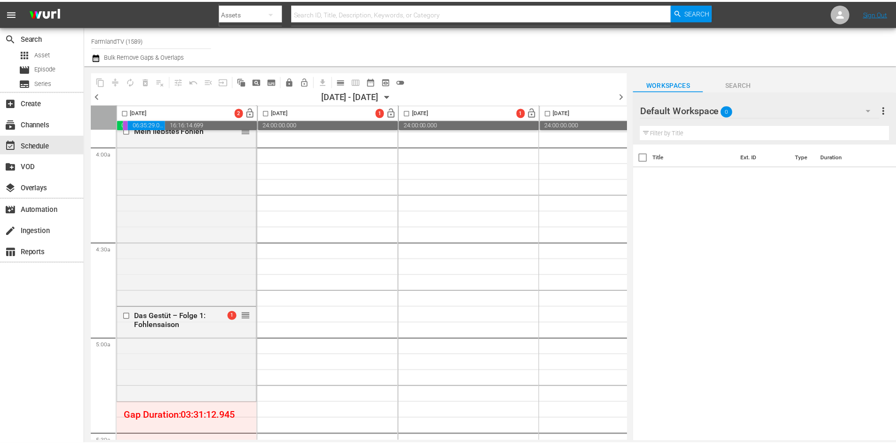
scroll to position [987, 0]
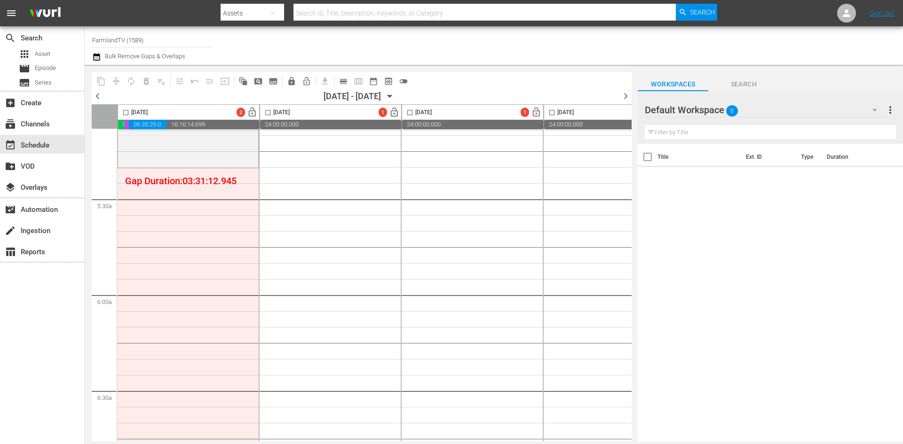
click at [667, 110] on div at bounding box center [679, 111] width 68 height 24
click at [753, 111] on div "Default Workspace 0" at bounding box center [765, 110] width 241 height 26
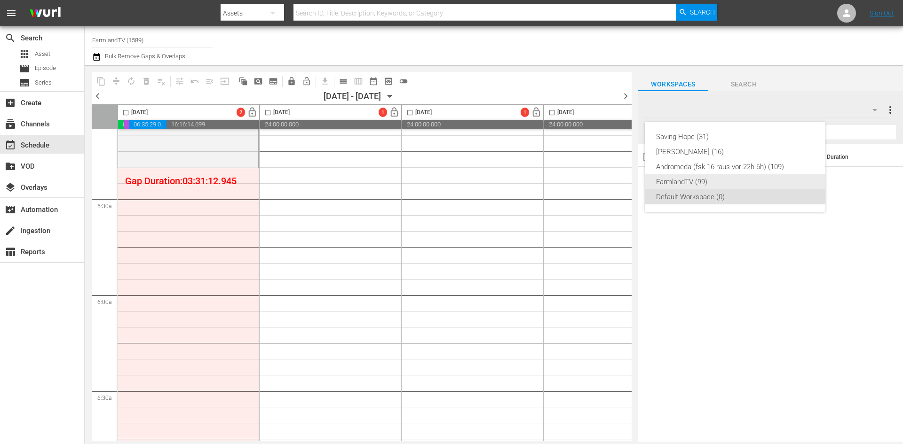
click at [692, 180] on div "FarmlandTV (99)" at bounding box center [735, 181] width 158 height 15
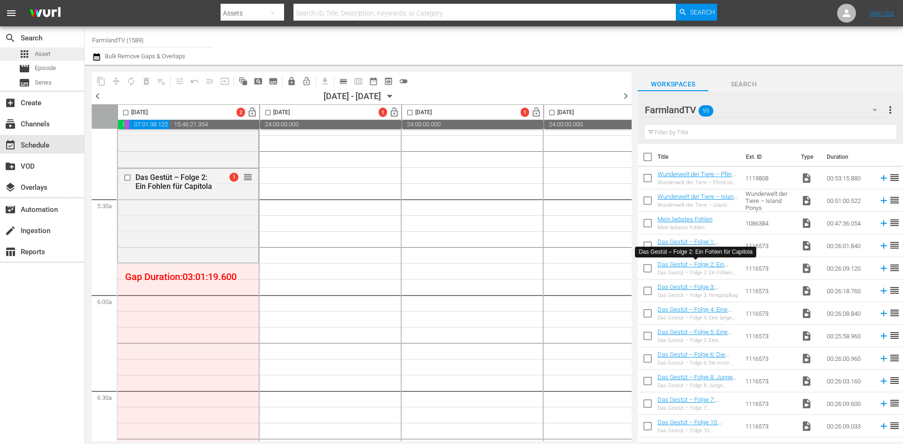
click at [49, 52] on span "Asset" at bounding box center [43, 53] width 16 height 9
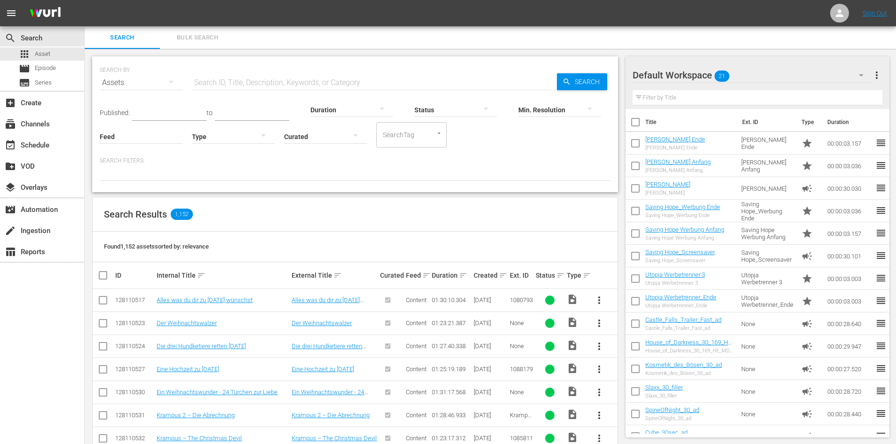
click at [266, 87] on input "text" at bounding box center [374, 82] width 365 height 23
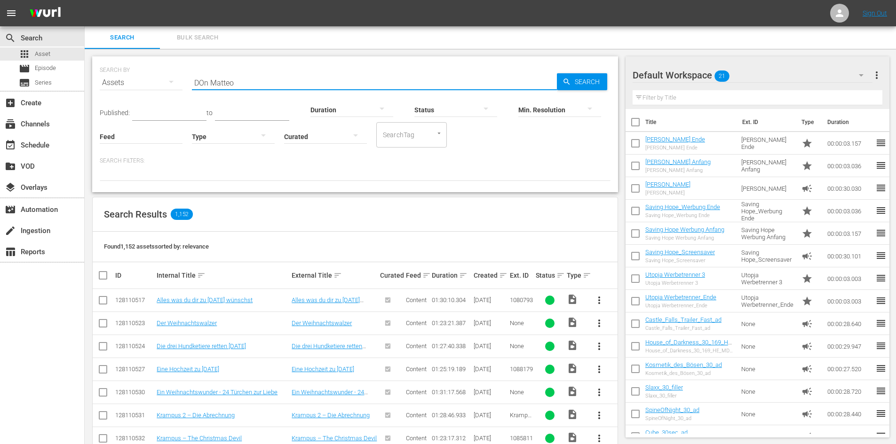
type input "DOn Matteo"
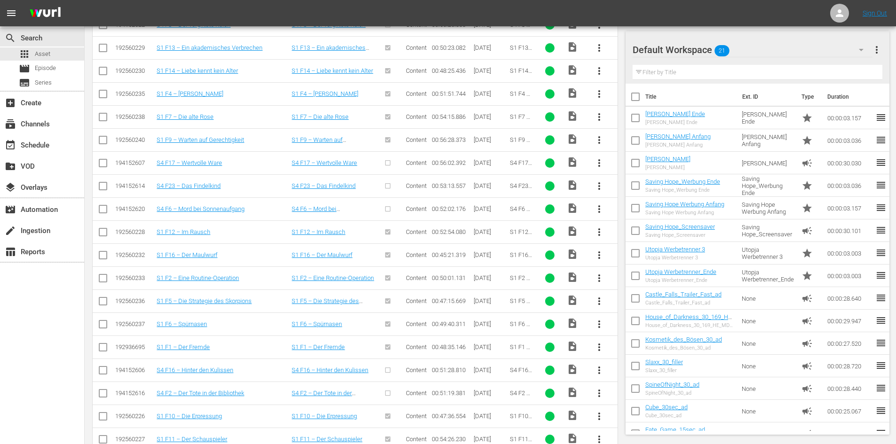
scroll to position [110, 0]
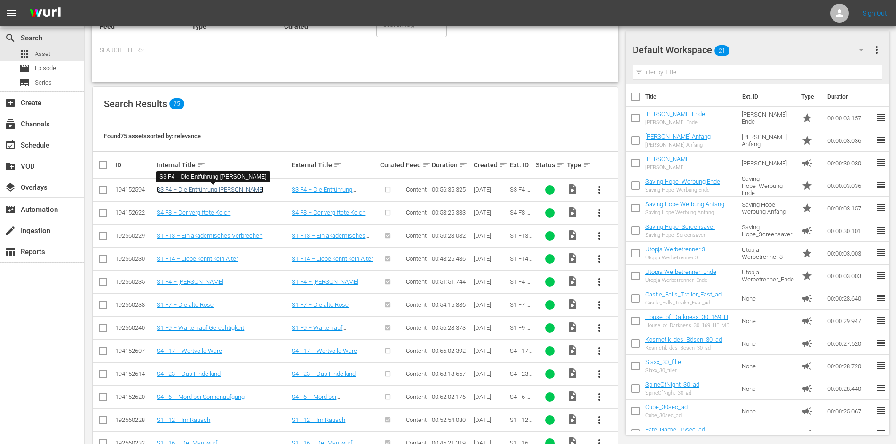
click at [187, 191] on link "S3 F4 – Die Entführung [PERSON_NAME]" at bounding box center [210, 189] width 107 height 7
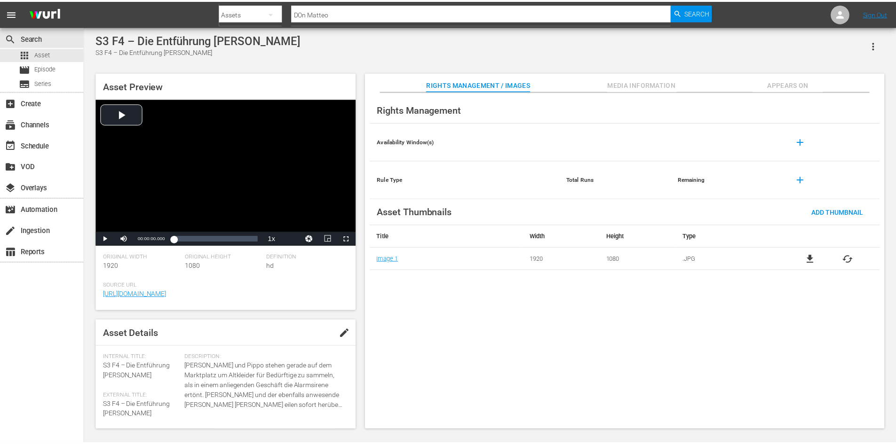
scroll to position [1, 0]
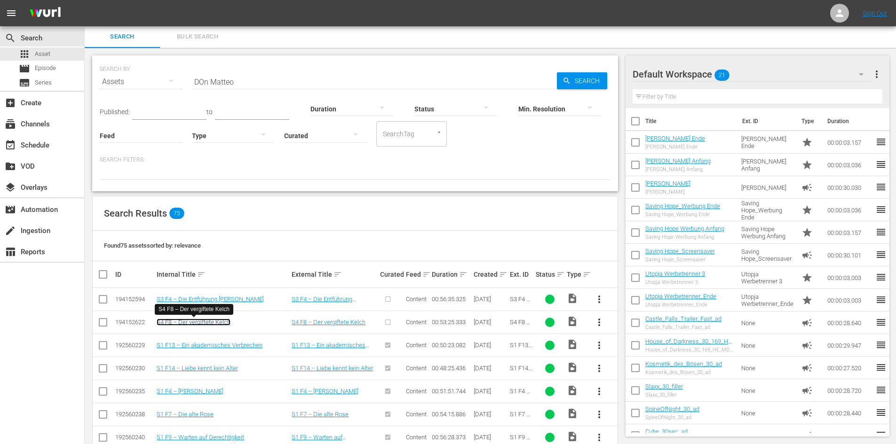
click at [188, 320] on link "S4 F8 – Der vergiftete Kelch" at bounding box center [194, 322] width 74 height 7
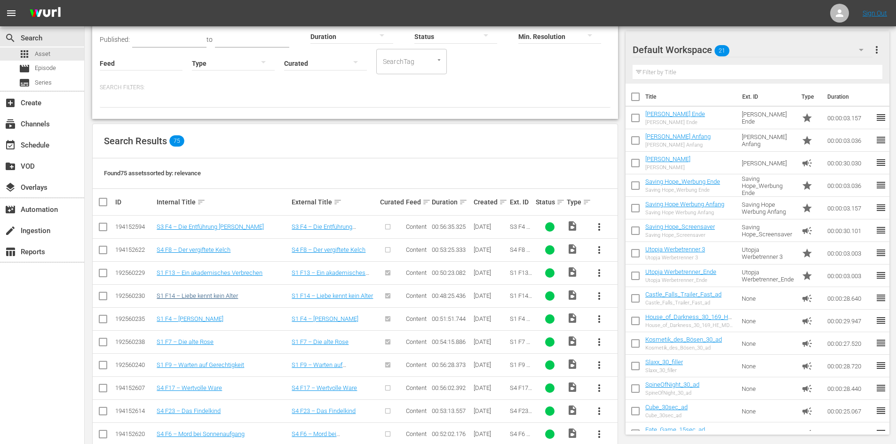
scroll to position [95, 0]
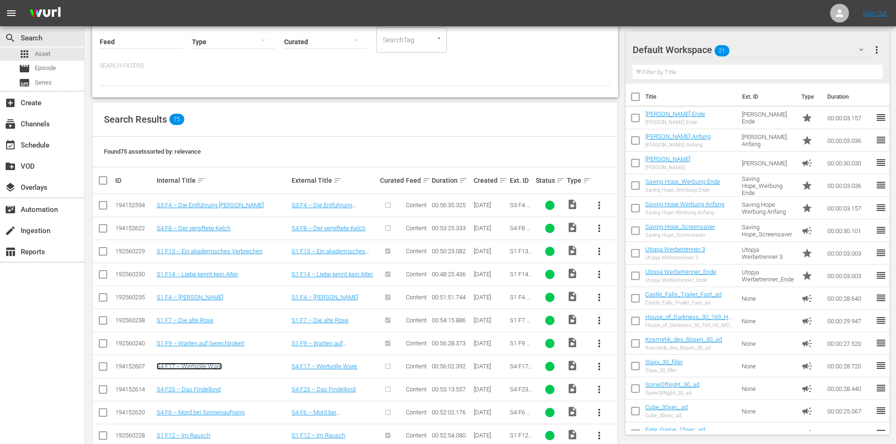
click at [197, 366] on link "S4 F17 – Wertvolle Ware" at bounding box center [189, 366] width 65 height 7
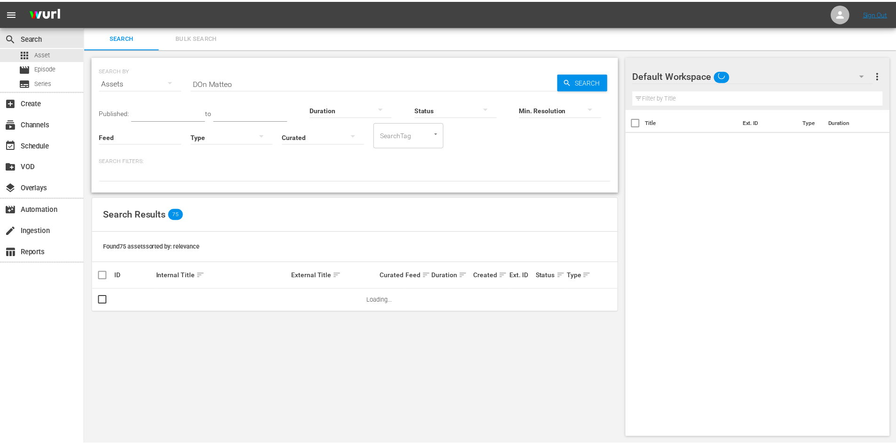
scroll to position [1, 0]
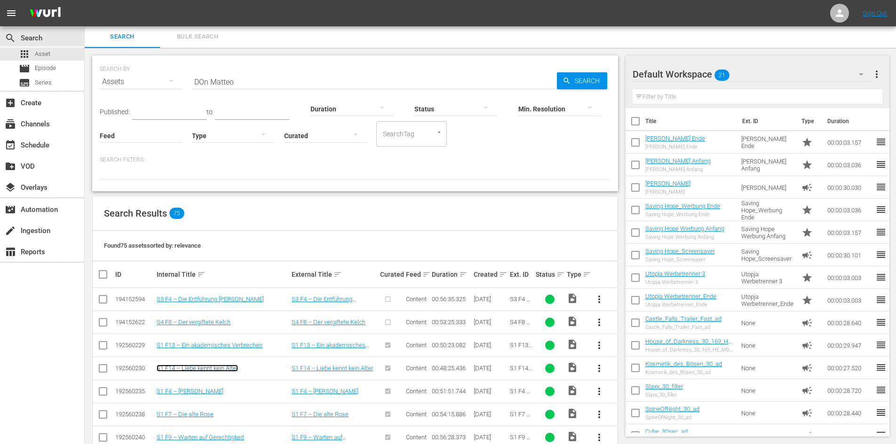
click at [192, 368] on link "S1 F14 – Liebe kennt kein Alter" at bounding box center [197, 368] width 81 height 7
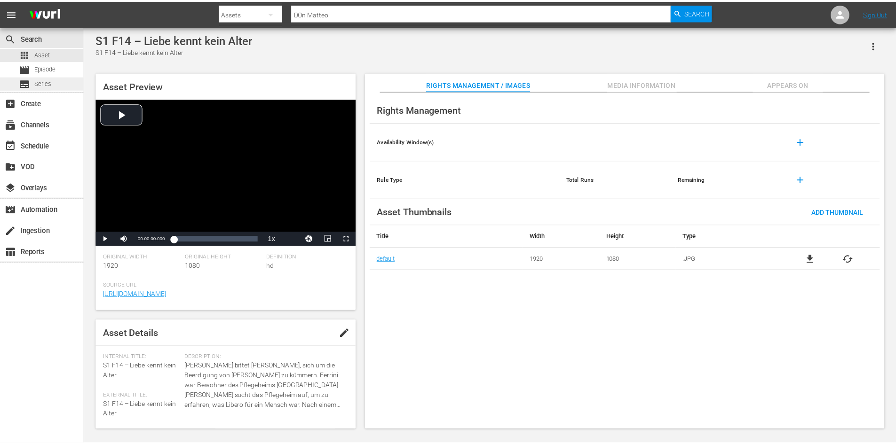
scroll to position [1, 0]
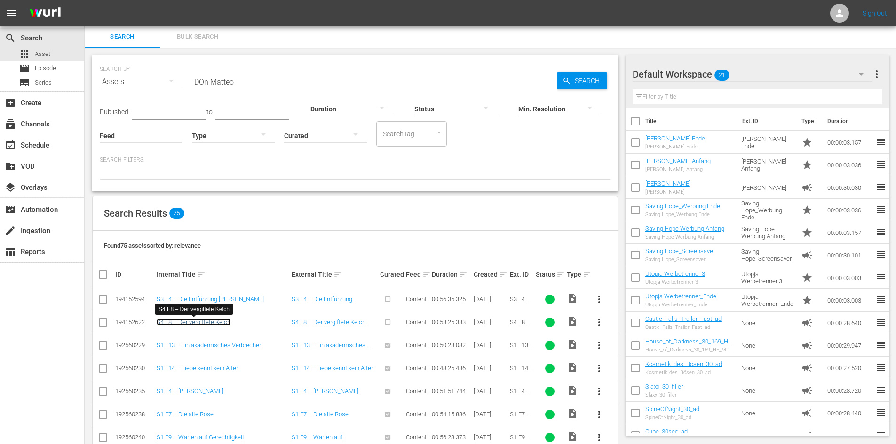
click at [220, 320] on link "S4 F8 – Der vergiftete Kelch" at bounding box center [194, 322] width 74 height 7
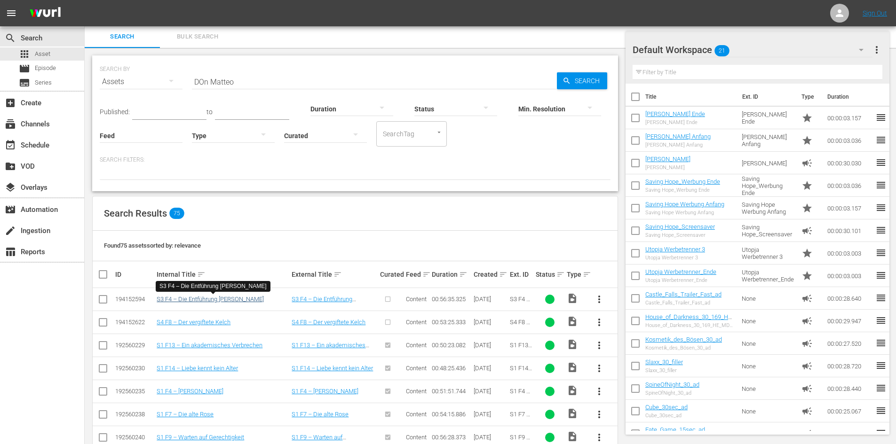
scroll to position [142, 0]
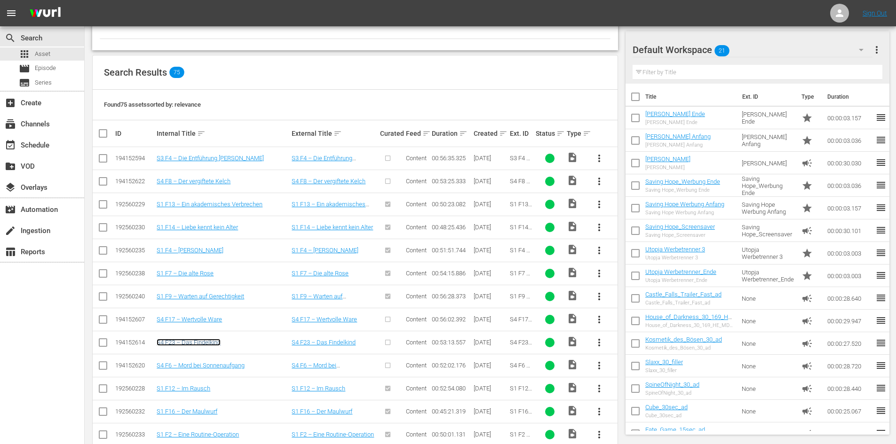
click at [173, 345] on link "S4 F23 – Das Findelkind" at bounding box center [189, 342] width 64 height 7
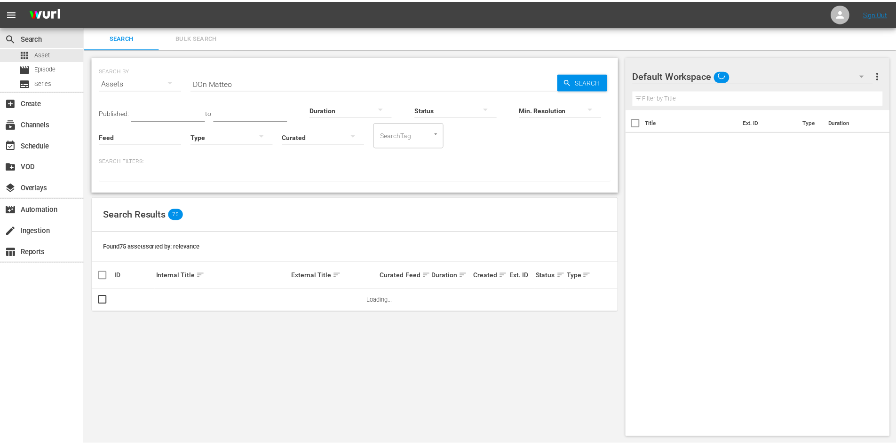
scroll to position [1, 0]
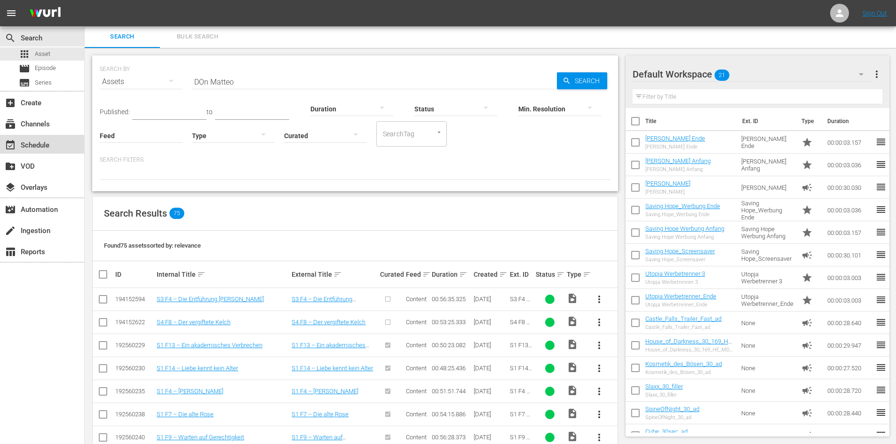
click at [33, 136] on div "event_available Schedule" at bounding box center [42, 144] width 84 height 19
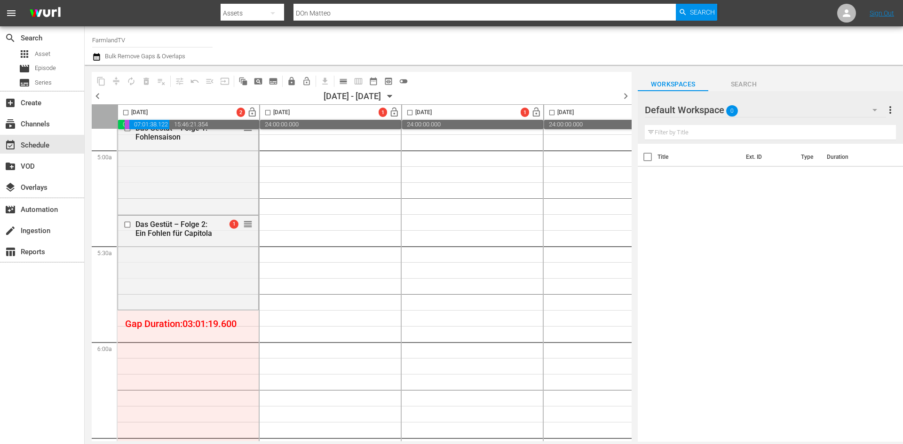
scroll to position [893, 0]
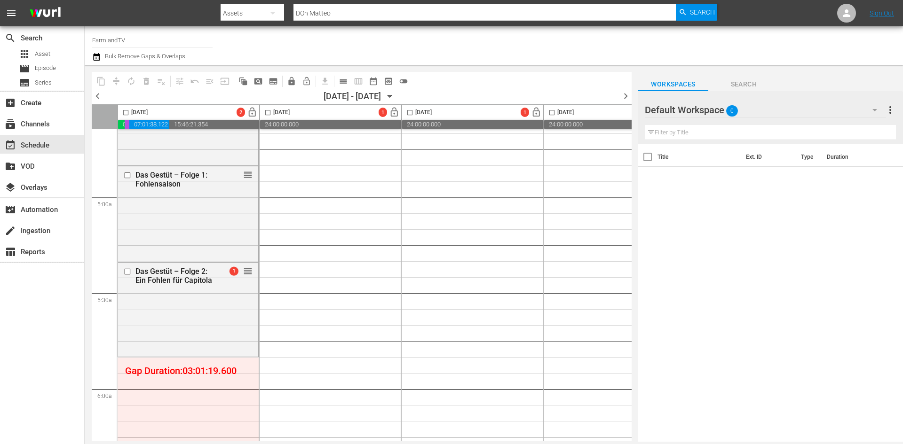
click at [730, 108] on span "0" at bounding box center [732, 111] width 12 height 20
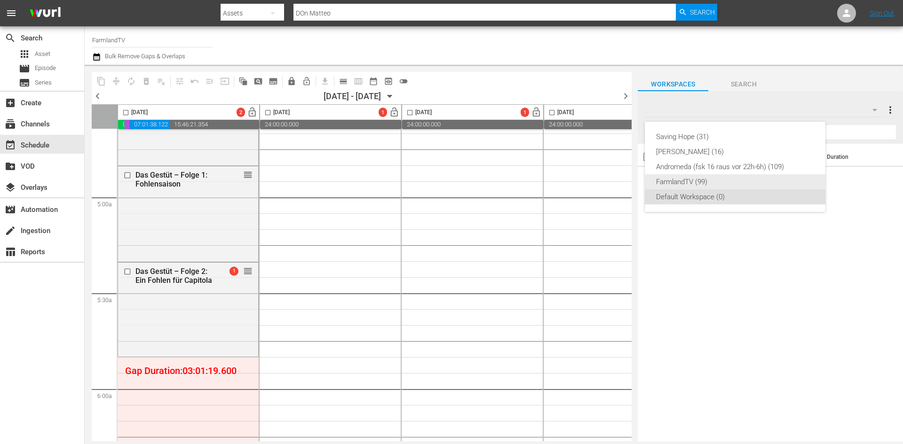
click at [707, 188] on div "FarmlandTV (99)" at bounding box center [735, 181] width 158 height 15
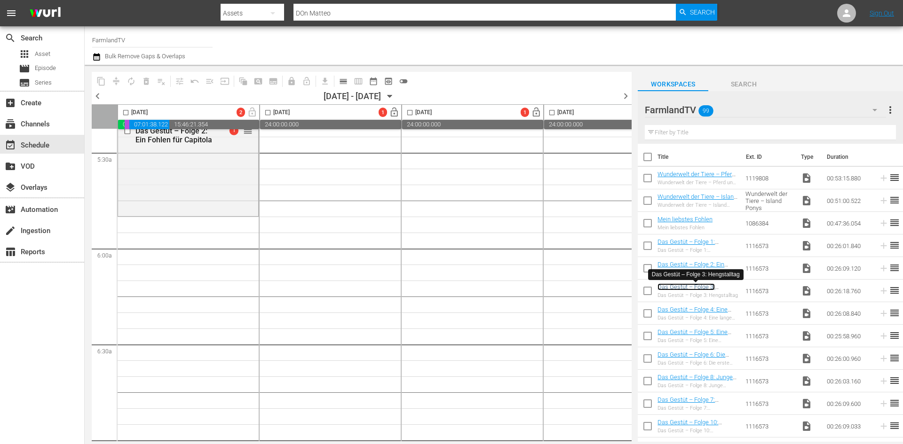
scroll to position [1034, 0]
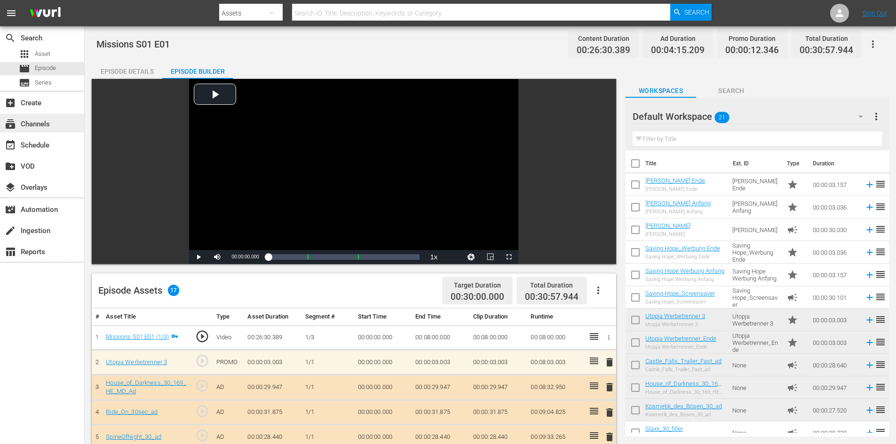
click at [33, 120] on div "subscriptions Channels" at bounding box center [26, 122] width 53 height 8
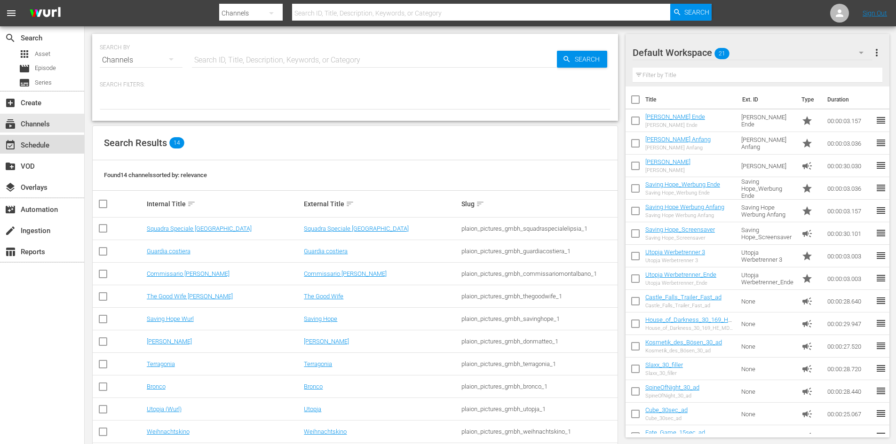
click at [31, 139] on div "event_available Schedule" at bounding box center [42, 144] width 84 height 19
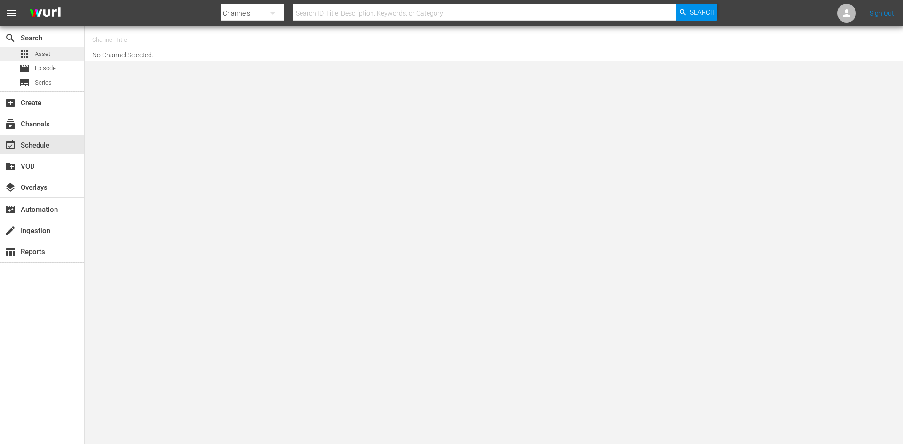
click at [32, 58] on div "apps Asset" at bounding box center [35, 53] width 32 height 13
